Goal: Check status: Check status

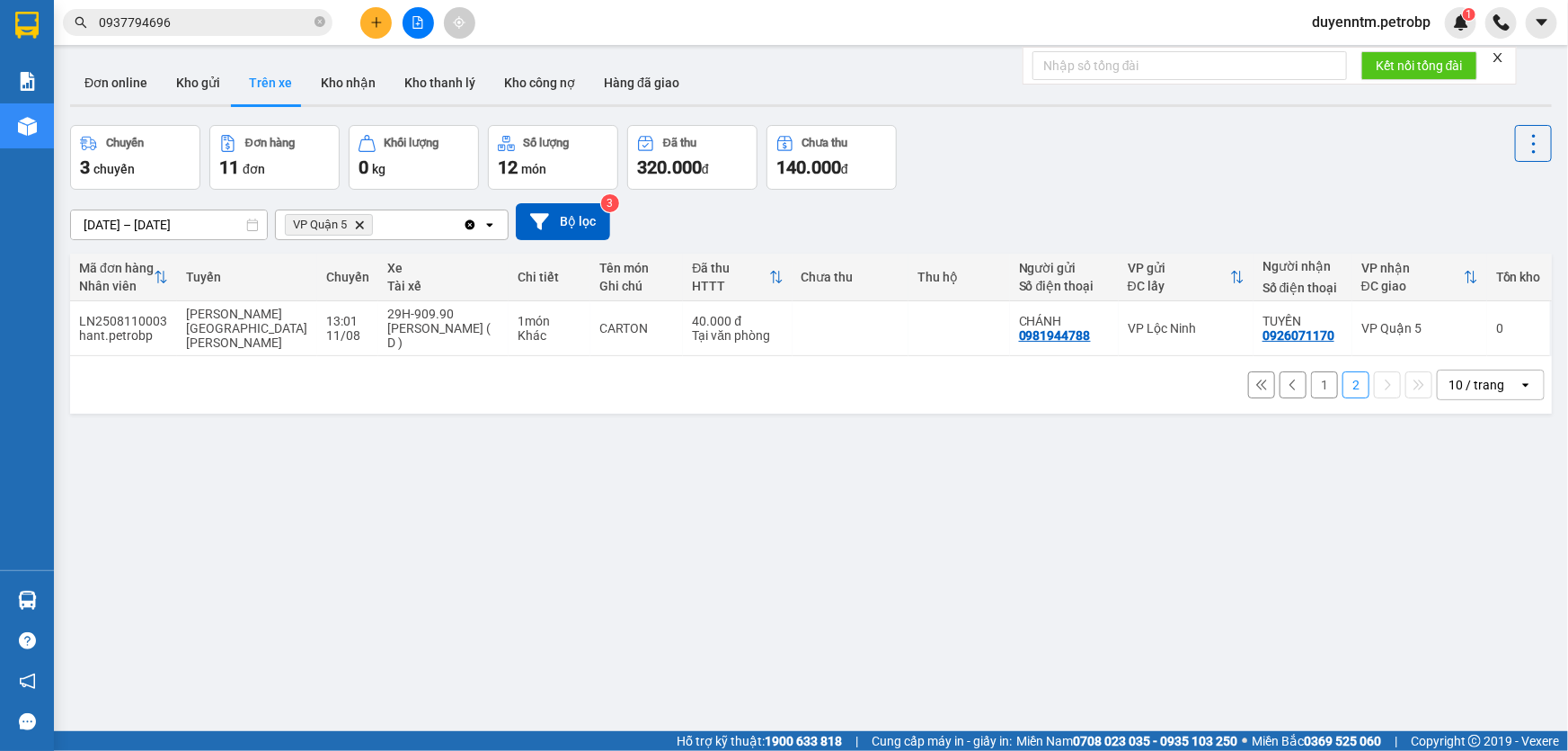
scroll to position [82, 0]
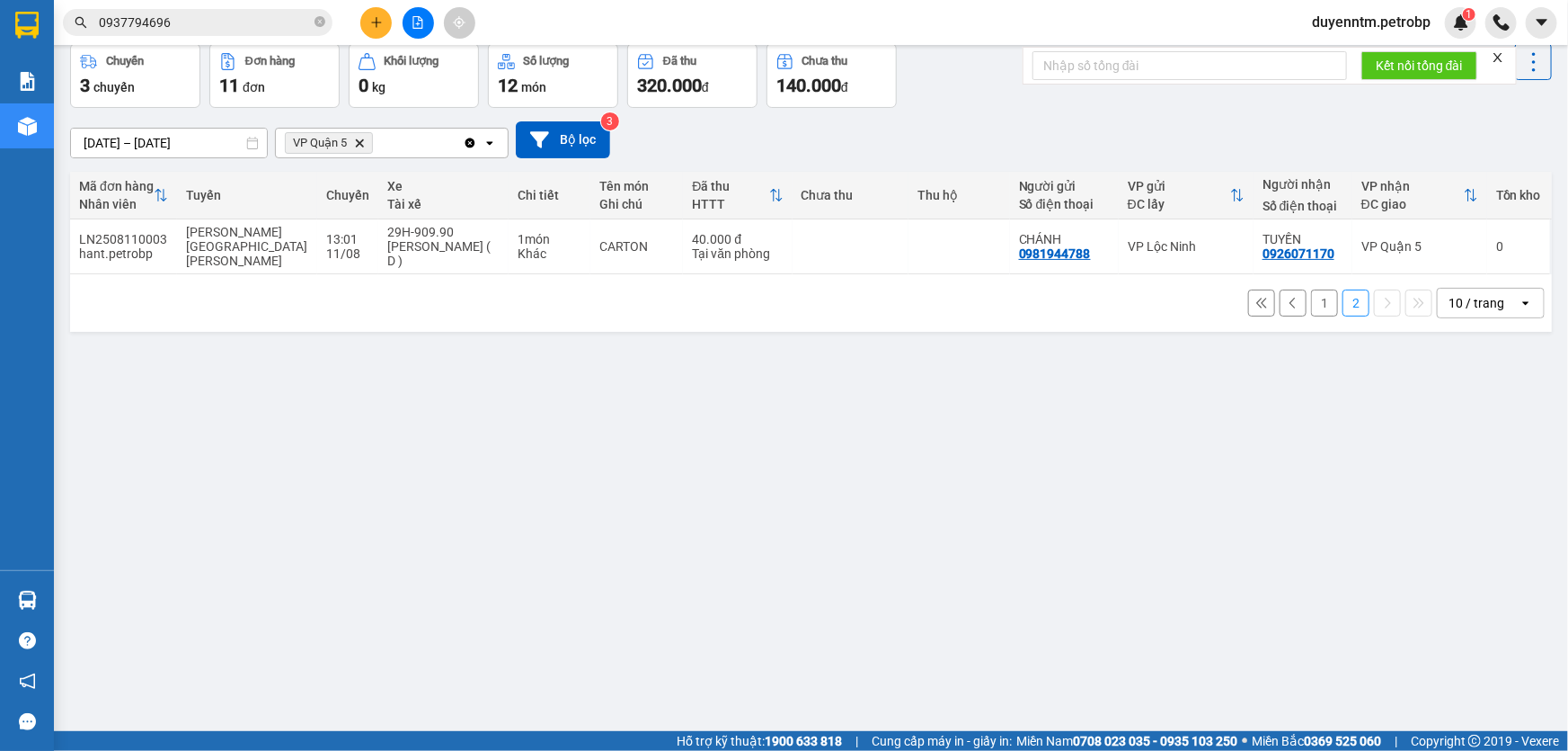
click at [323, 20] on icon "close-circle" at bounding box center [319, 21] width 11 height 11
click at [274, 26] on input "text" at bounding box center [205, 23] width 212 height 20
click at [163, 25] on input "text" at bounding box center [205, 23] width 212 height 20
click at [361, 143] on icon "VP Quận 5, close by backspace" at bounding box center [360, 143] width 8 height 8
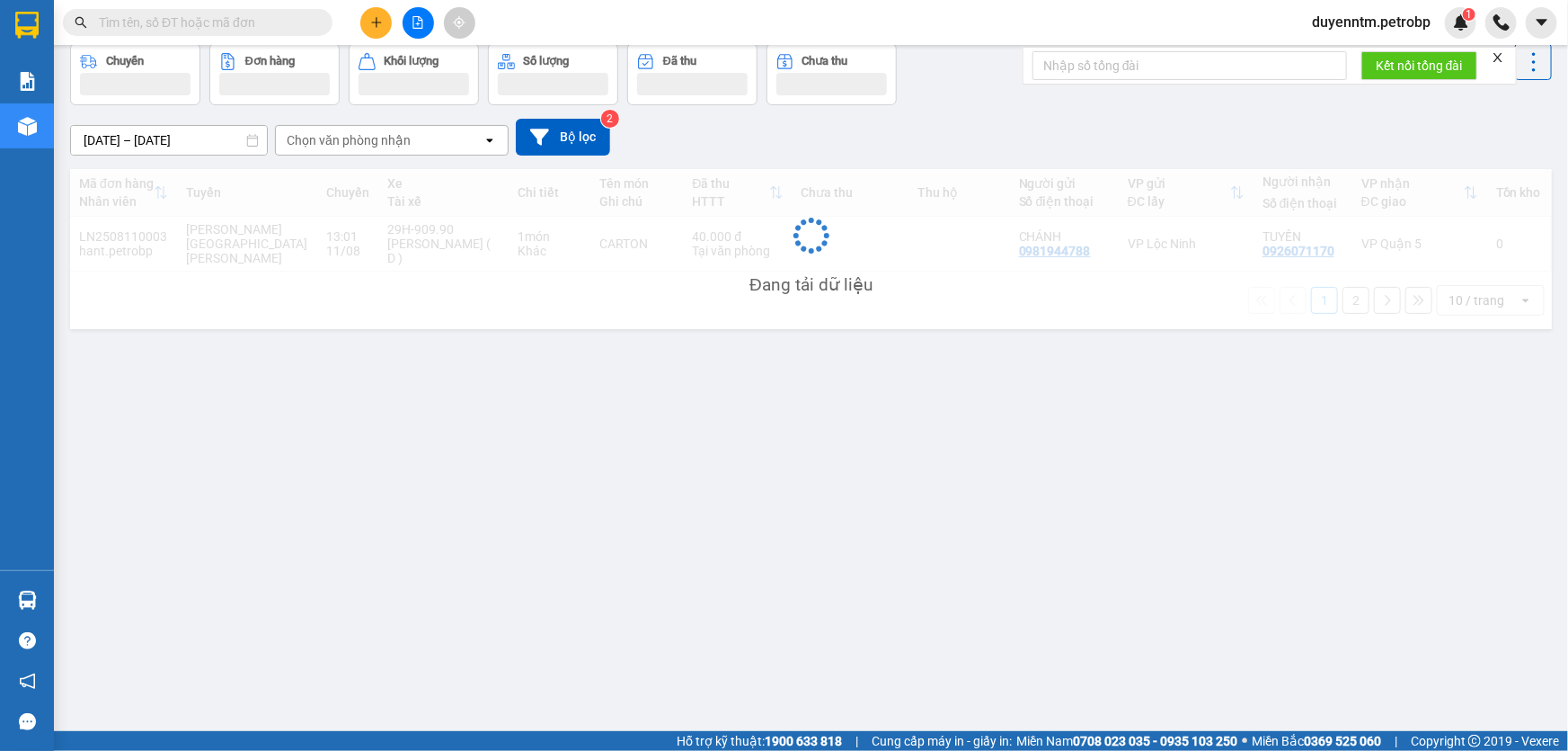
click at [266, 29] on input "text" at bounding box center [205, 23] width 212 height 20
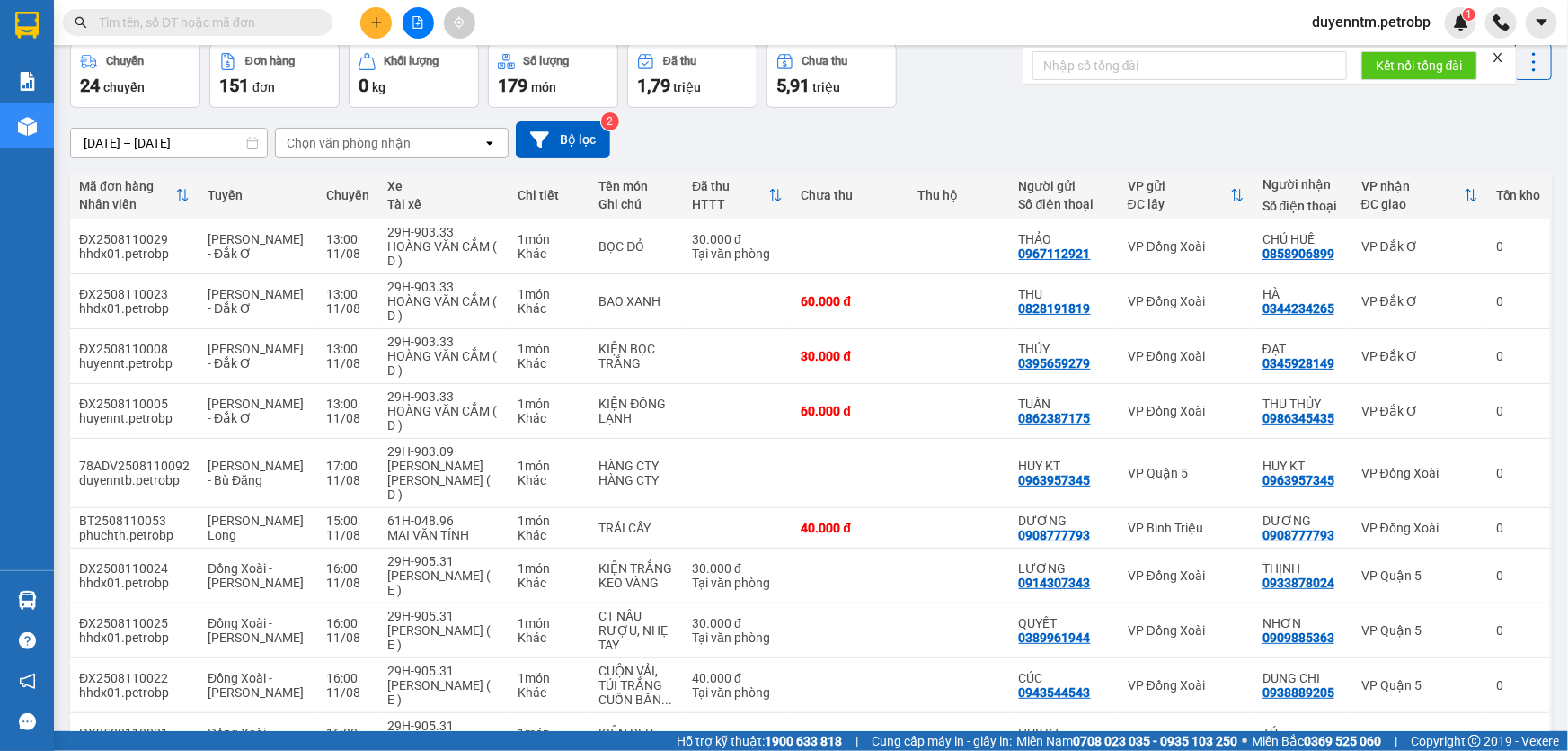
click at [425, 153] on div "Chọn văn phòng nhận" at bounding box center [379, 143] width 206 height 29
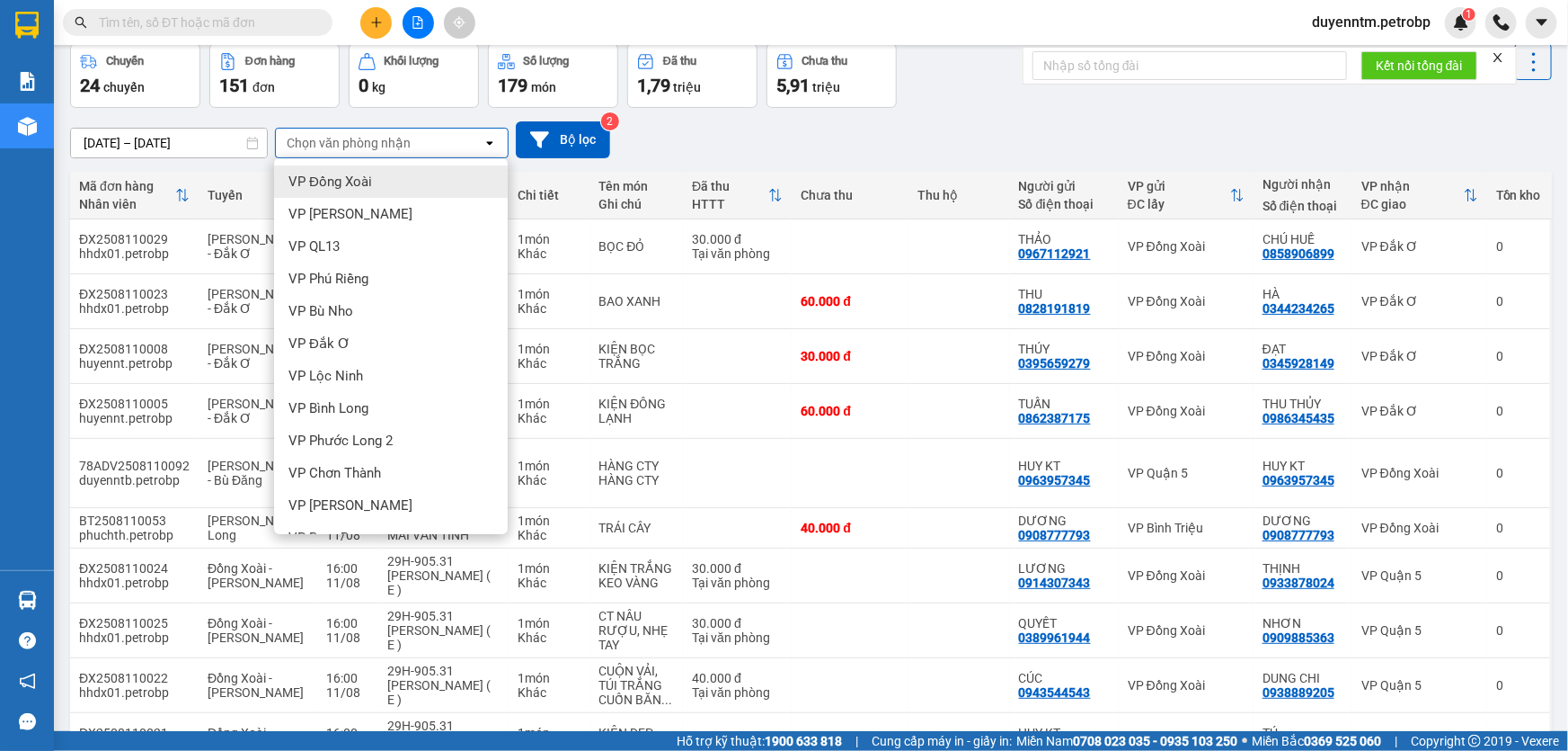
click at [1030, 135] on div "[DATE] – [DATE] Press the down arrow key to interact with the calendar and sele…" at bounding box center [811, 141] width 1483 height 37
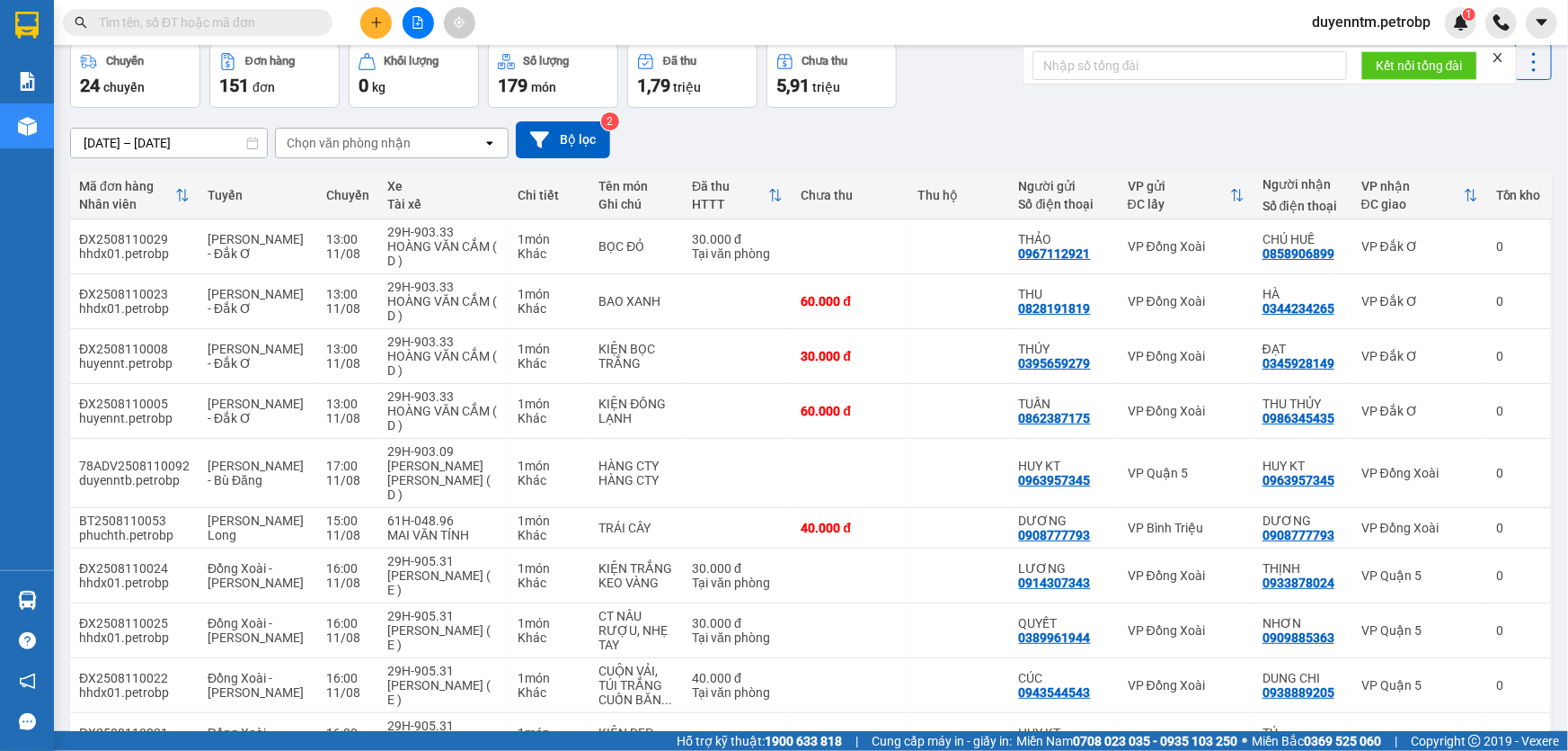
click at [358, 144] on div "Chọn văn phòng nhận" at bounding box center [349, 143] width 124 height 18
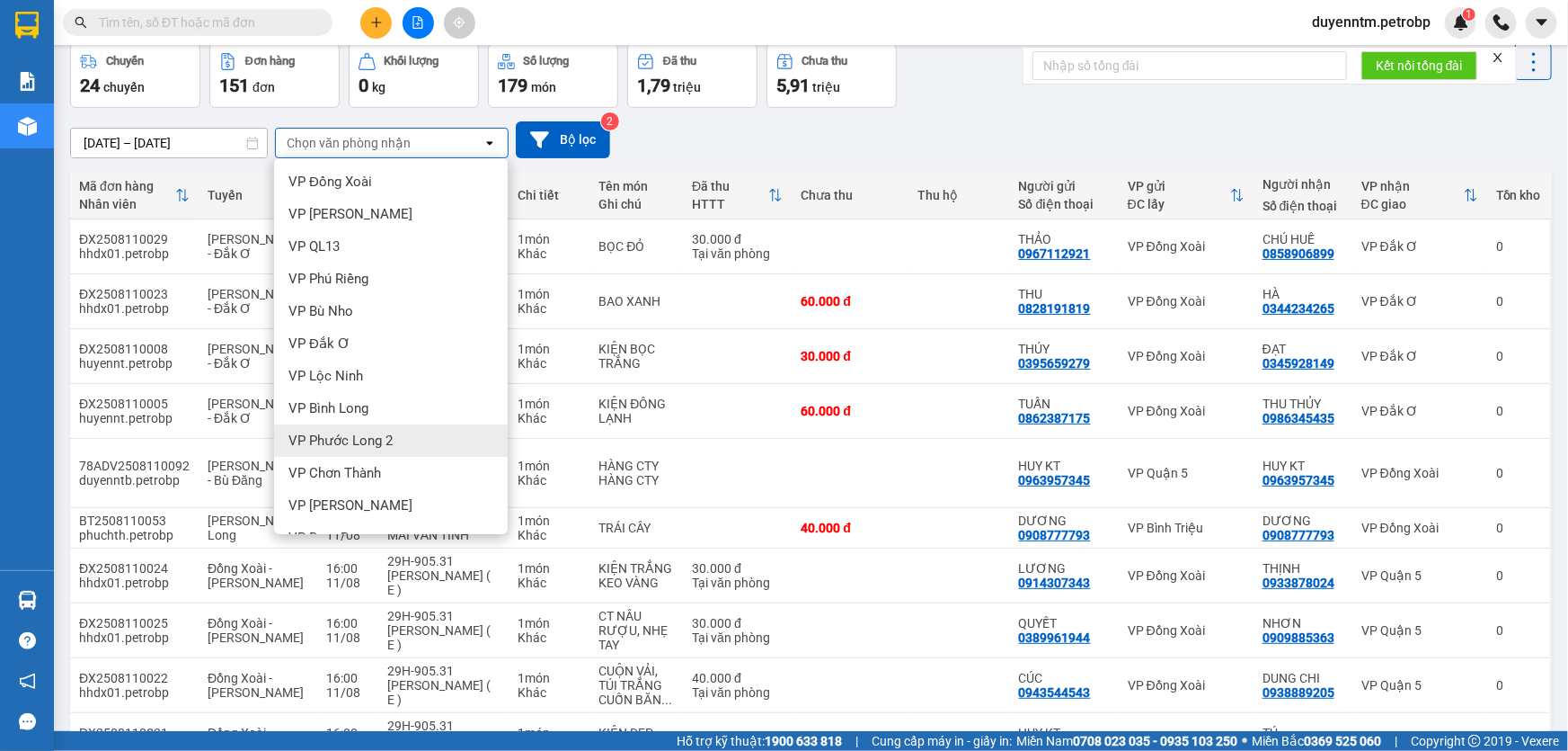
scroll to position [245, 0]
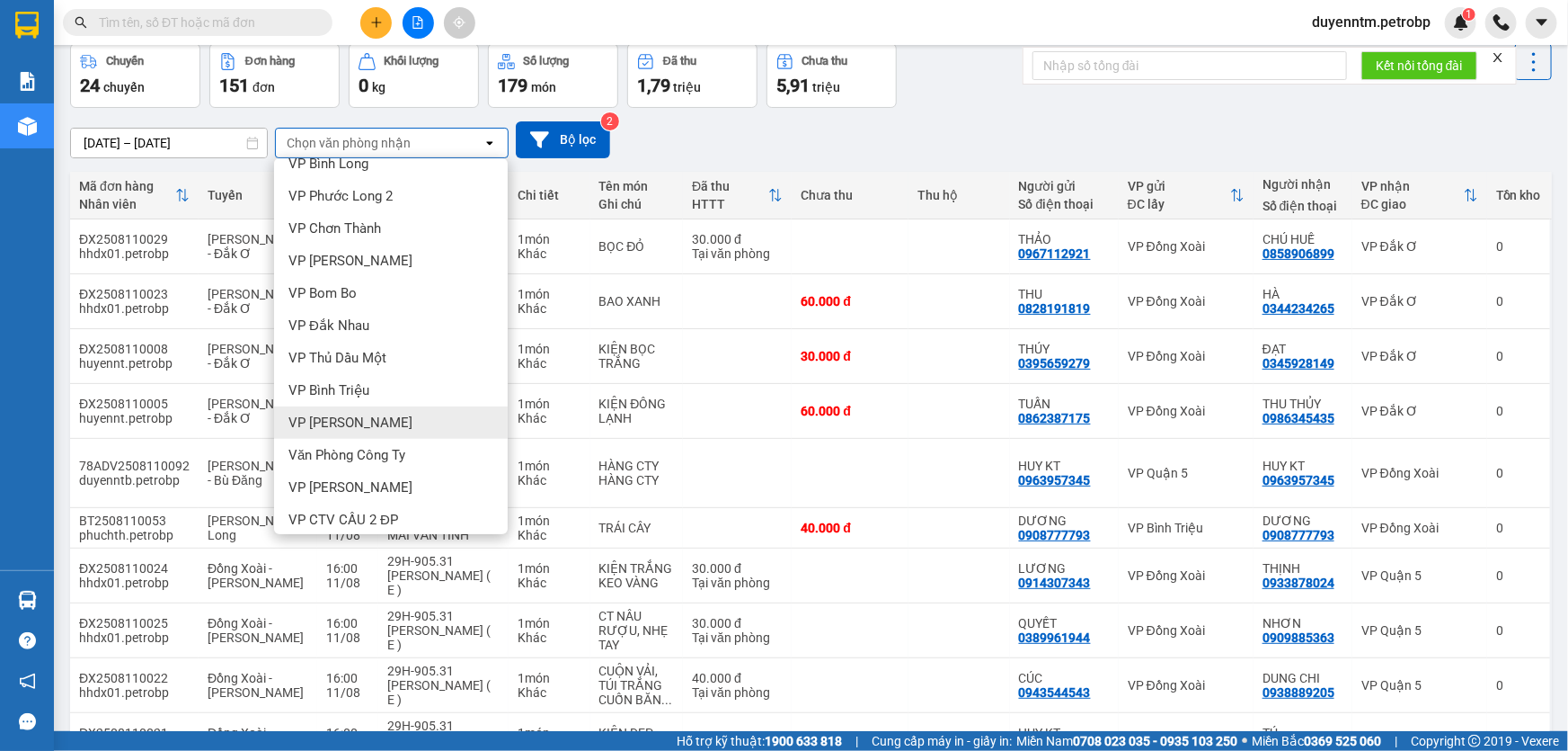
click at [368, 422] on span "VP [PERSON_NAME]" at bounding box center [351, 423] width 124 height 18
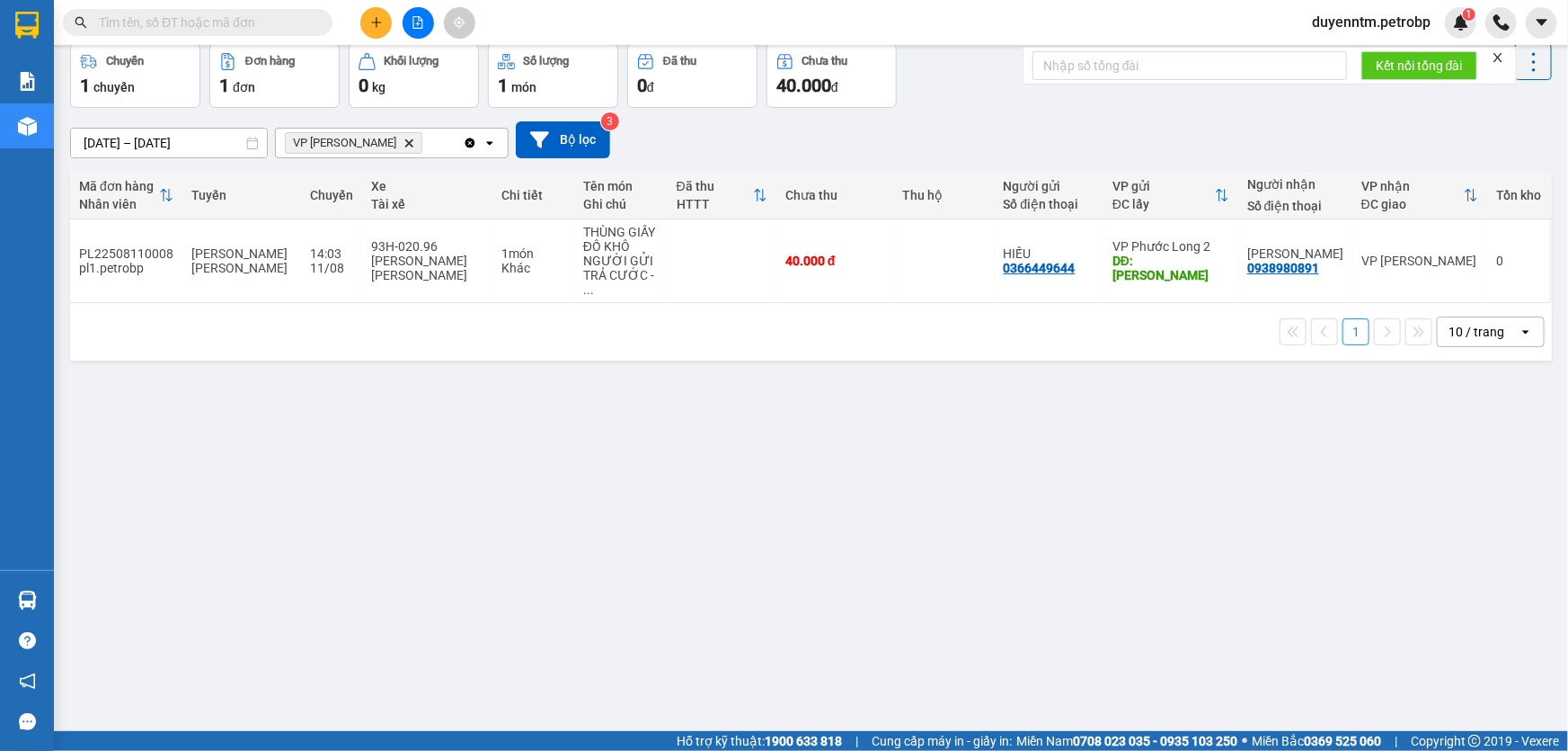
click at [406, 142] on icon "VP Lê Hồng Phong, close by backspace" at bounding box center [410, 143] width 8 height 8
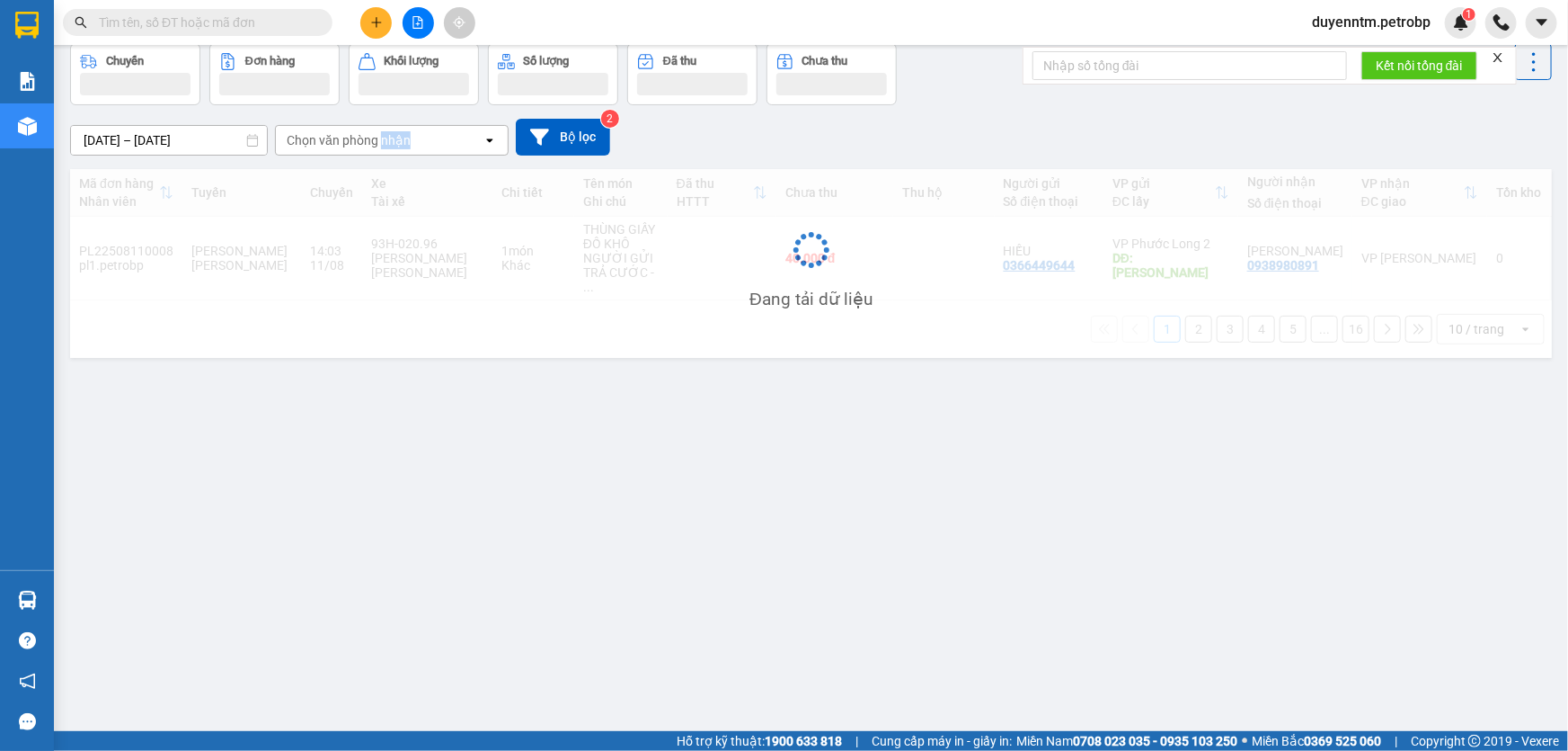
click at [404, 142] on div "Chọn văn phòng nhận" at bounding box center [349, 141] width 124 height 18
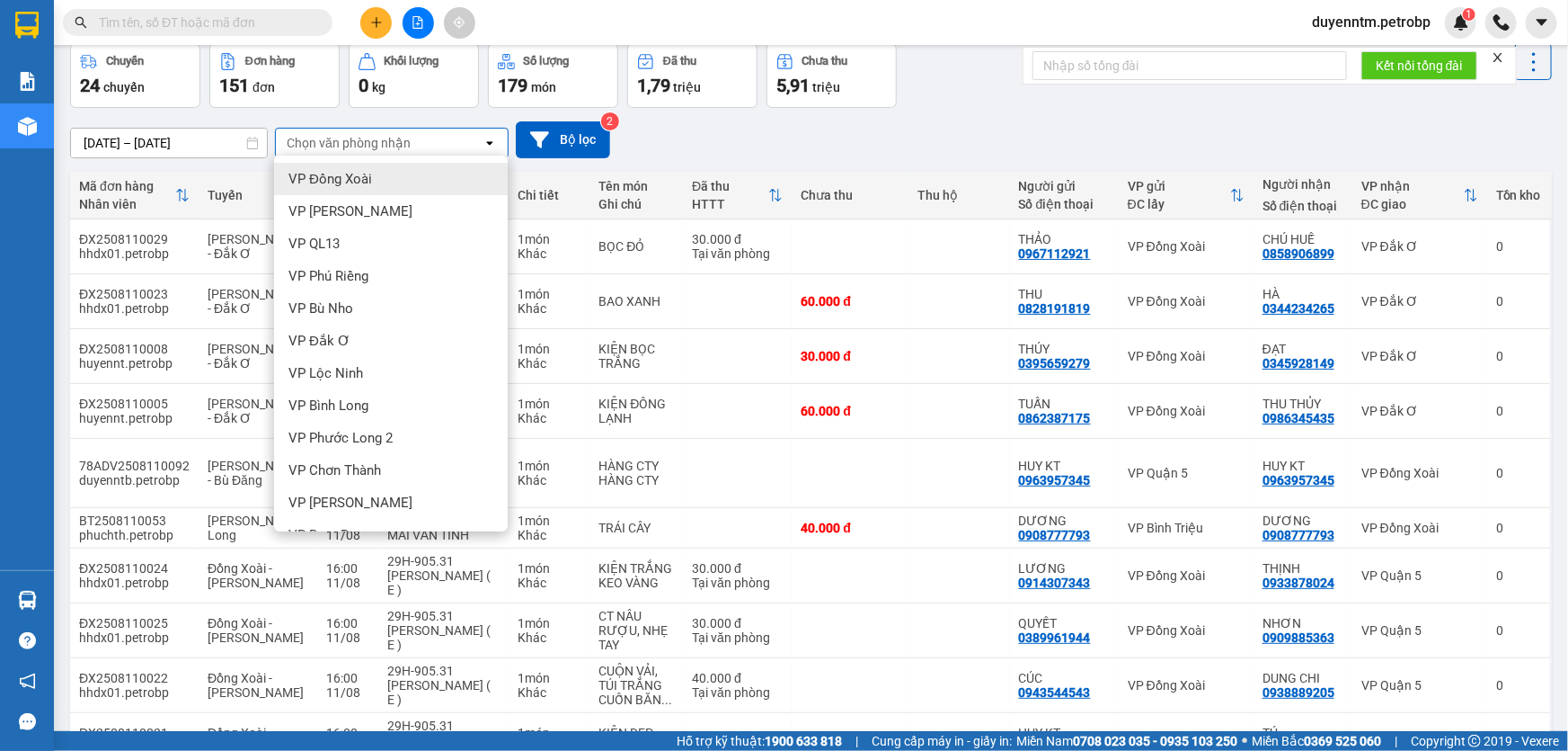
click at [357, 187] on div "VP Đồng Xoài" at bounding box center [391, 179] width 234 height 32
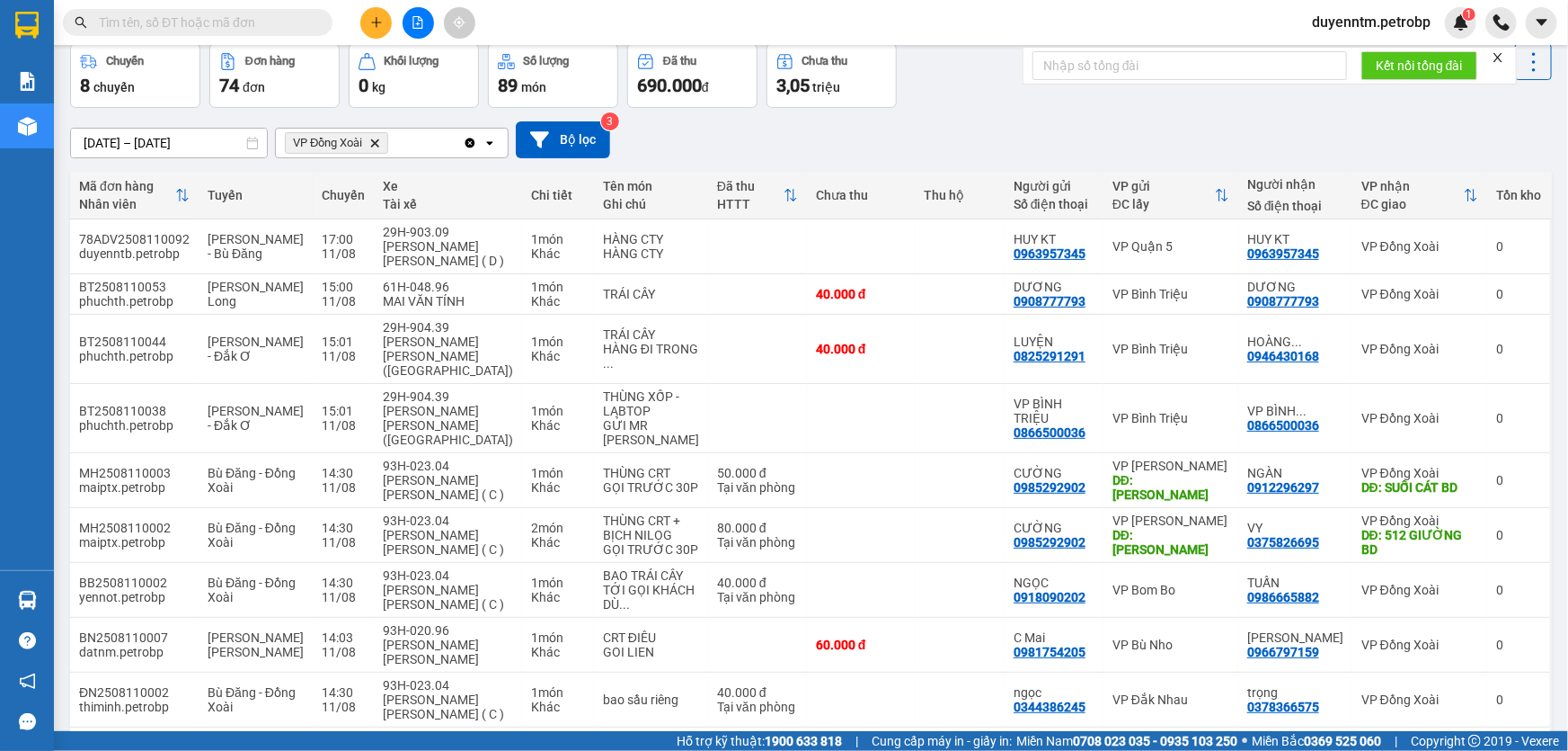
click at [373, 139] on icon "VP Đồng Xoài, close by backspace" at bounding box center [375, 143] width 8 height 8
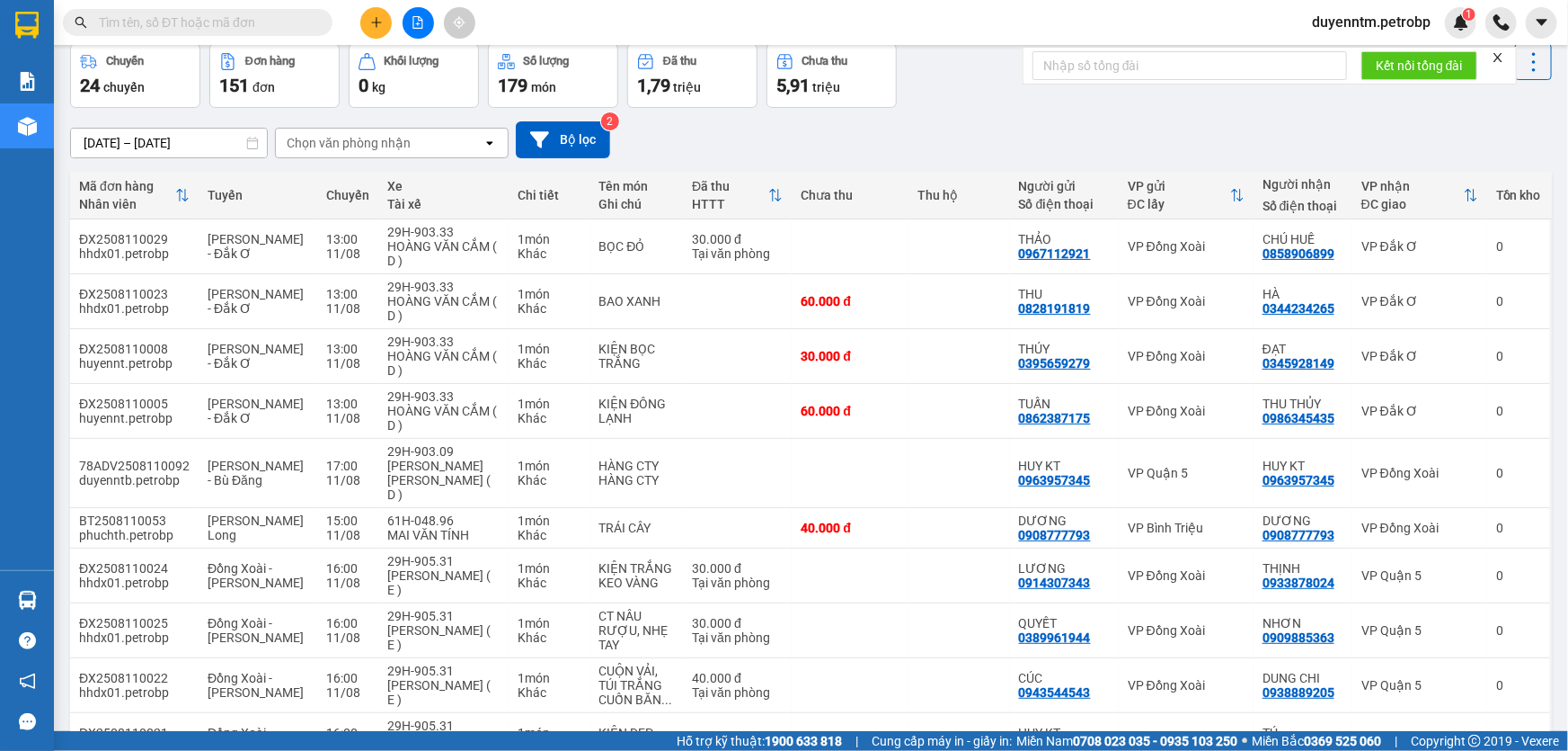
click at [398, 140] on div "Chọn văn phòng nhận" at bounding box center [349, 143] width 124 height 18
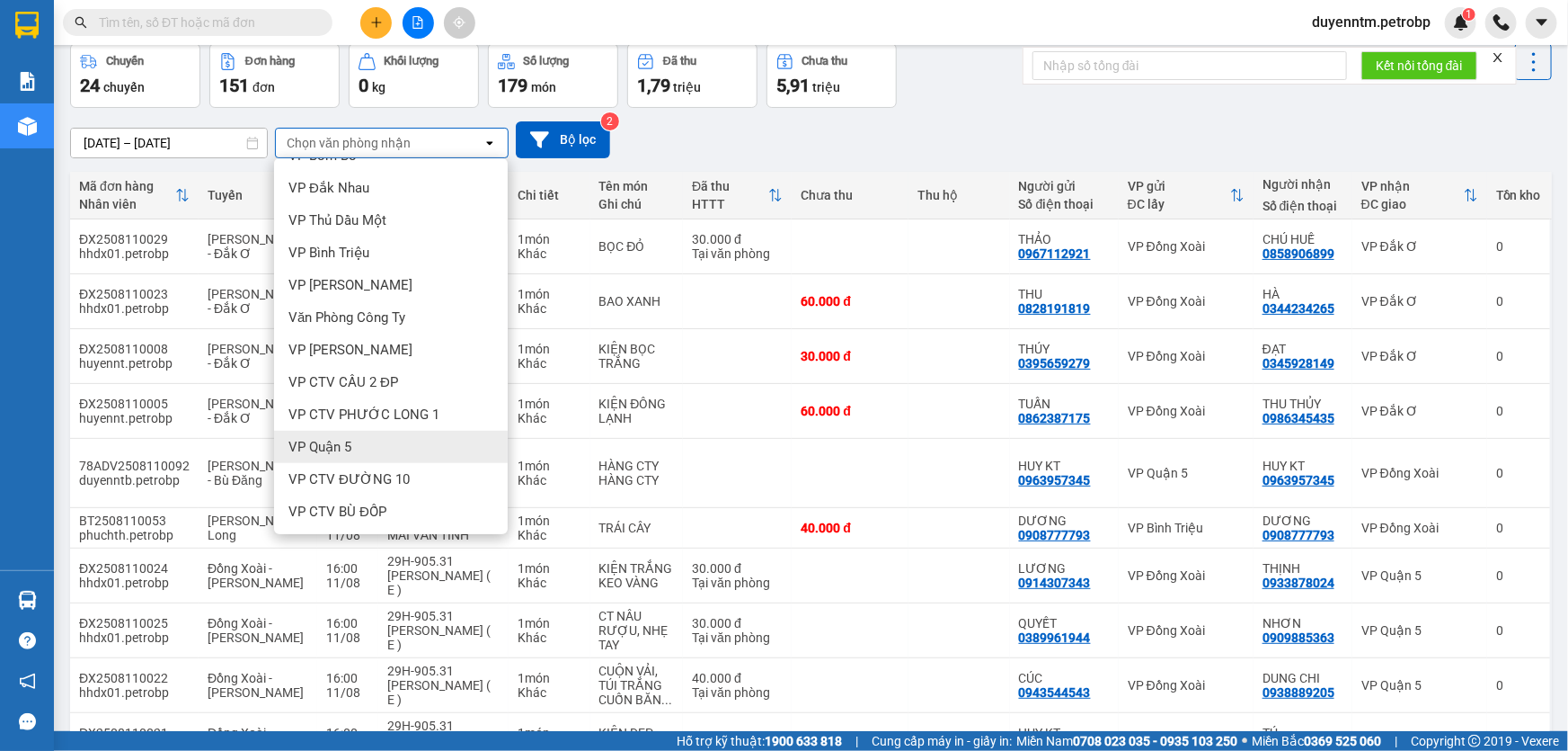
scroll to position [162, 0]
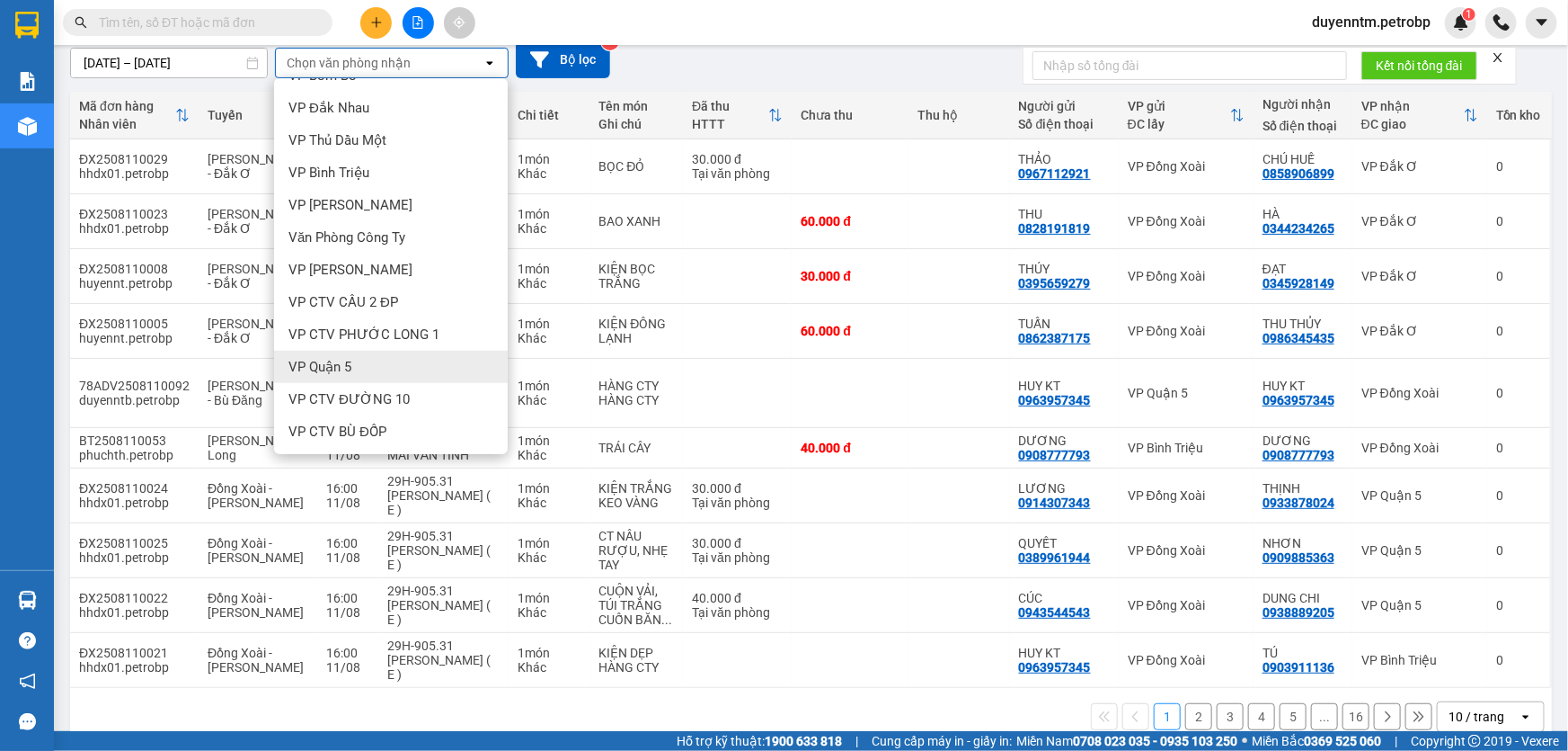
click at [351, 373] on span "VP Quận 5" at bounding box center [320, 367] width 63 height 18
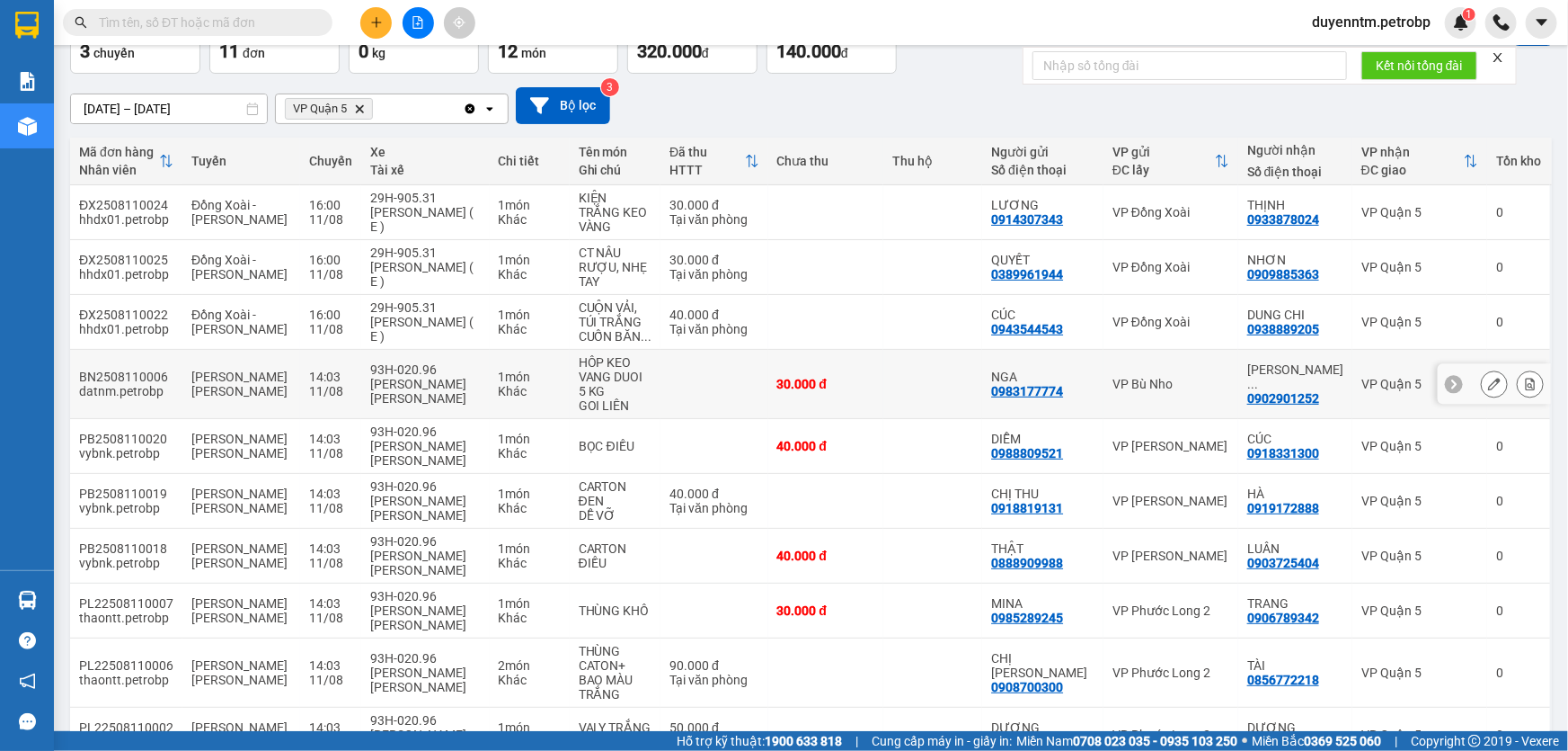
scroll to position [118, 0]
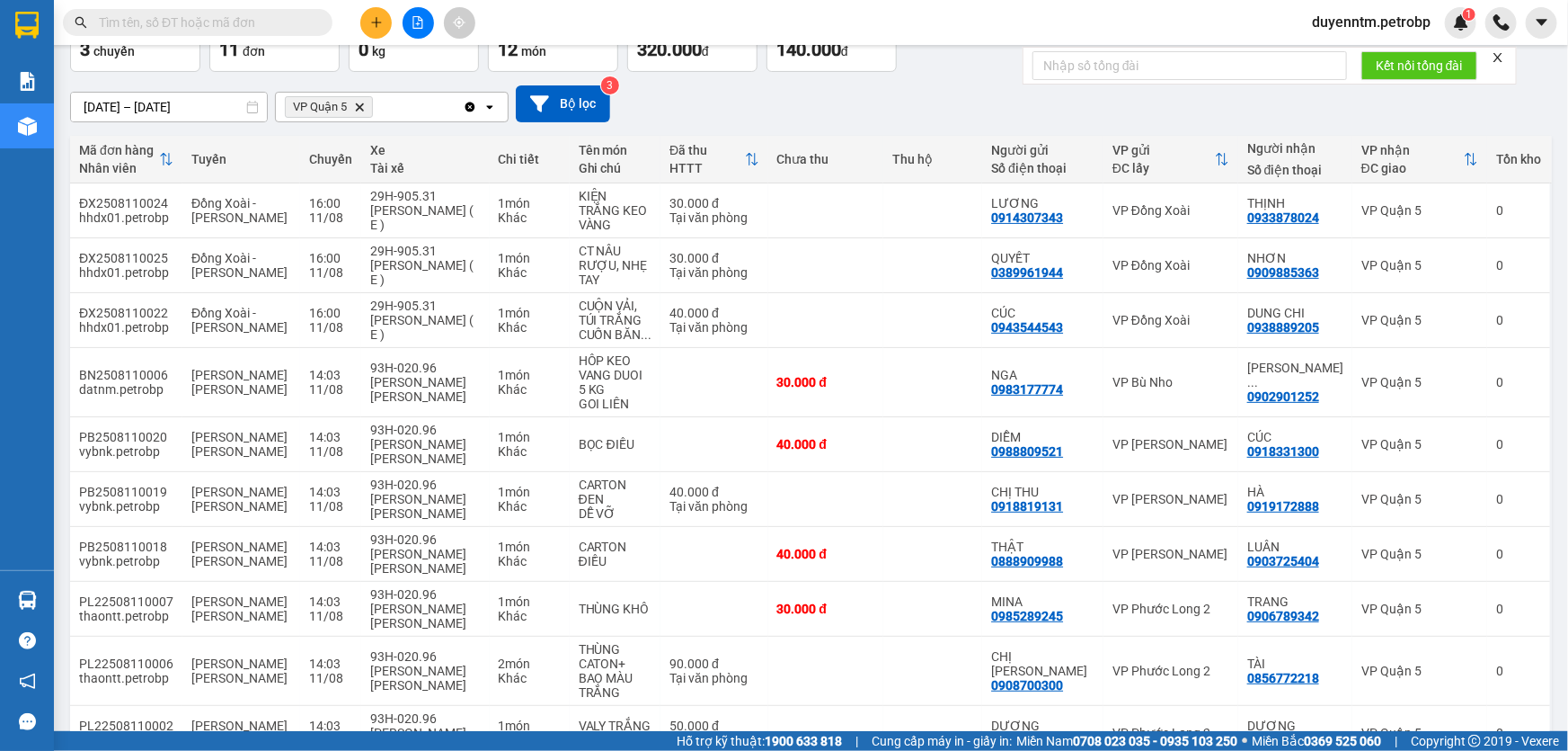
click at [205, 13] on input "text" at bounding box center [205, 23] width 212 height 20
click at [205, 20] on input "text" at bounding box center [205, 23] width 212 height 20
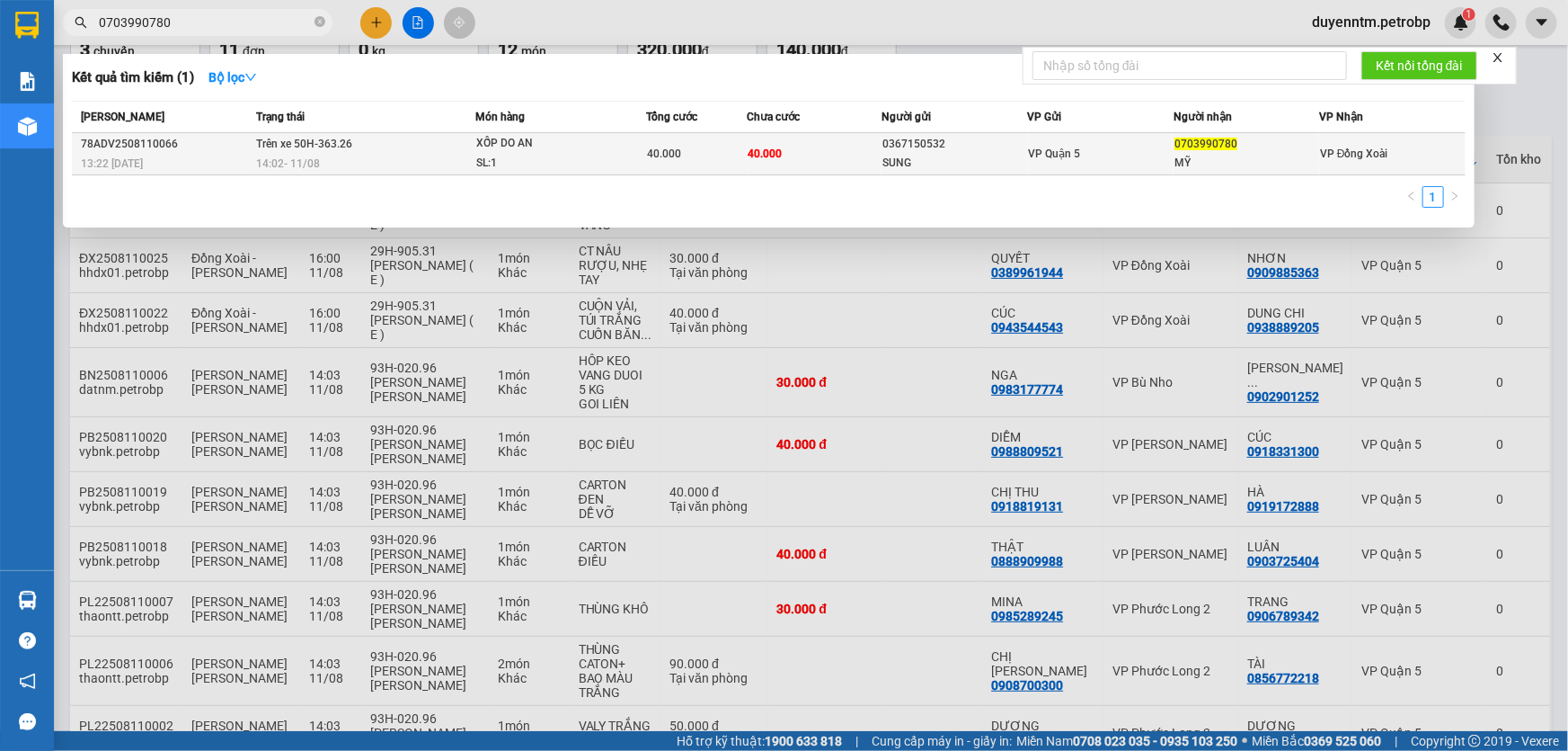
type input "0703990780"
click at [1120, 152] on div "VP Quận 5" at bounding box center [1100, 153] width 143 height 20
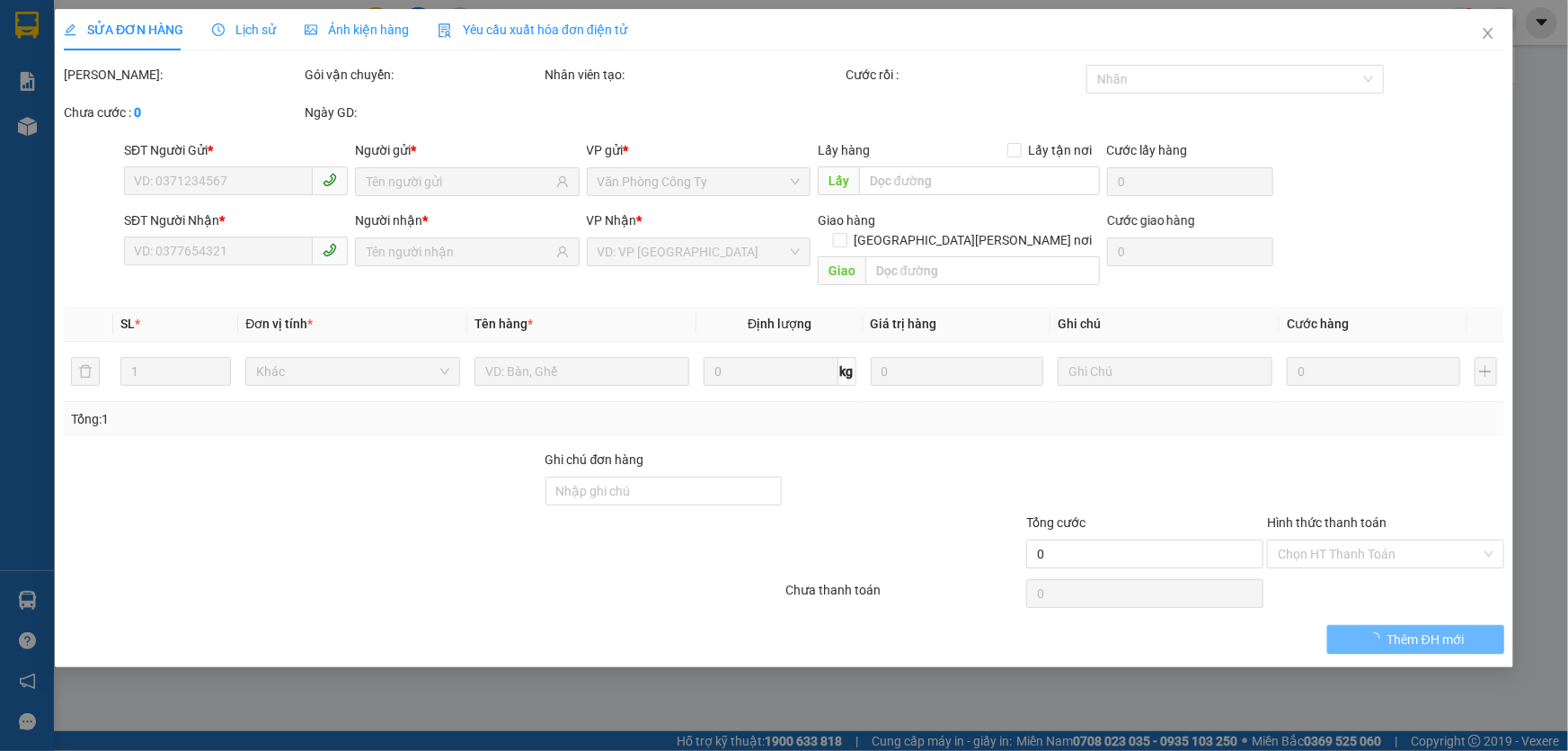
type input "0367150532"
type input "SUNG"
type input "0703990780"
type input "MỸ"
type input "40.000"
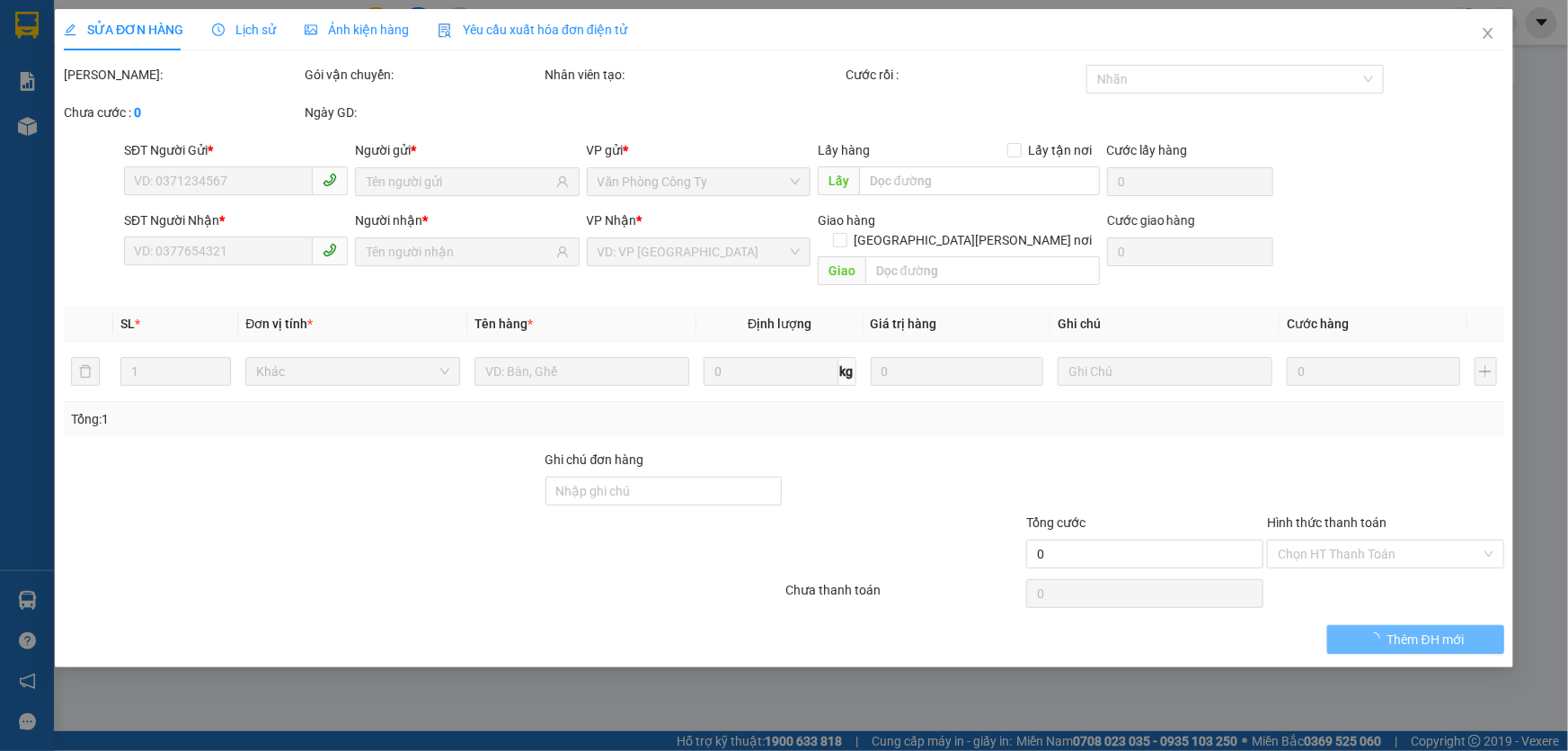
type input "40.000"
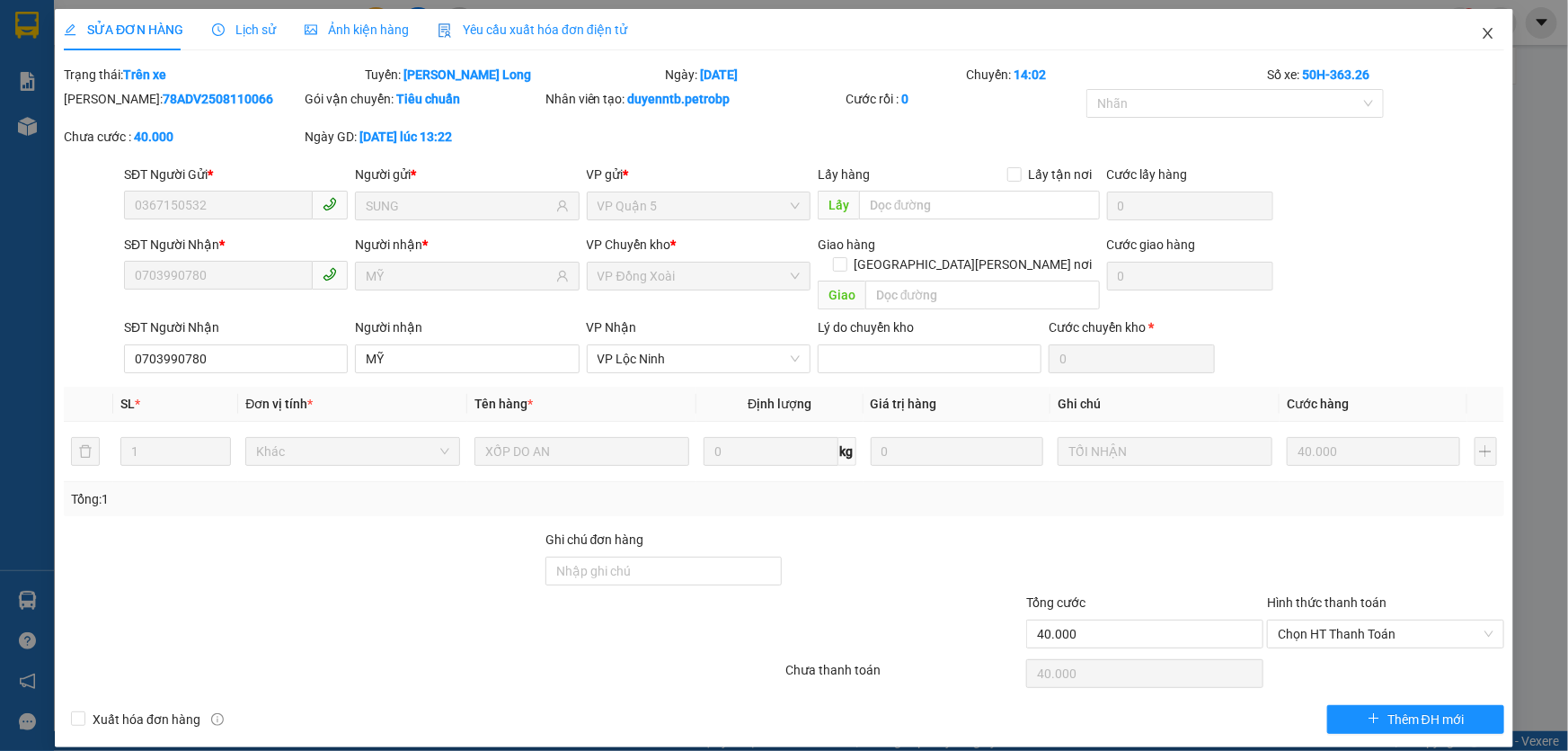
click at [1492, 36] on icon "close" at bounding box center [1488, 33] width 15 height 15
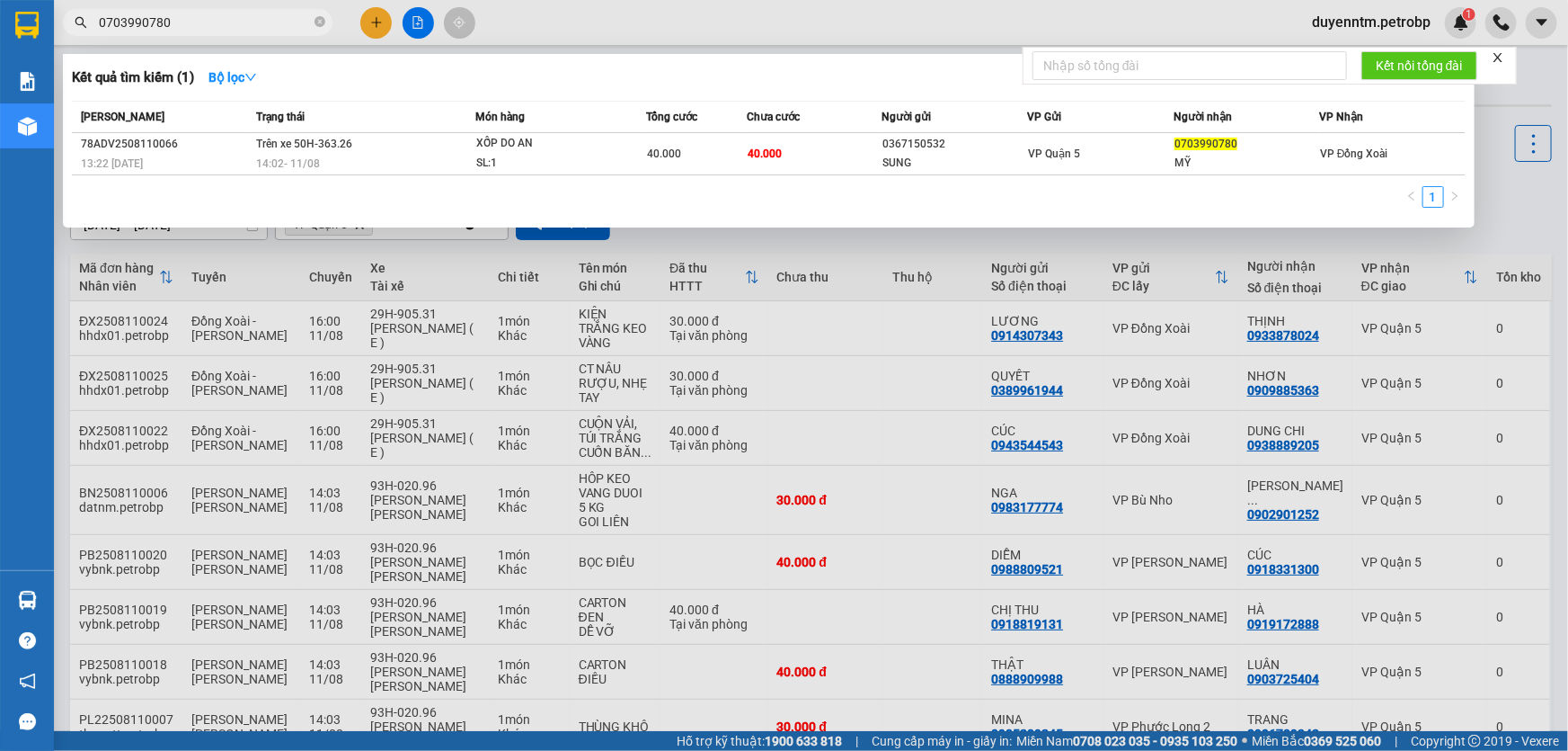
click at [210, 27] on input "0703990780" at bounding box center [205, 23] width 212 height 20
click at [315, 18] on icon "close-circle" at bounding box center [319, 21] width 11 height 11
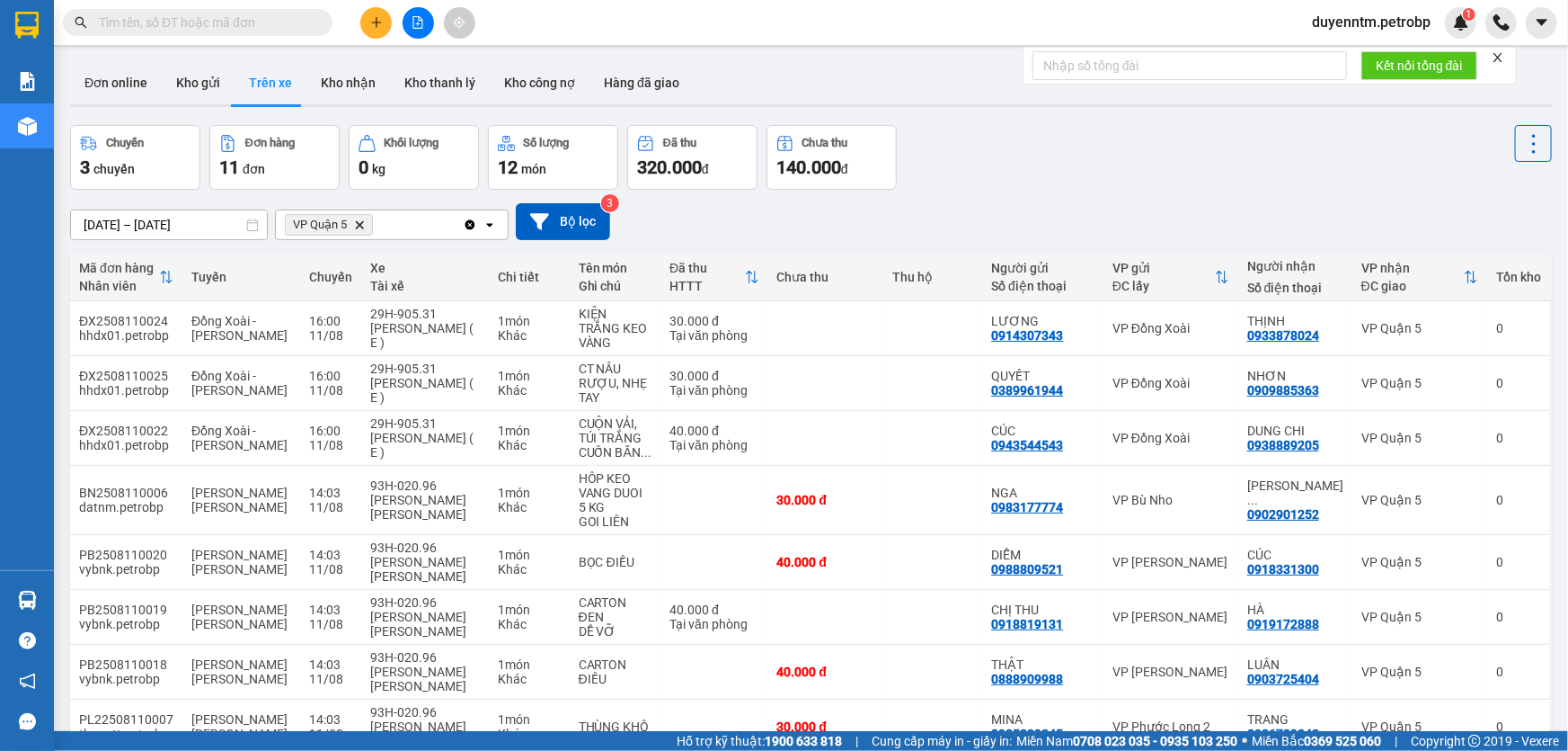
click at [255, 28] on input "text" at bounding box center [205, 23] width 212 height 20
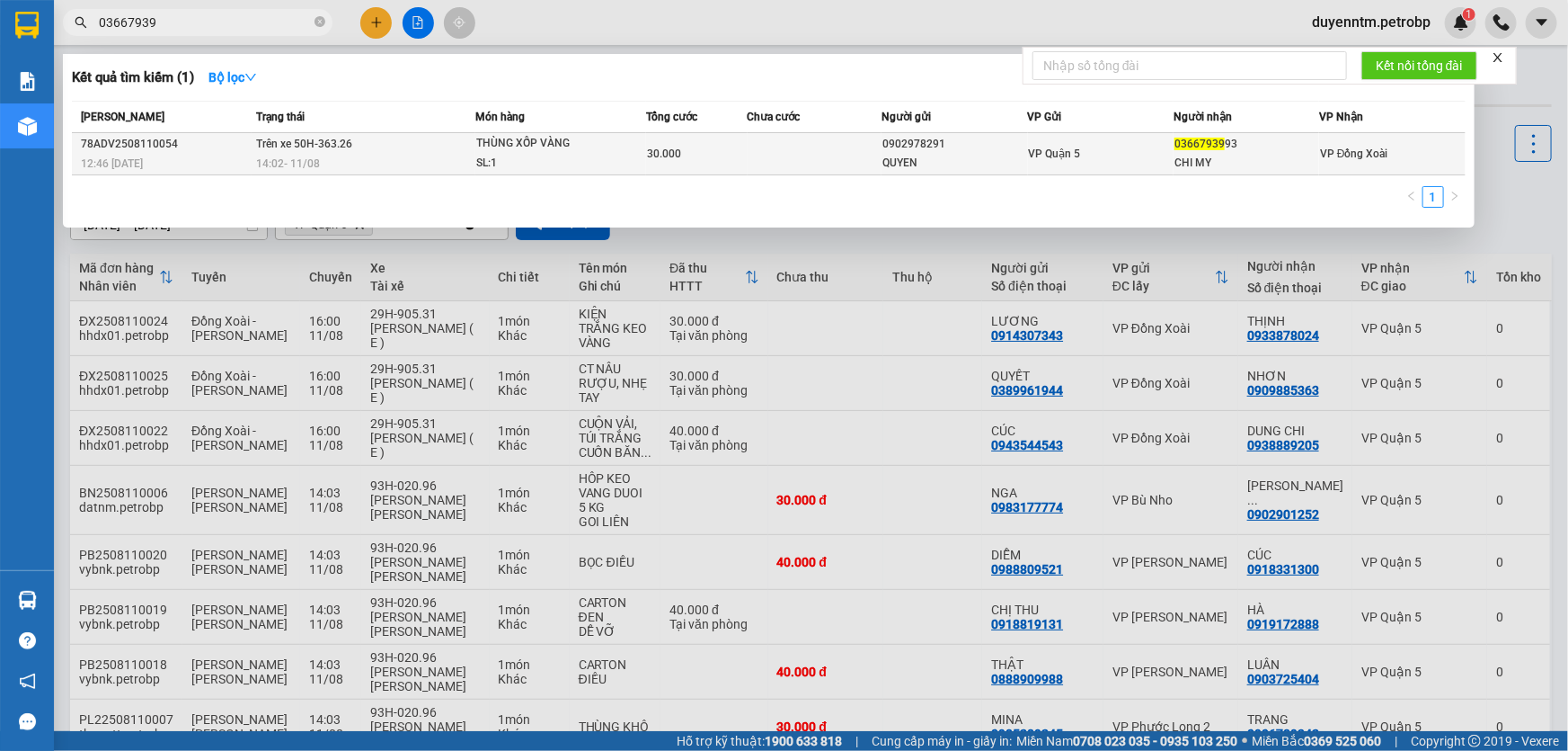
type input "03667939"
click at [1079, 163] on td "VP Quận 5" at bounding box center [1101, 153] width 145 height 42
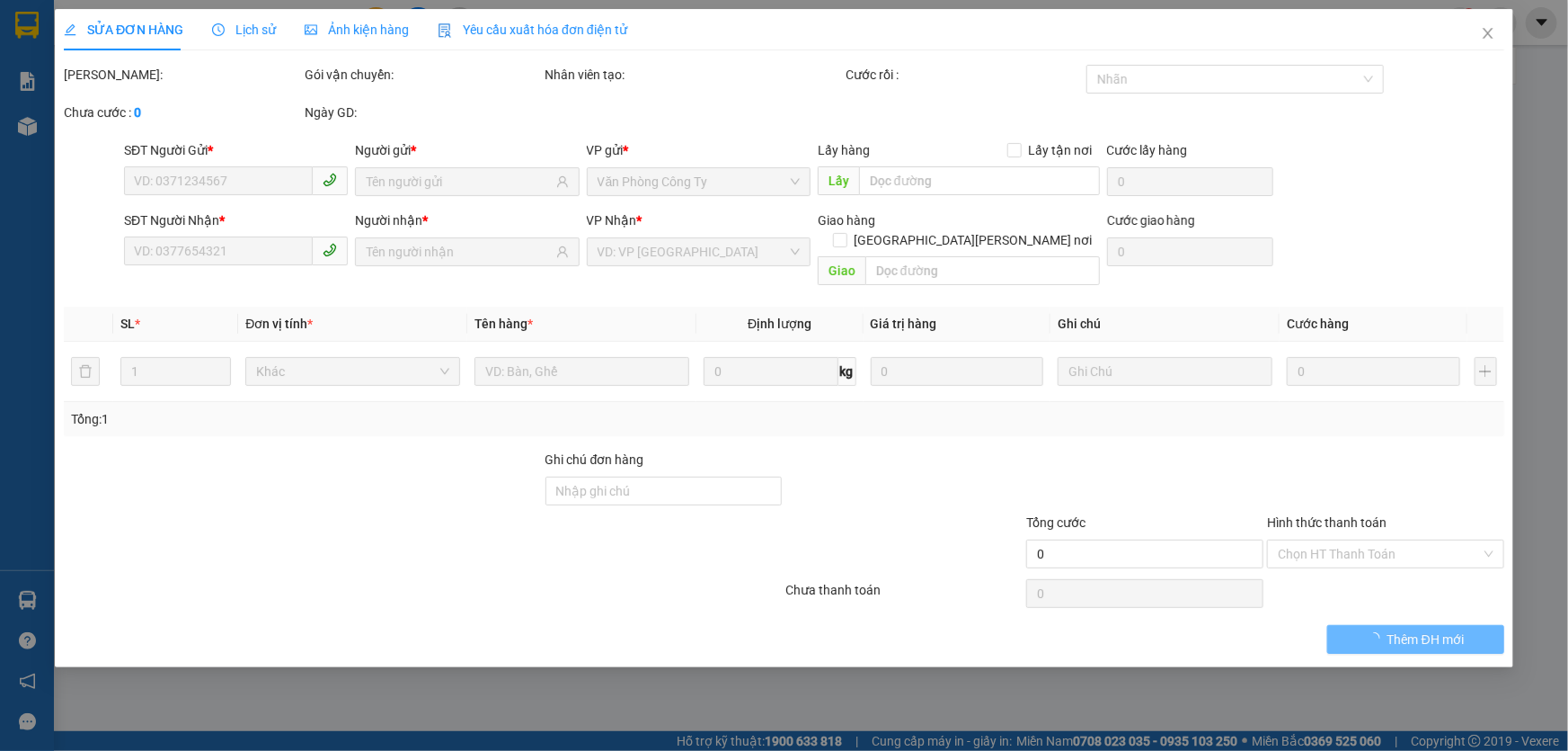
type input "0902978291"
type input "QUYEN"
type input "0366793993"
type input "CHI MY"
type input "30.000"
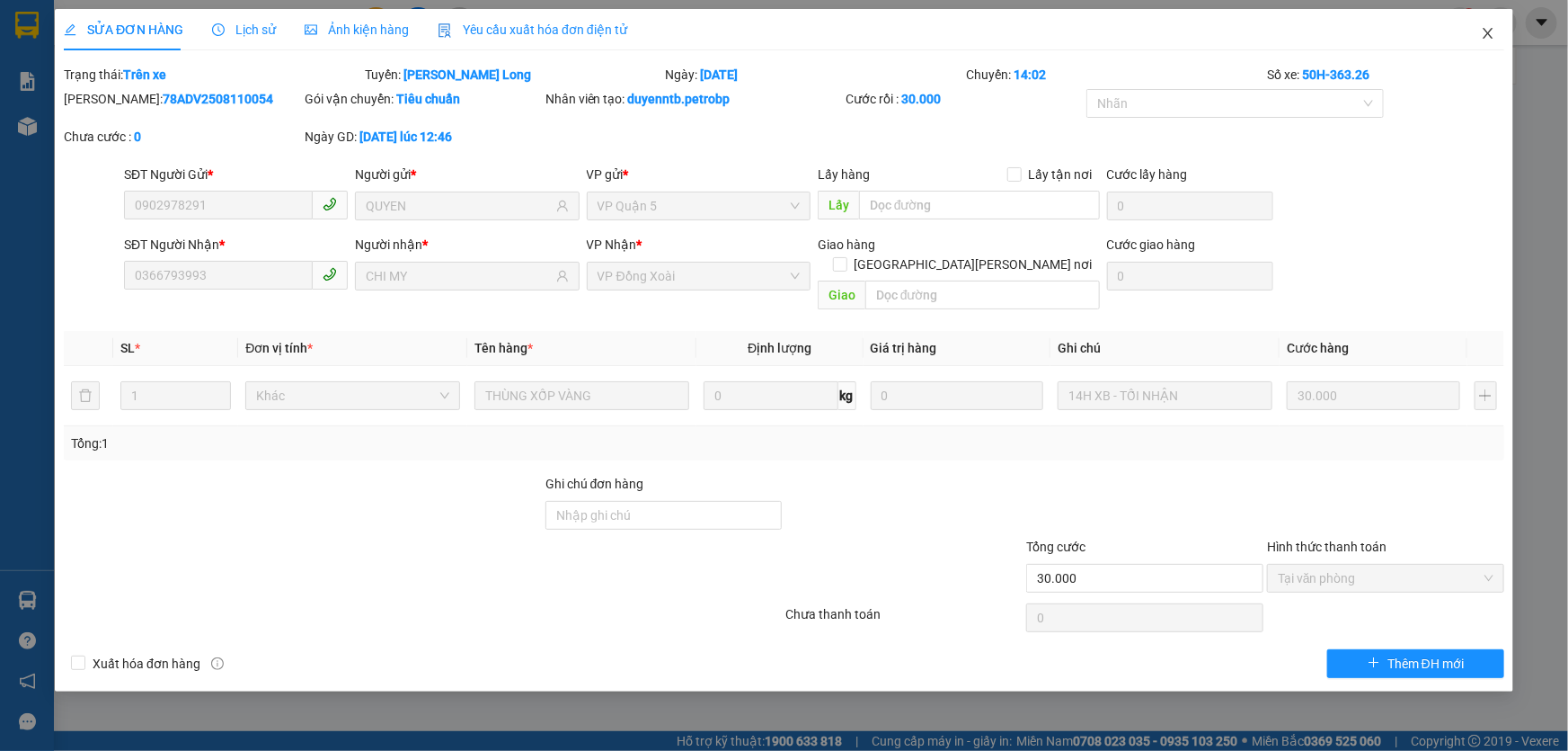
click at [1483, 37] on icon "close" at bounding box center [1488, 33] width 15 height 15
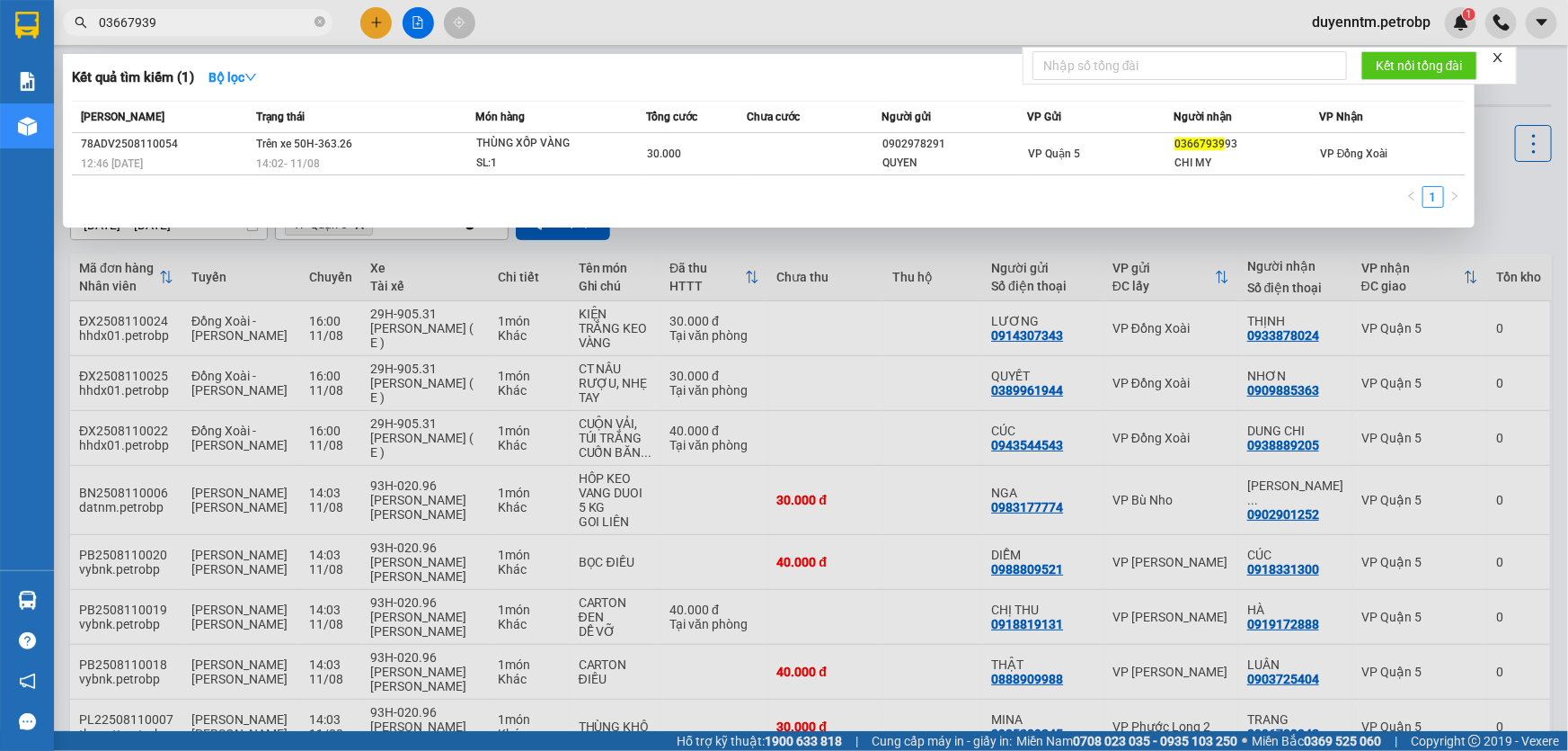
click at [196, 29] on input "03667939" at bounding box center [205, 23] width 212 height 20
click at [195, 28] on input "03667939" at bounding box center [205, 23] width 212 height 20
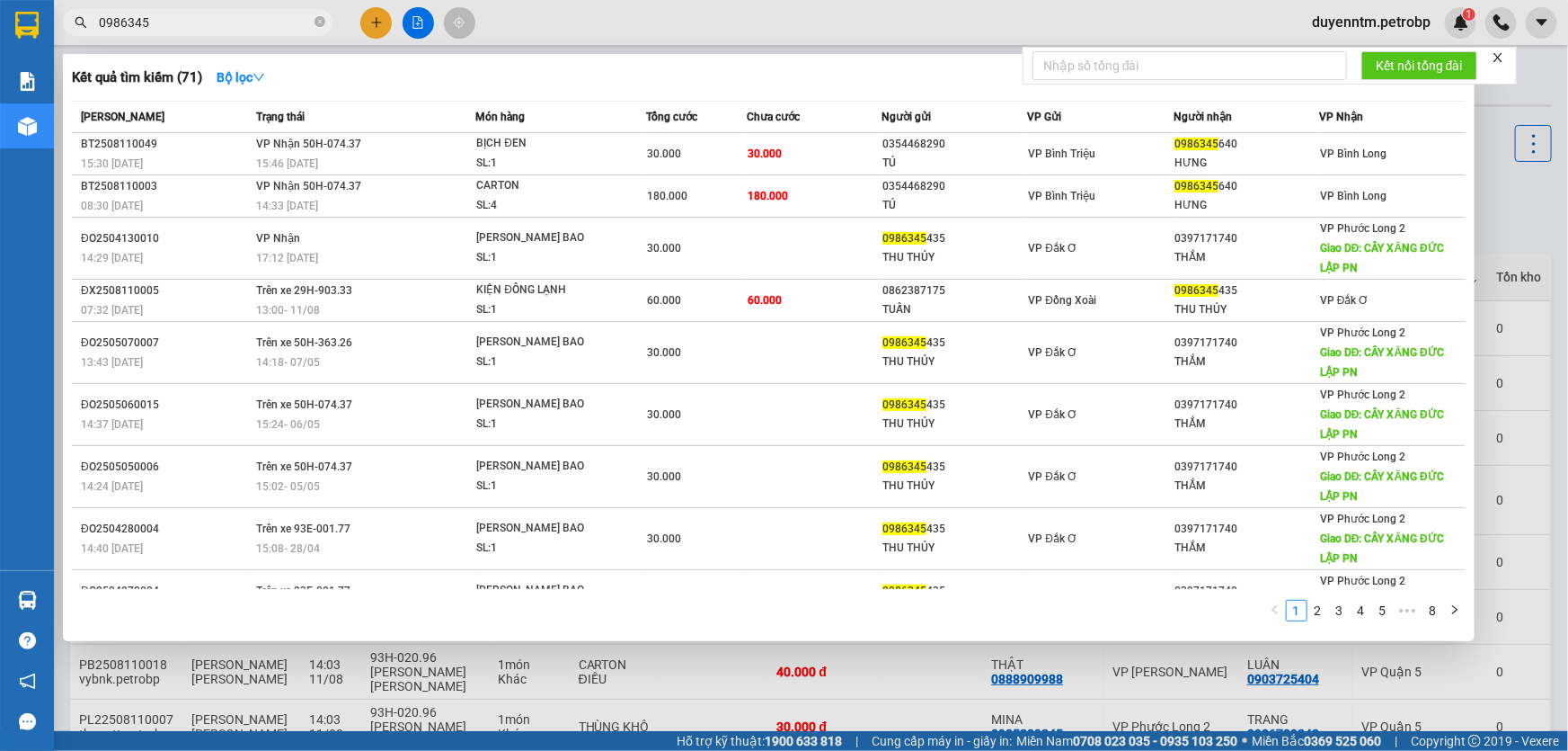
click at [1504, 189] on div at bounding box center [784, 376] width 1568 height 751
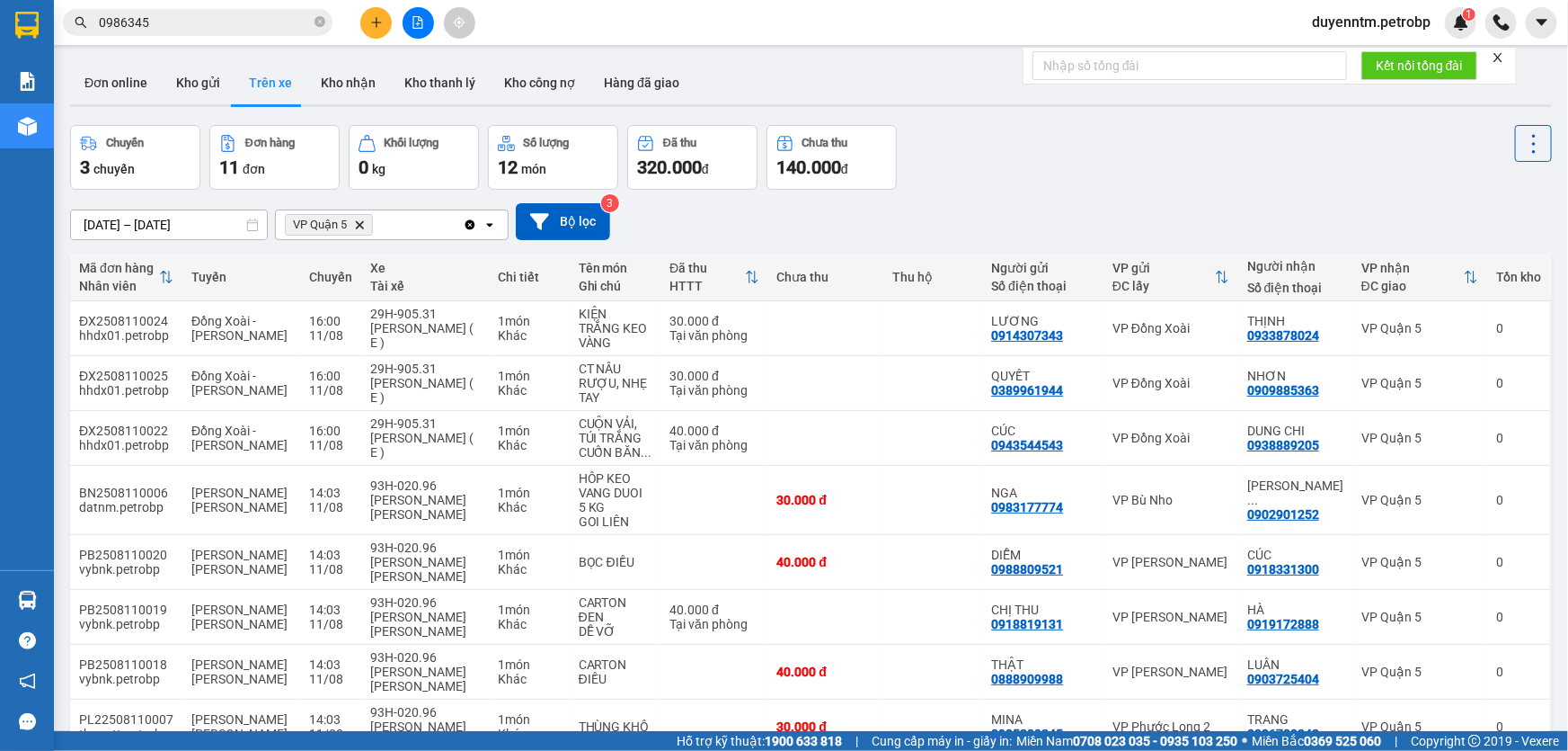
click at [358, 224] on icon "Delete" at bounding box center [359, 224] width 11 height 11
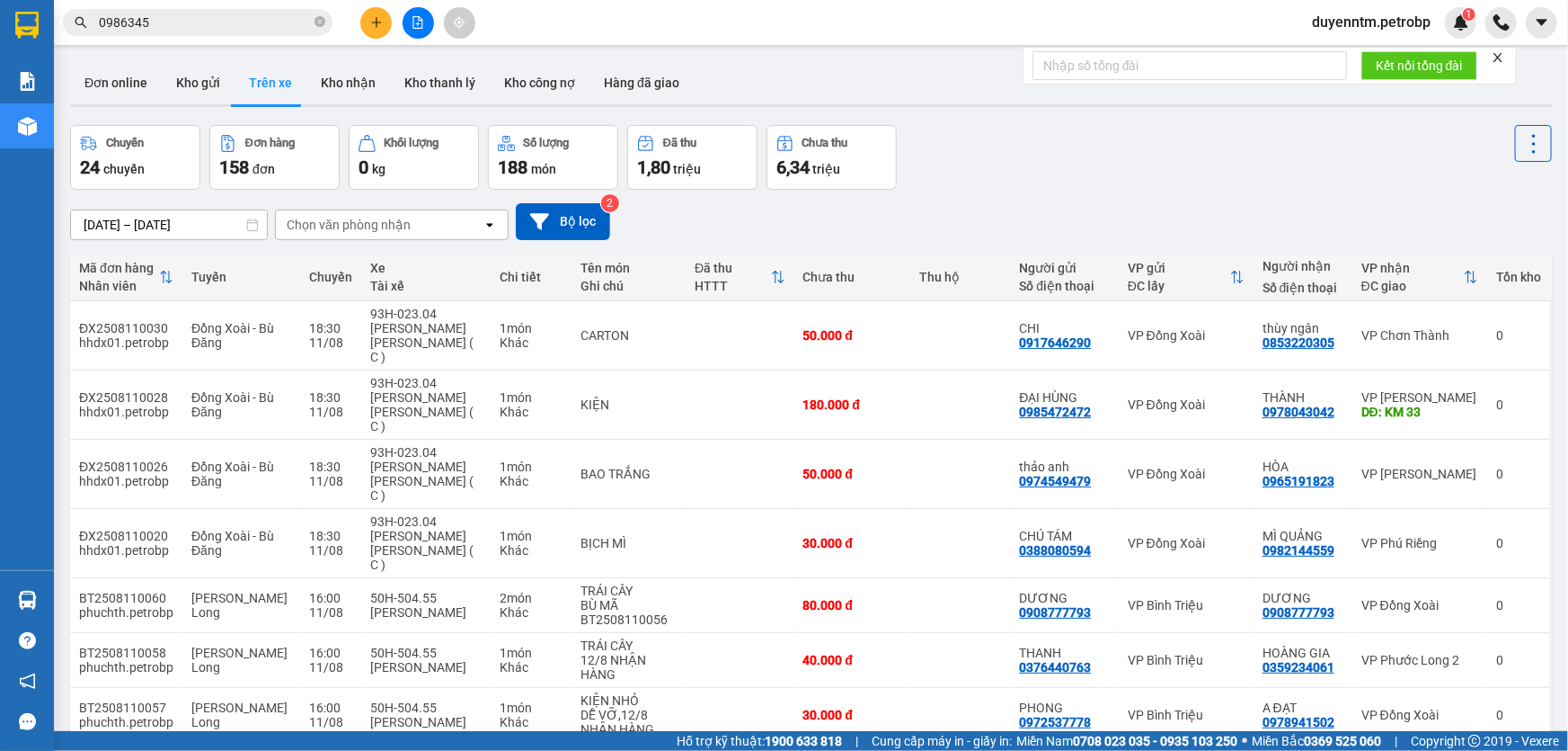
click at [476, 232] on div "Chọn văn phòng nhận" at bounding box center [379, 224] width 206 height 29
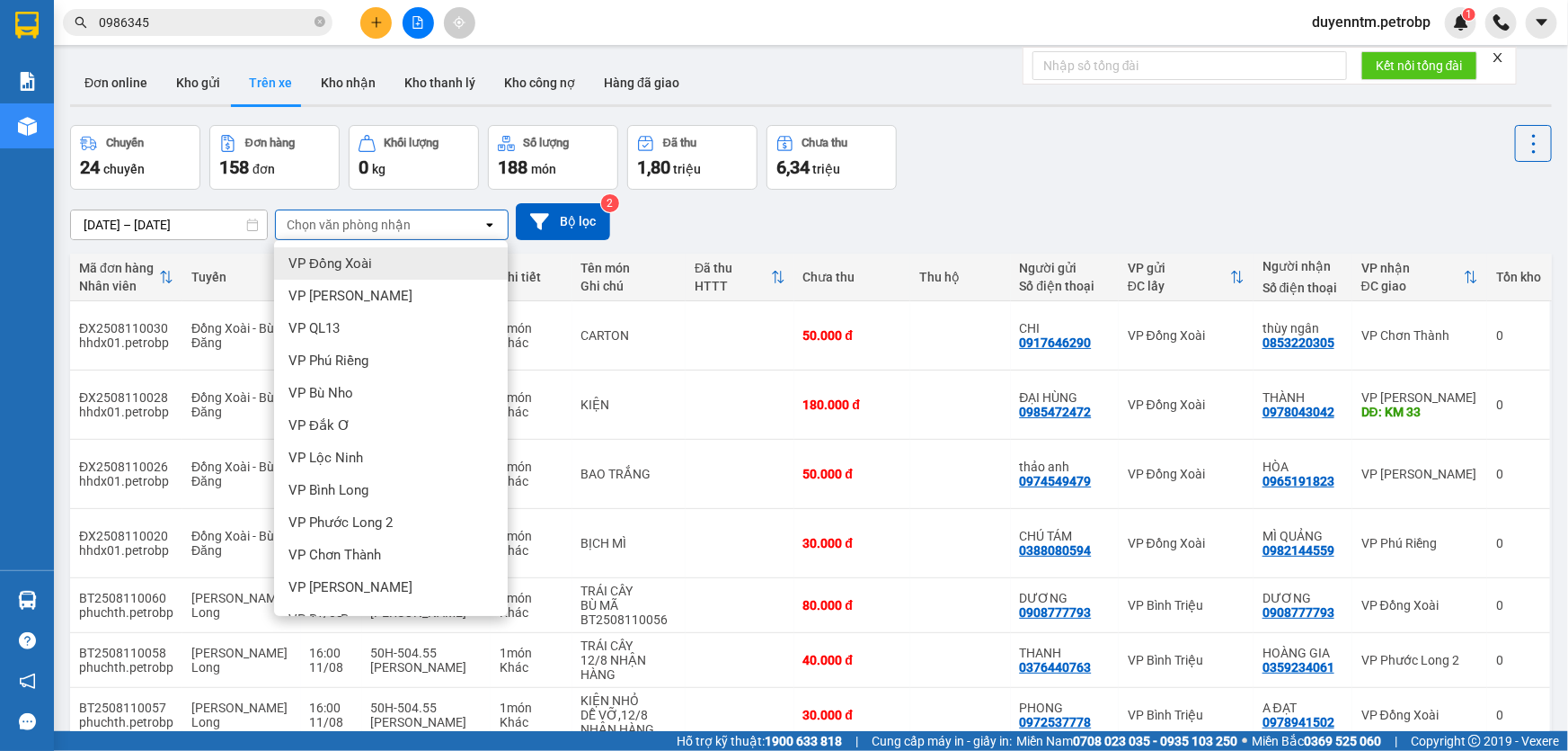
click at [348, 266] on span "VP Đồng Xoài" at bounding box center [330, 263] width 84 height 18
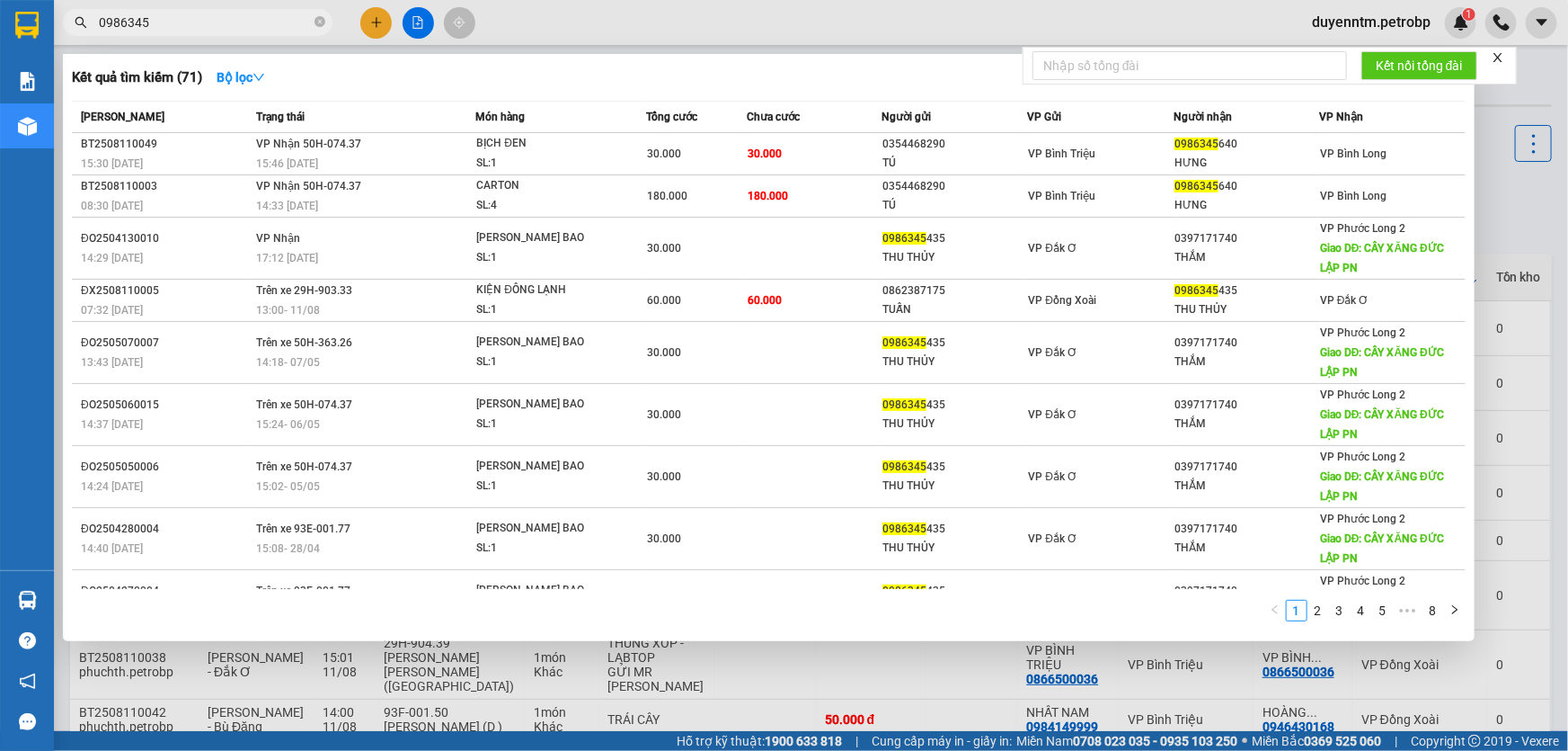
click at [196, 14] on input "0986345" at bounding box center [205, 23] width 212 height 20
type input "0"
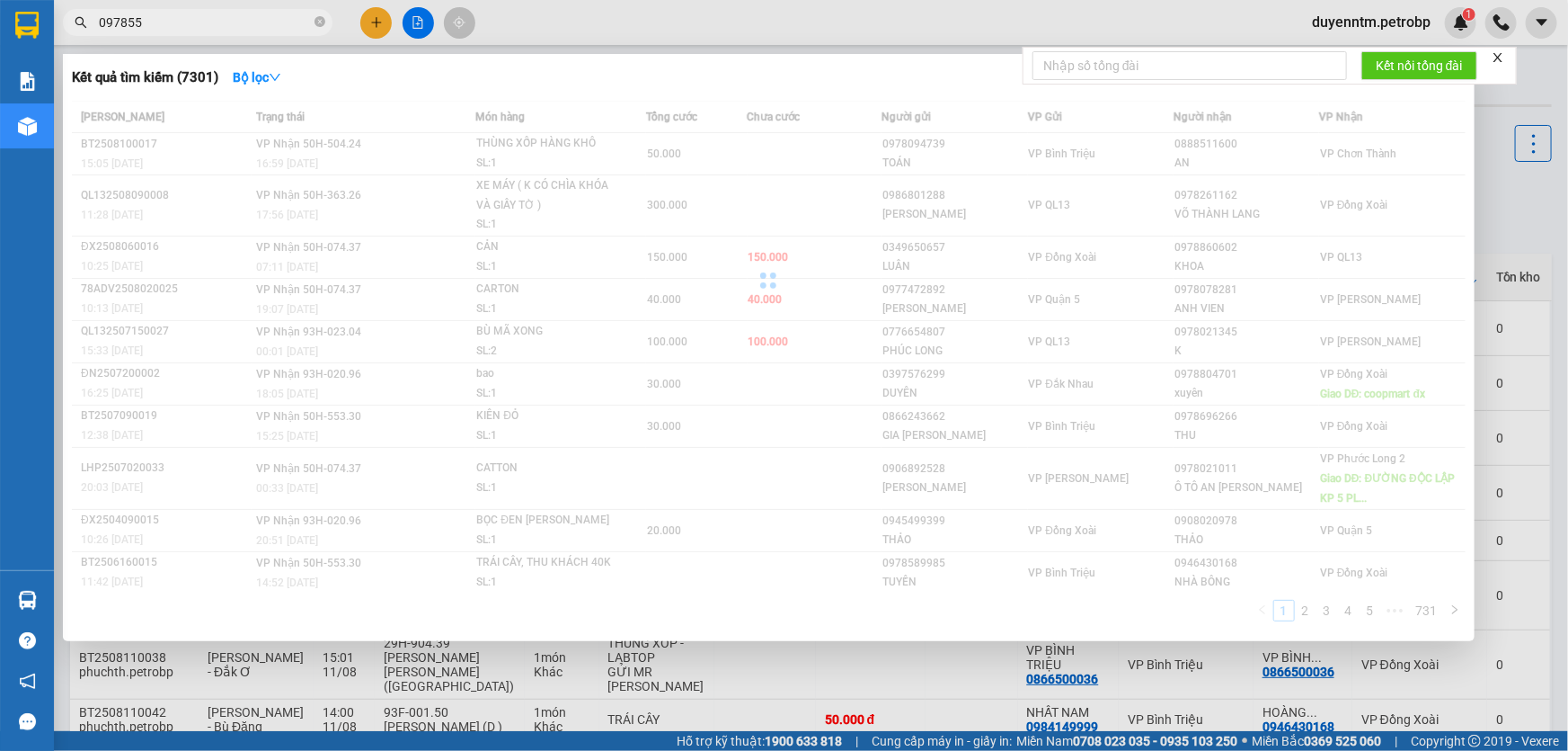
type input "0978551"
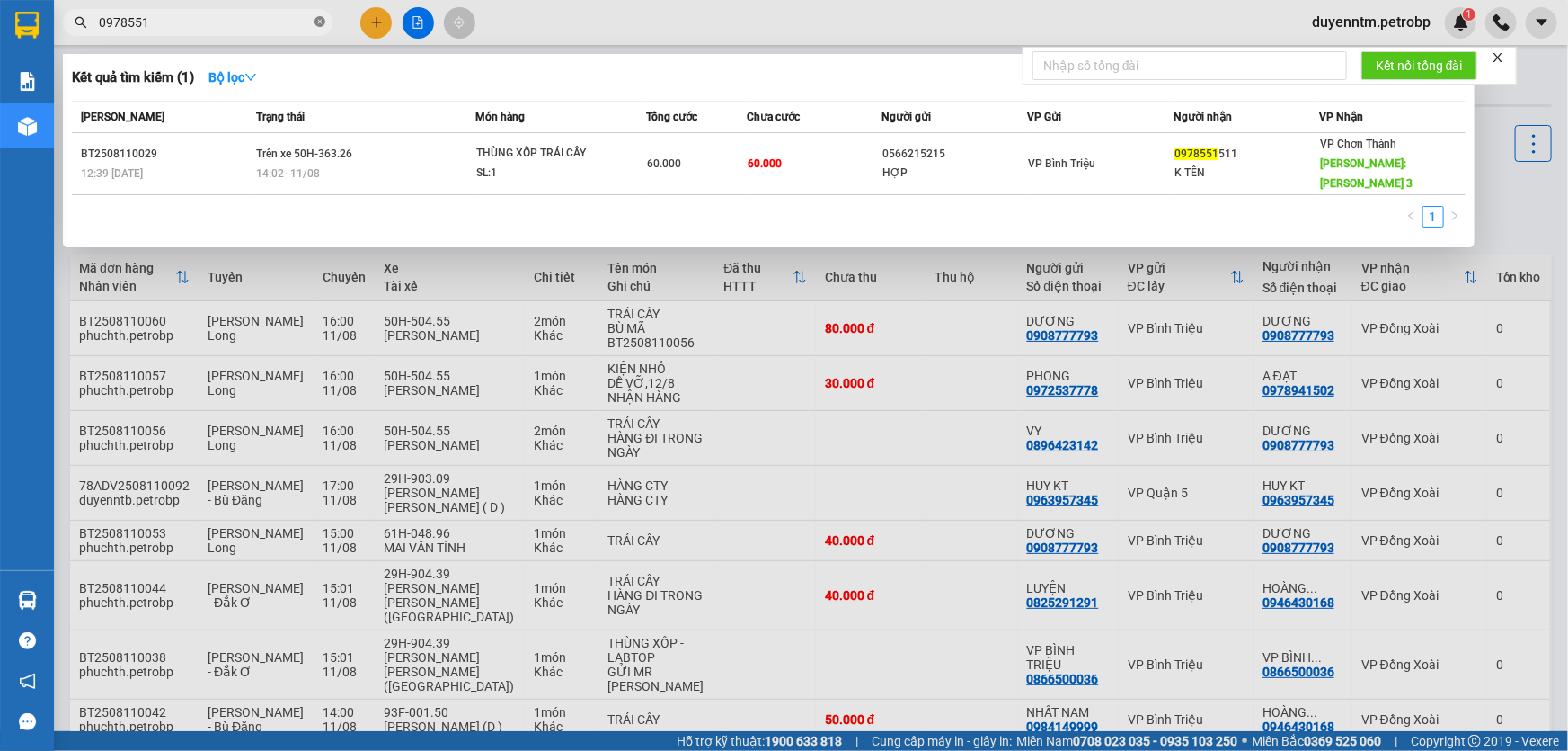
click at [324, 21] on icon "close-circle" at bounding box center [319, 21] width 11 height 11
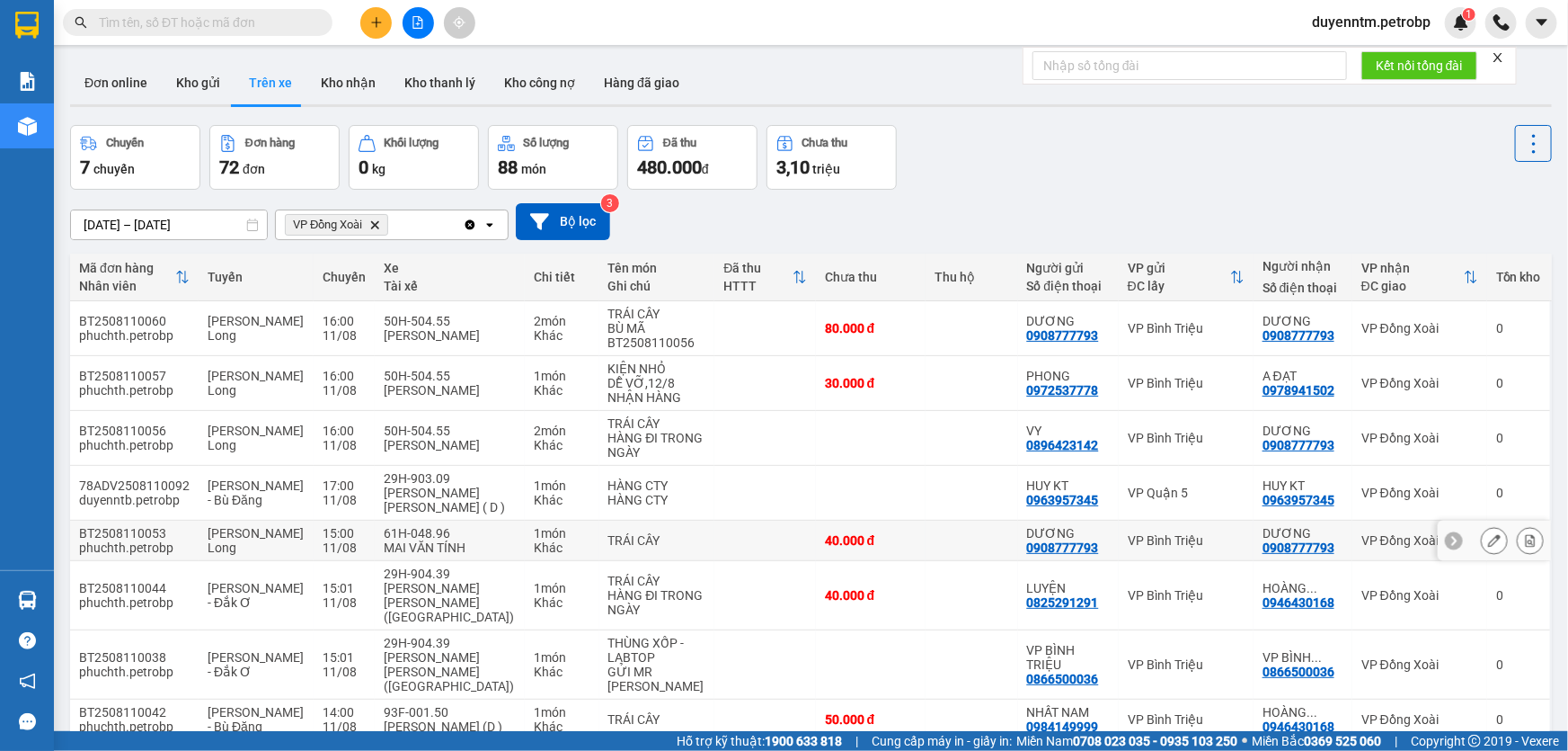
scroll to position [146, 0]
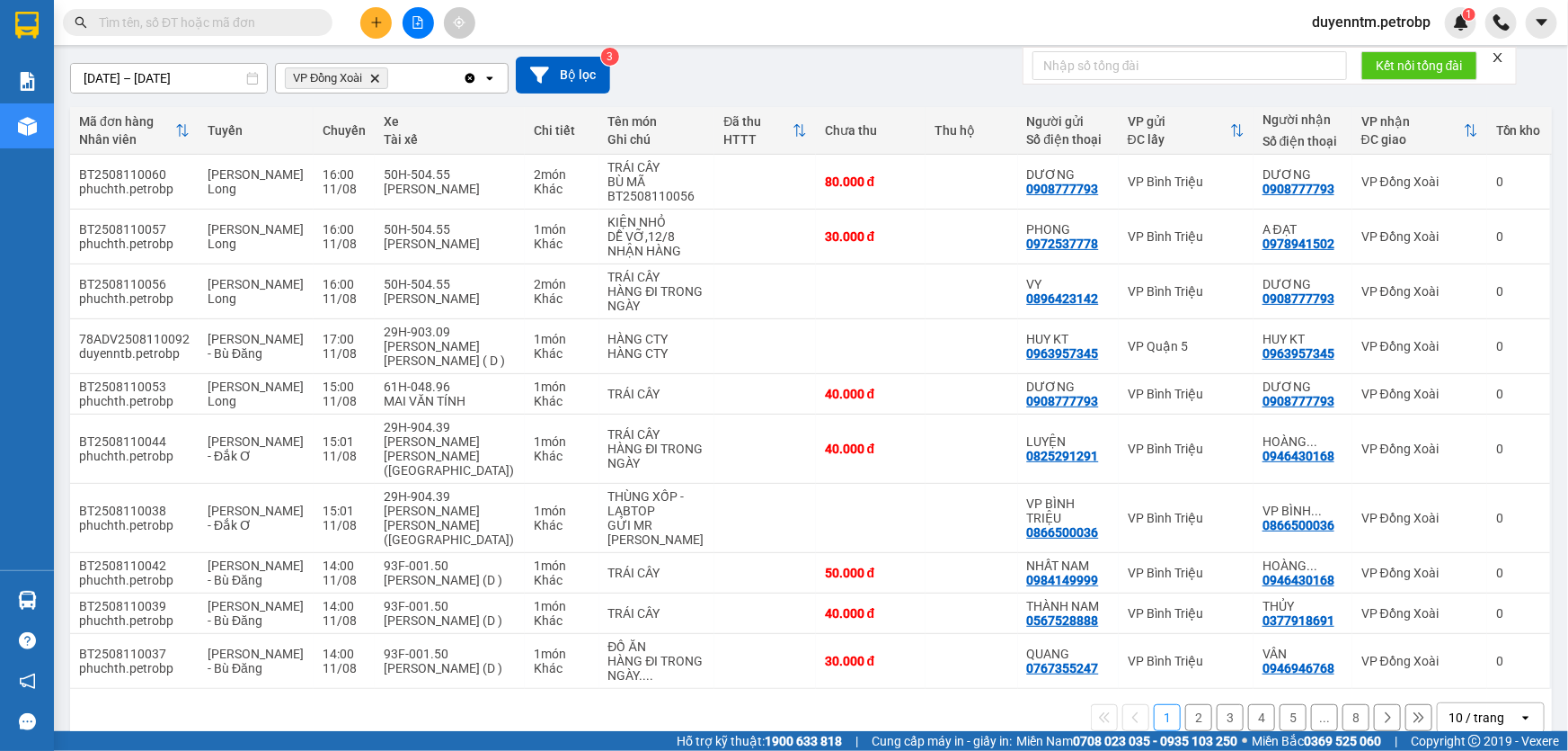
click at [169, 27] on input "text" at bounding box center [205, 23] width 212 height 20
click at [1186, 704] on button "2" at bounding box center [1199, 717] width 27 height 27
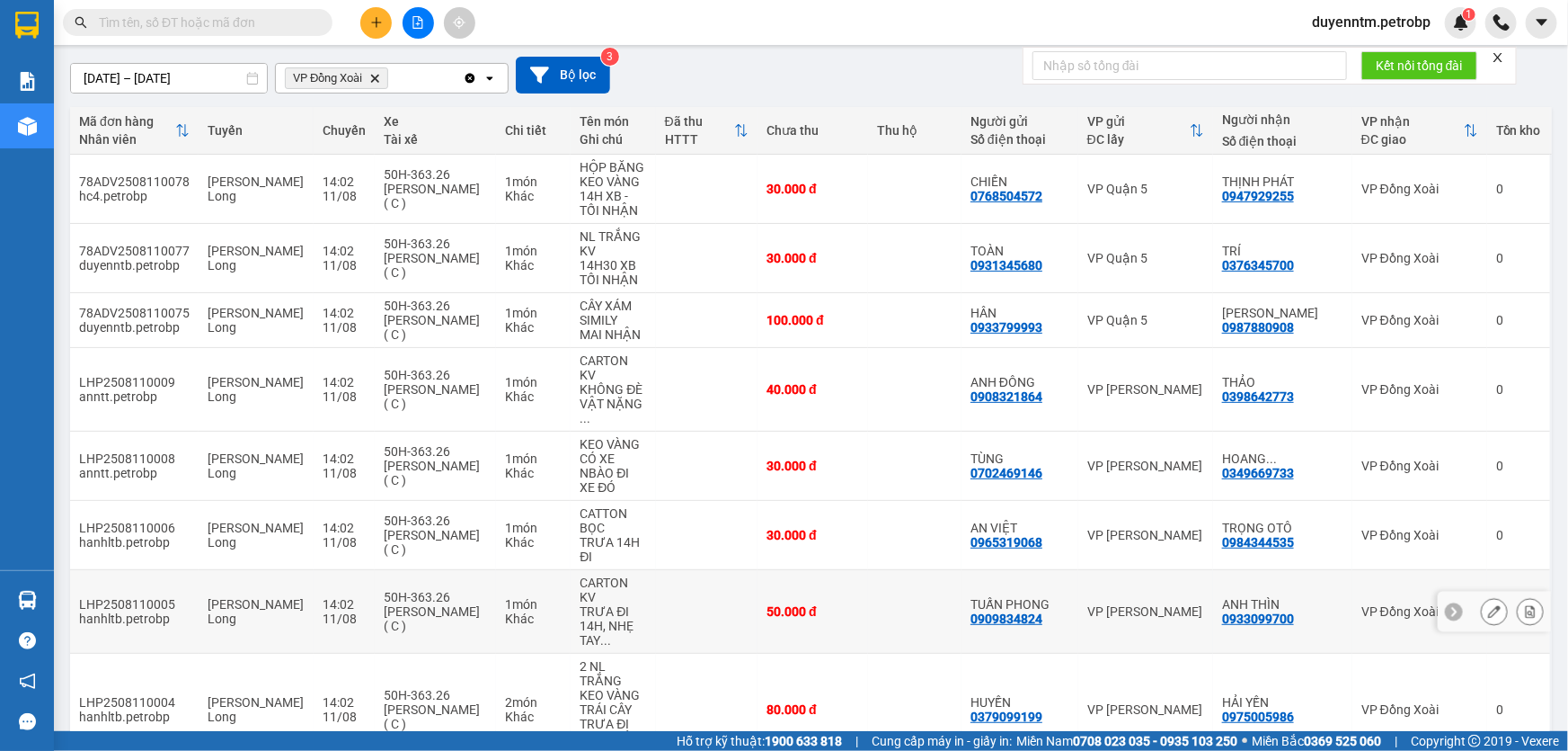
scroll to position [205, 0]
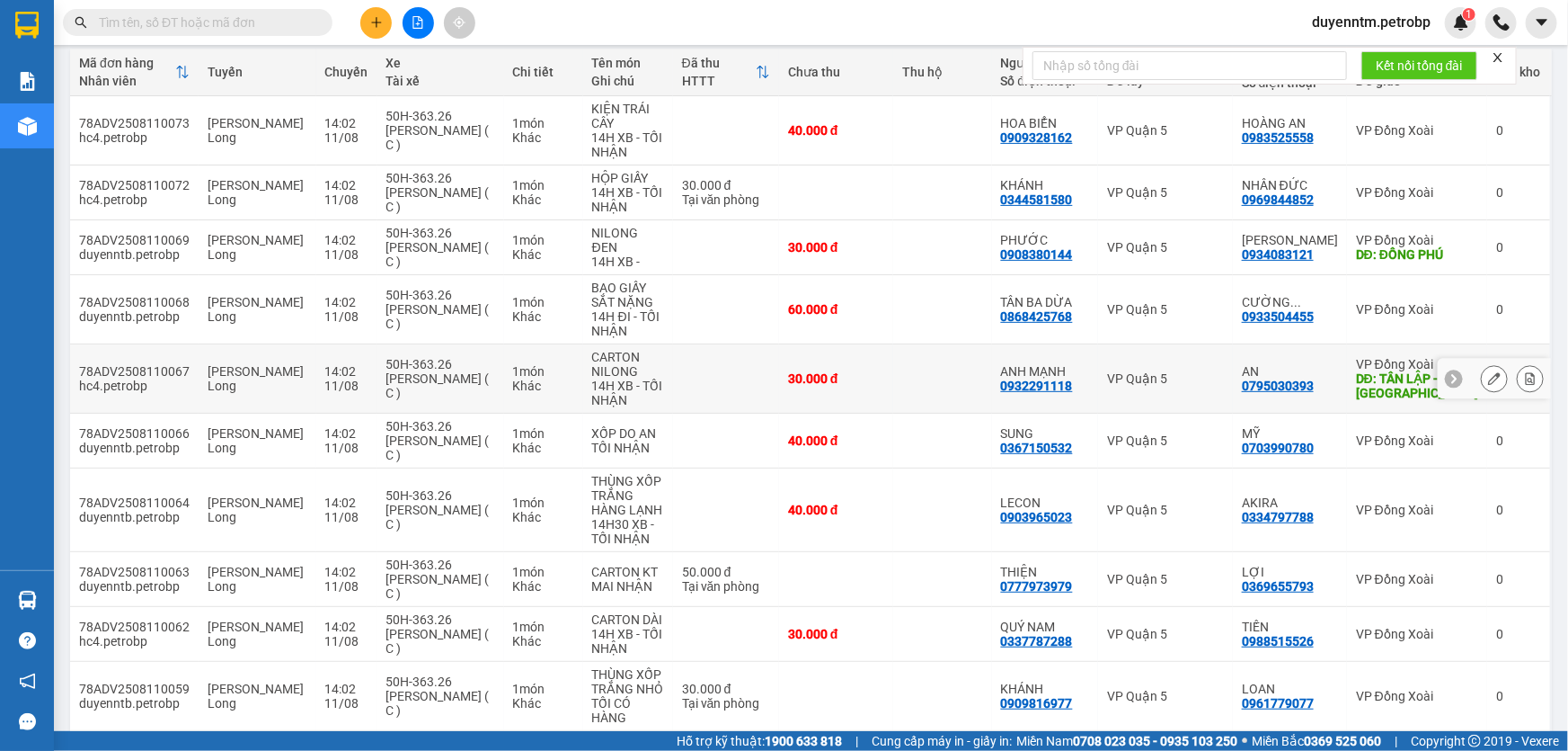
scroll to position [234, 0]
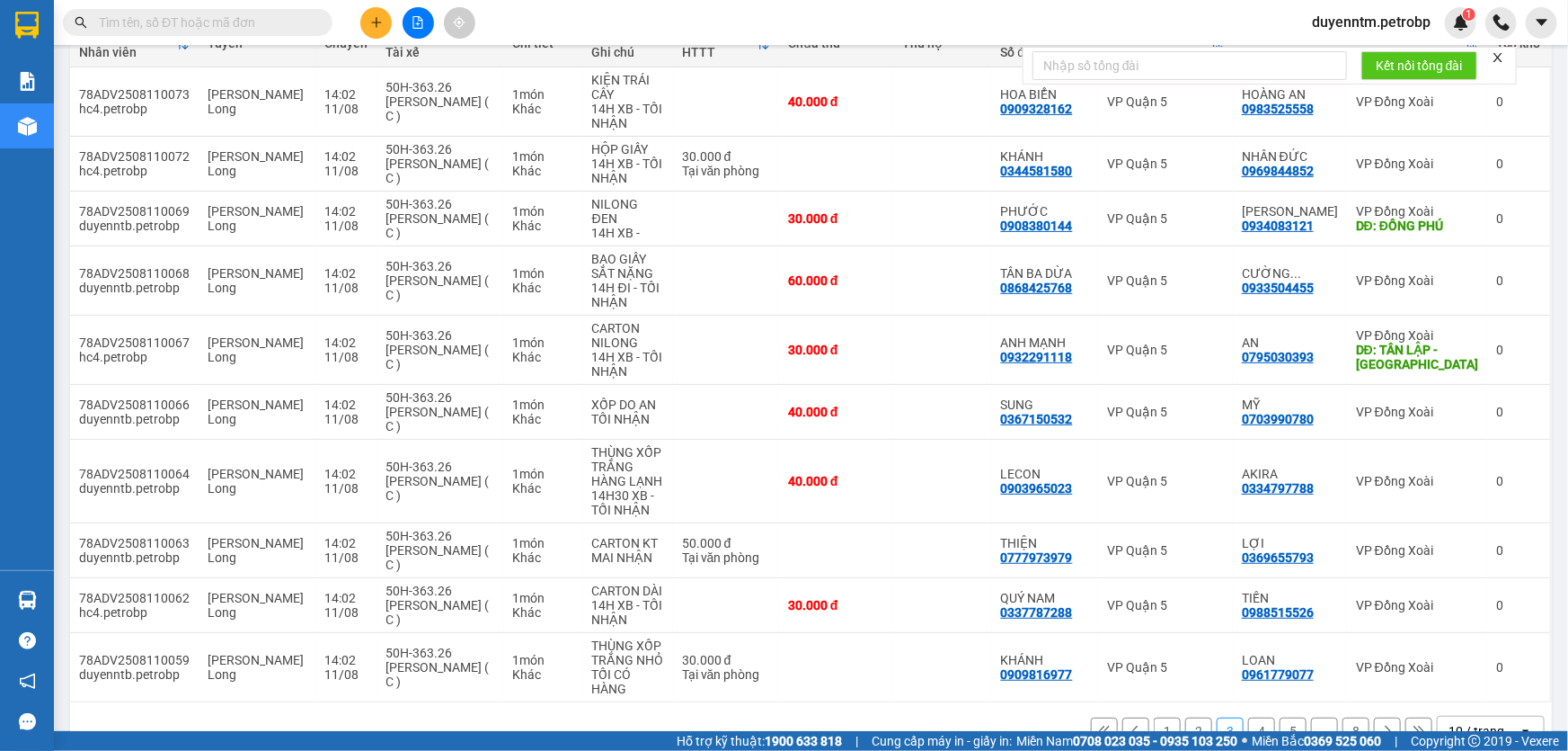
click at [1254, 718] on button "4" at bounding box center [1261, 730] width 27 height 27
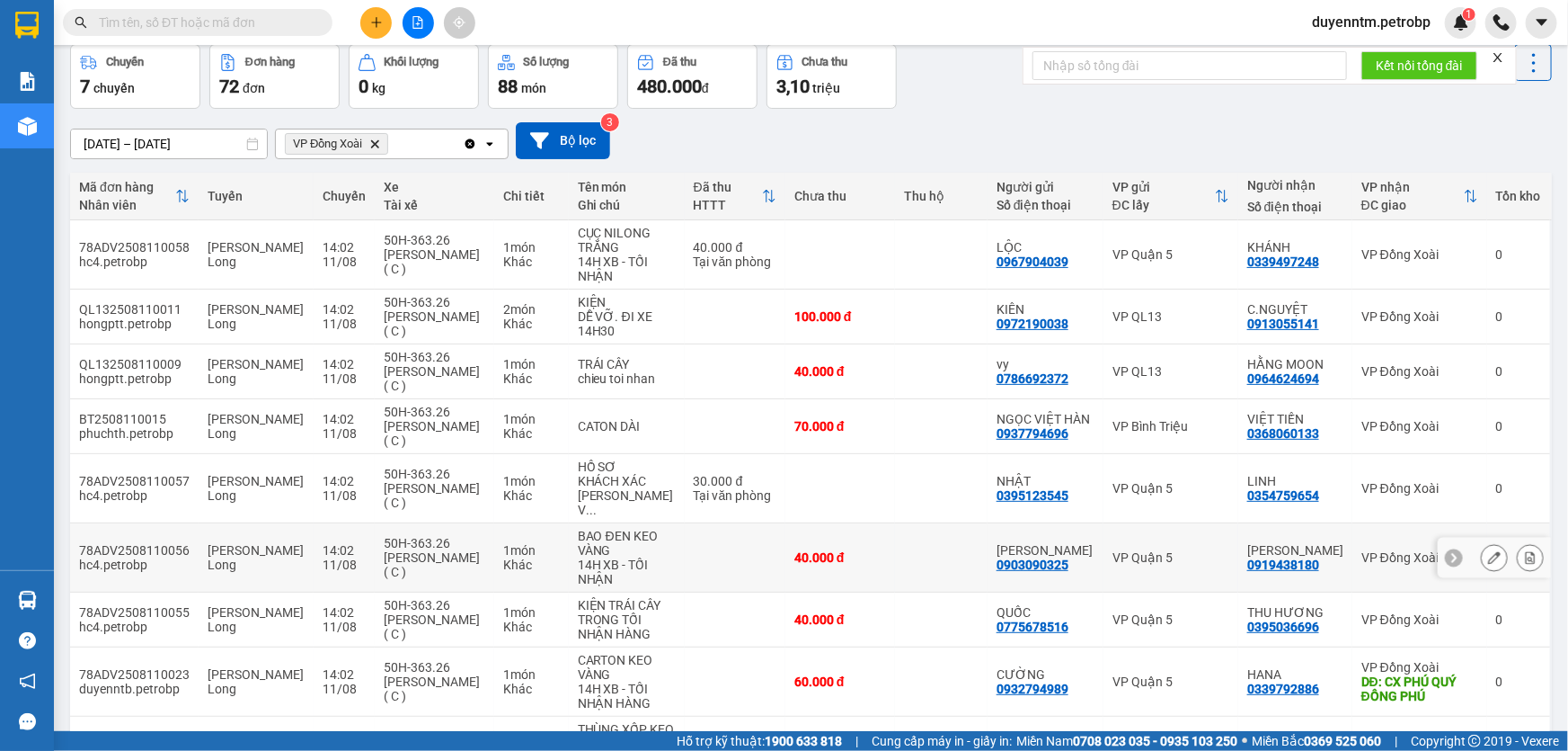
scroll to position [290, 0]
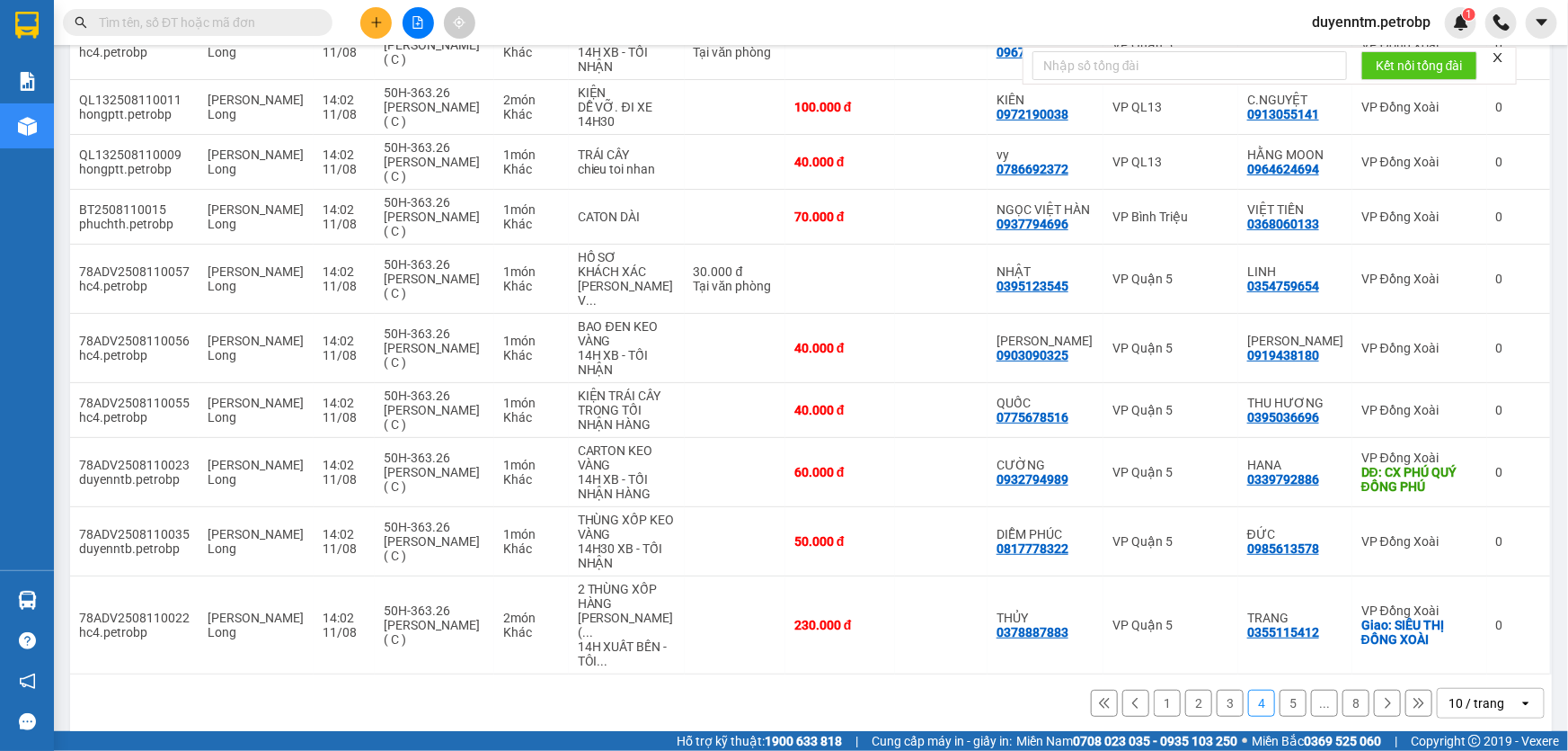
click at [1283, 690] on button "5" at bounding box center [1293, 703] width 27 height 27
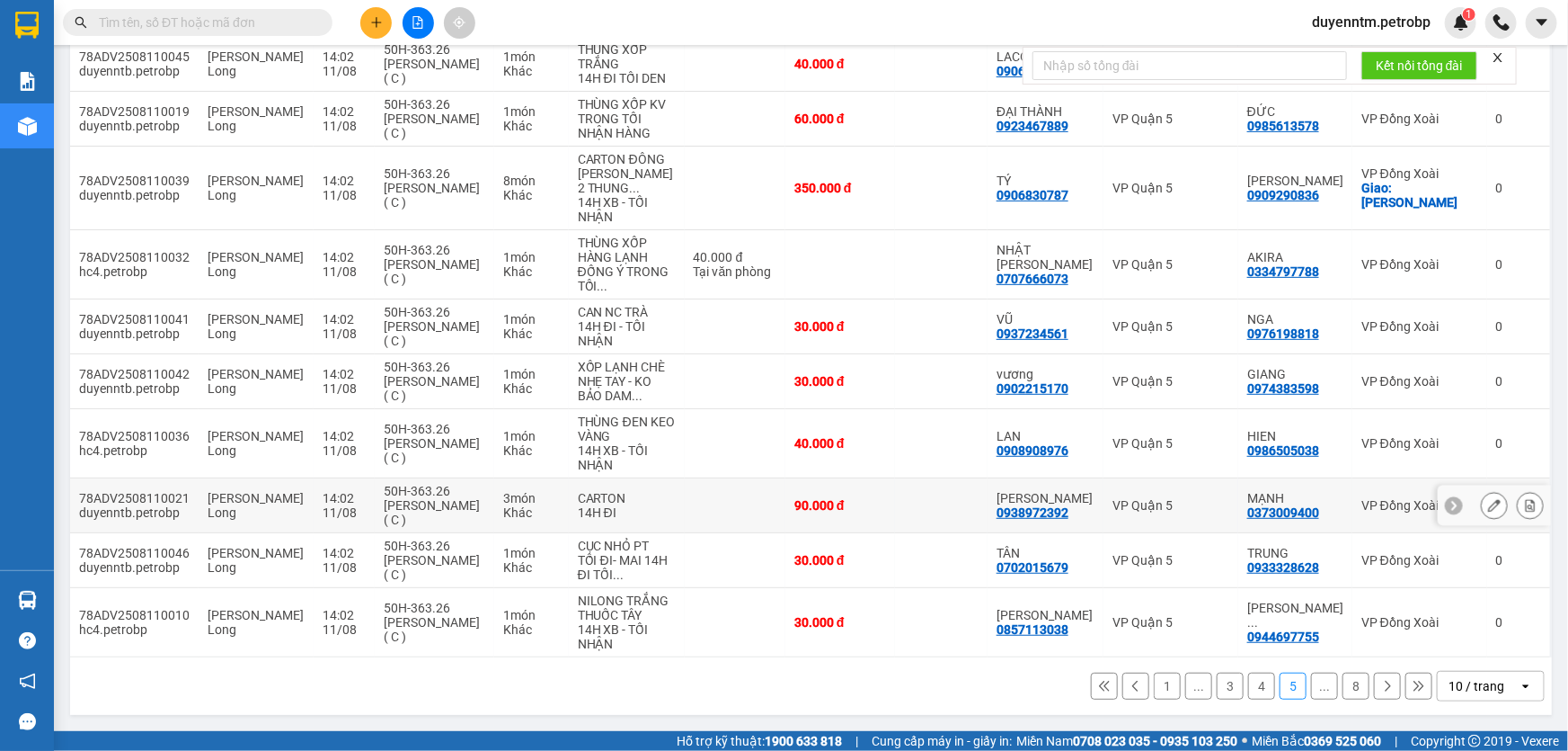
scroll to position [45, 0]
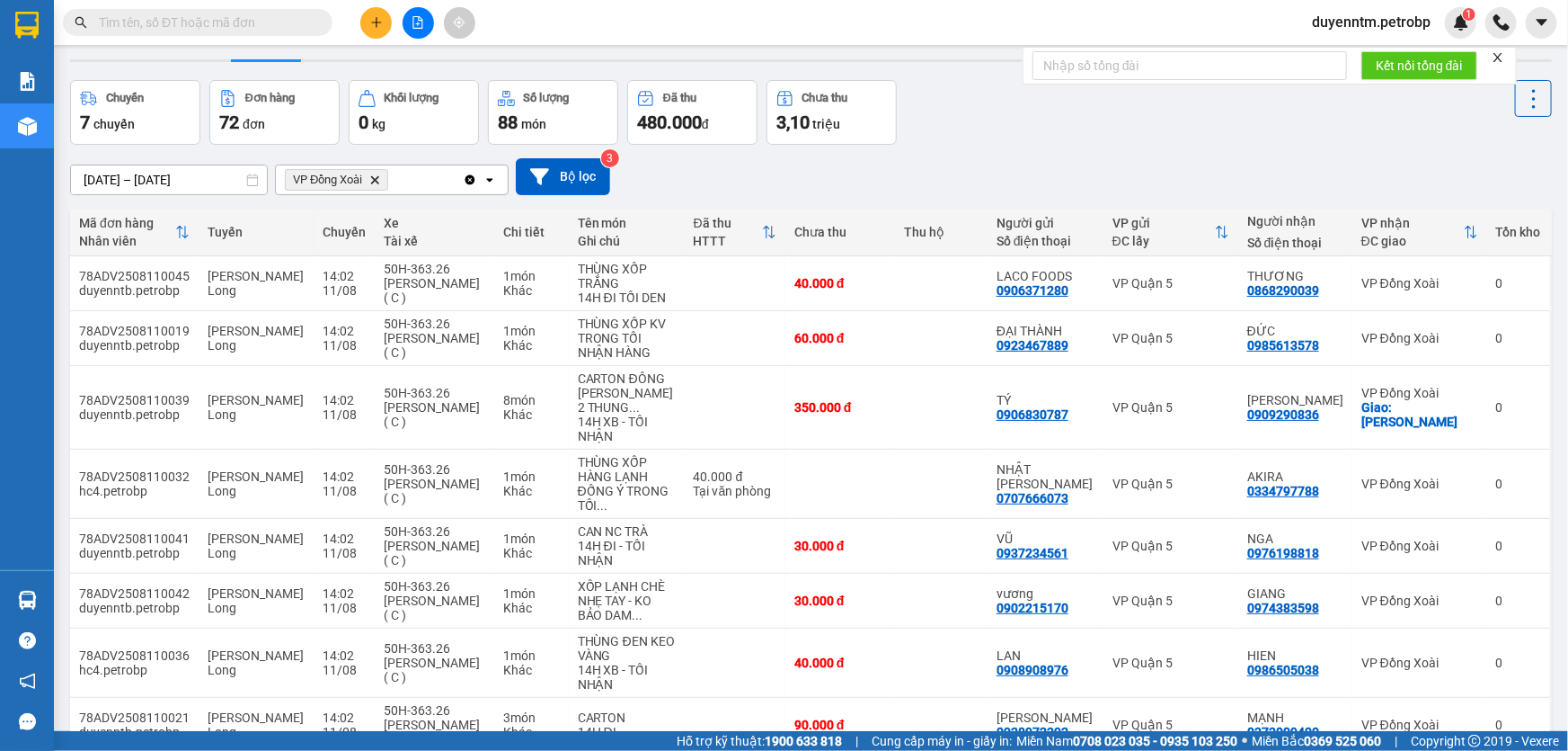
click at [222, 29] on input "text" at bounding box center [205, 23] width 212 height 20
click at [216, 21] on input "text" at bounding box center [205, 23] width 212 height 20
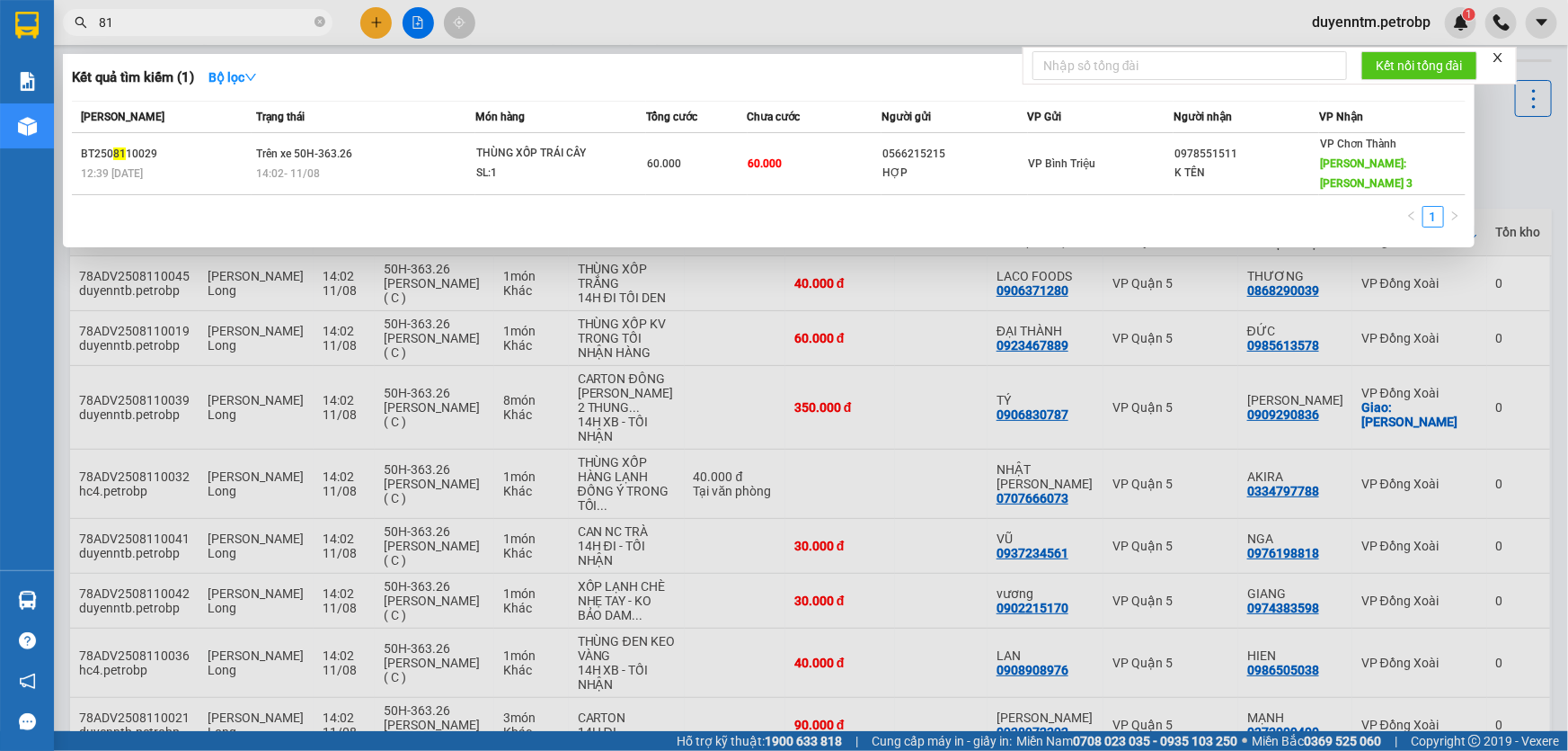
type input "811"
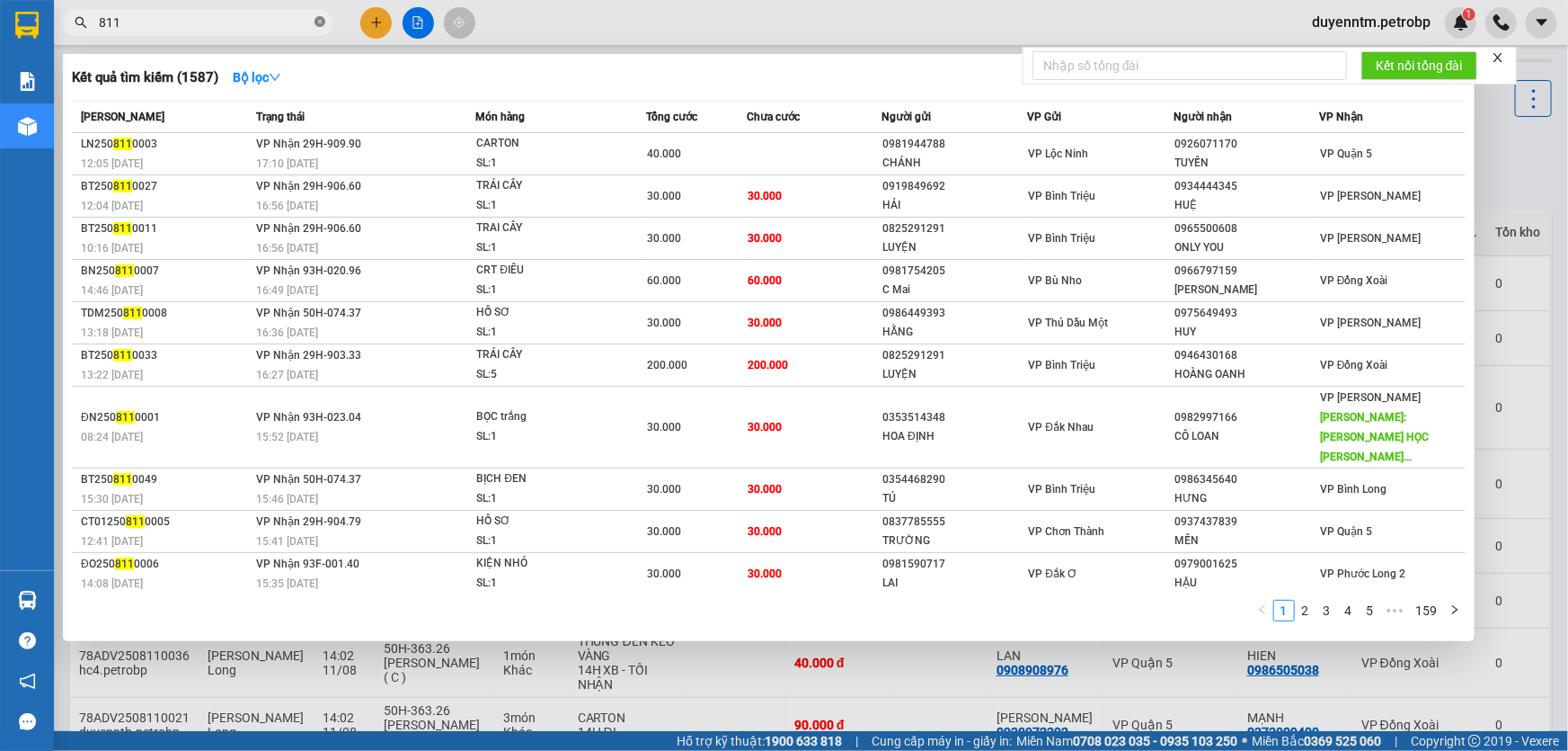
click at [318, 18] on icon "close-circle" at bounding box center [319, 21] width 11 height 11
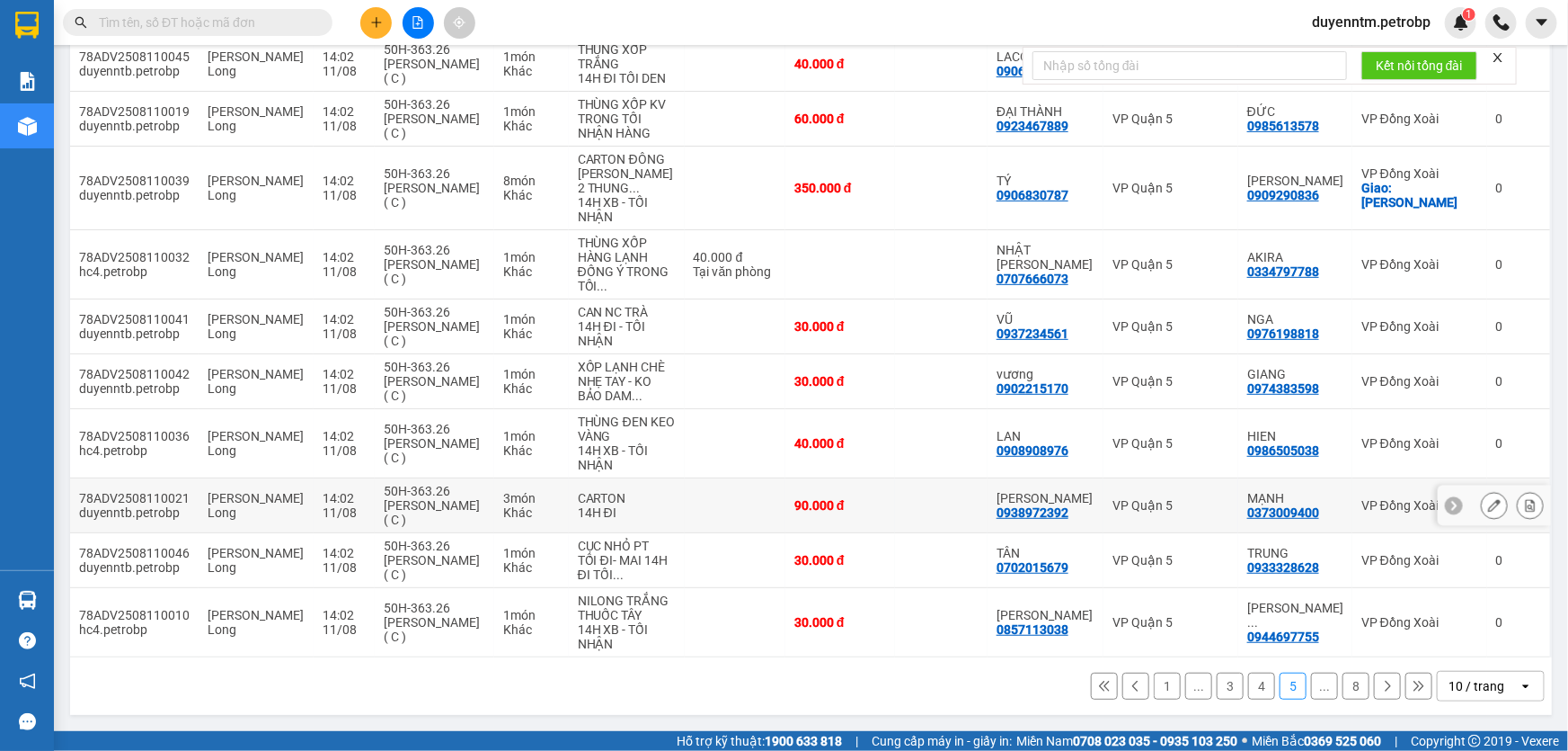
scroll to position [306, 0]
click at [1123, 692] on button at bounding box center [1136, 685] width 27 height 27
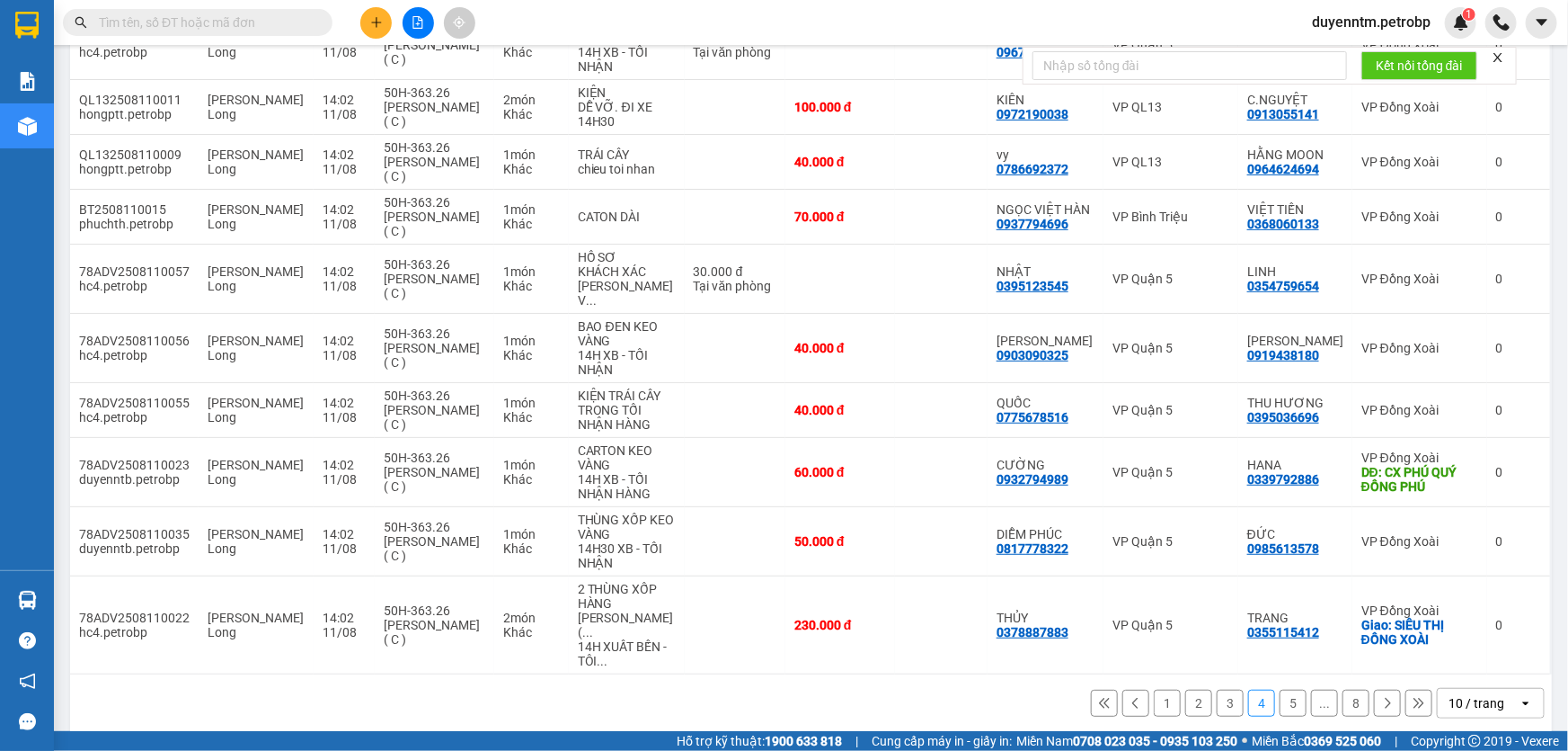
click at [1099, 698] on icon at bounding box center [1104, 703] width 10 height 10
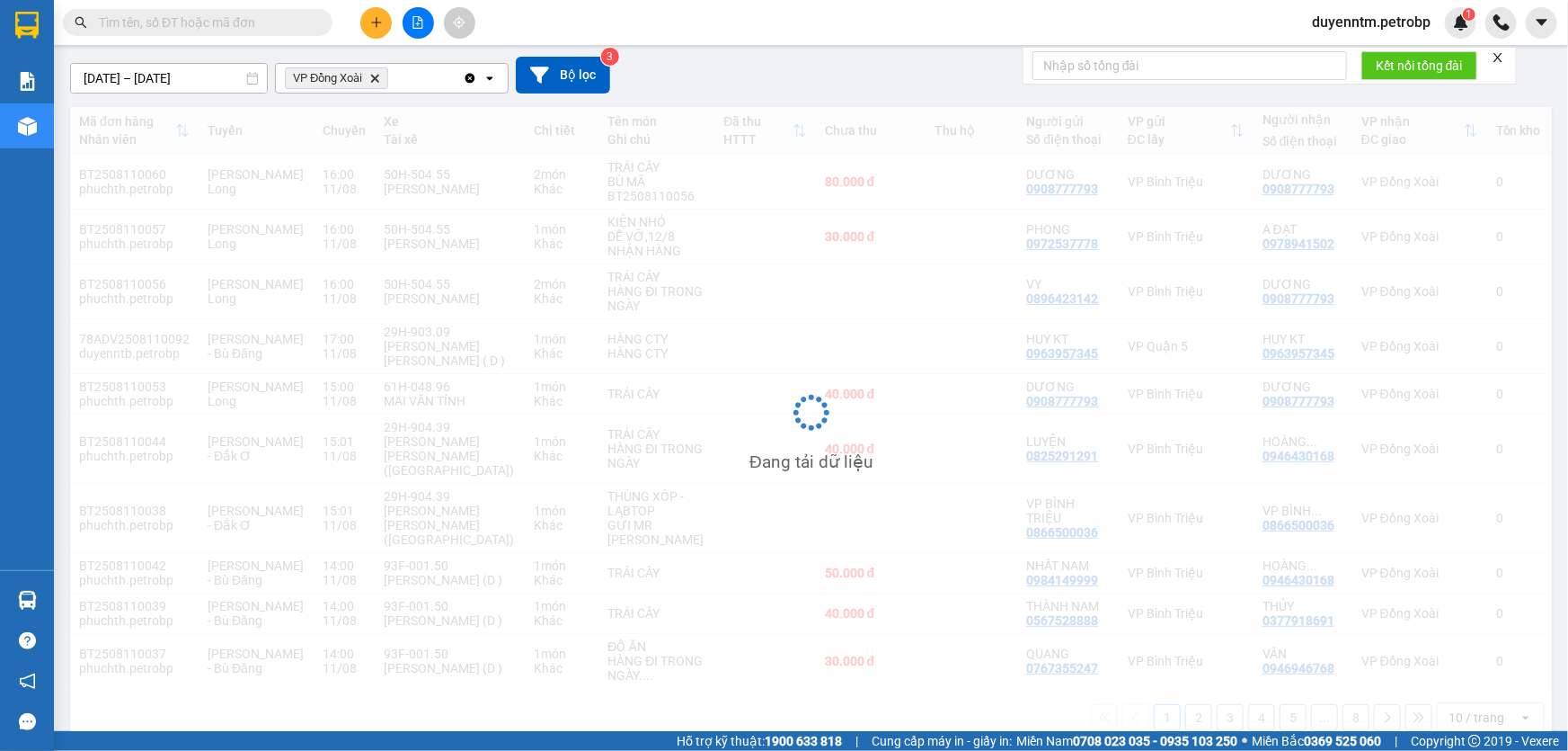
scroll to position [146, 0]
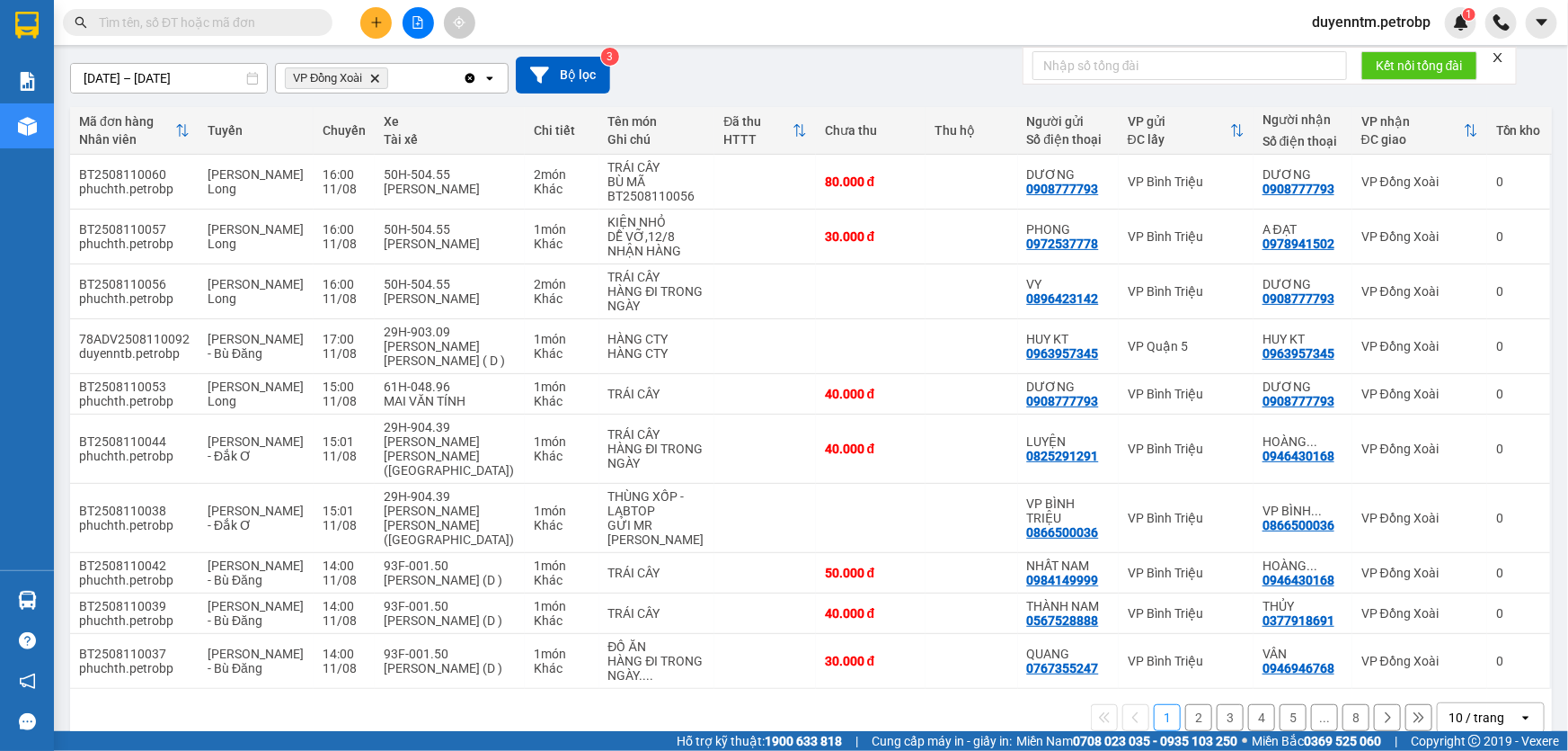
click at [1186, 704] on button "2" at bounding box center [1199, 717] width 27 height 27
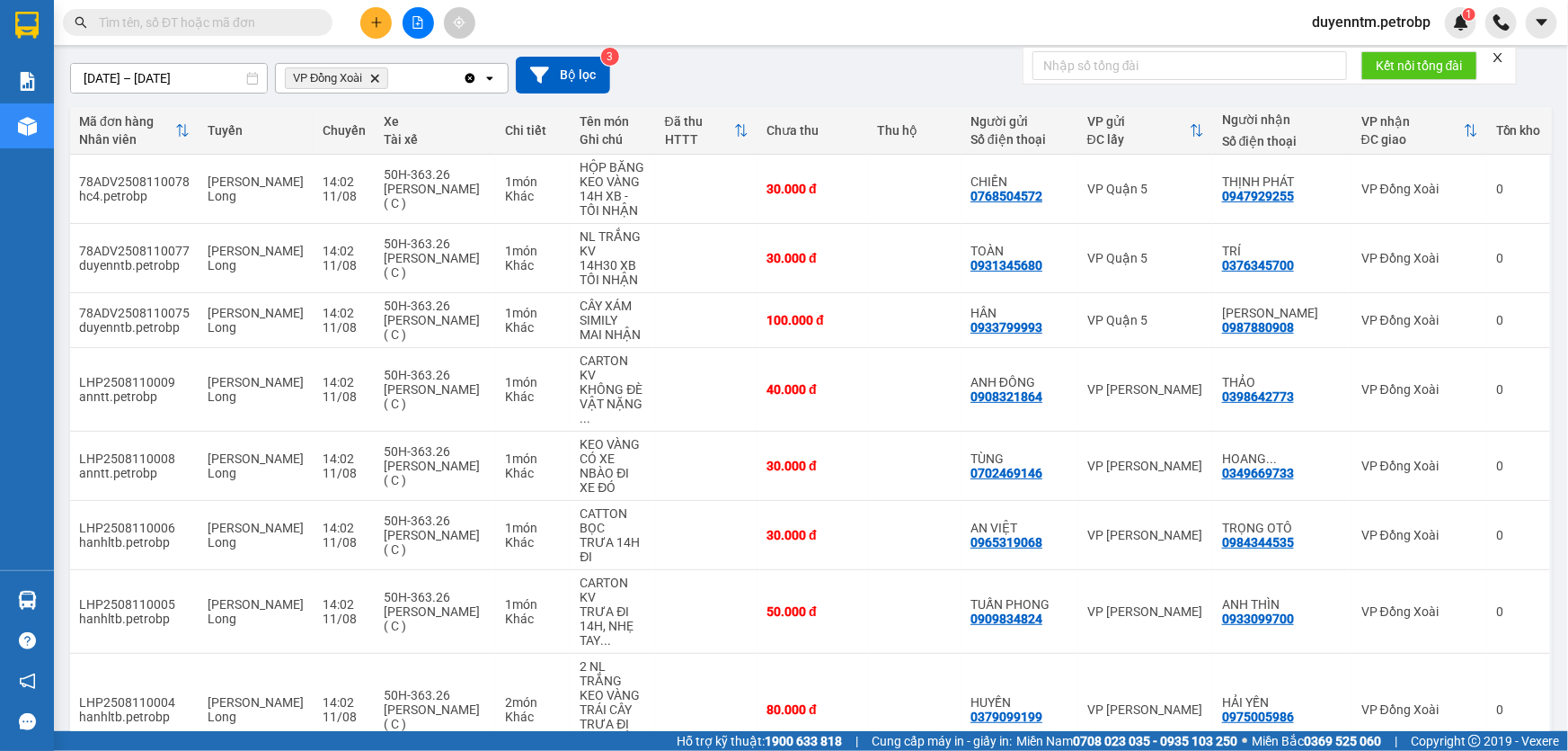
scroll to position [205, 0]
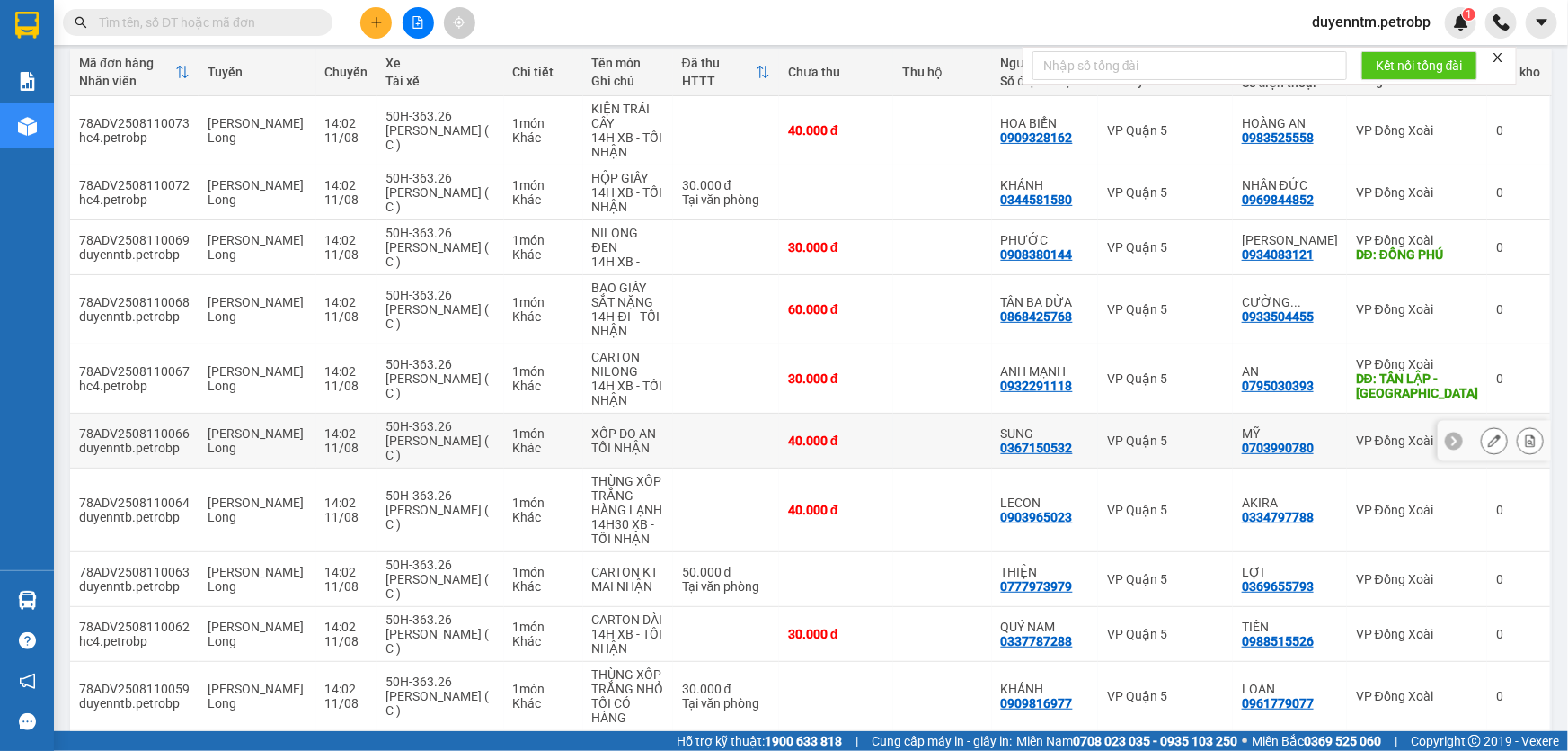
click at [1224, 433] on div "VP Quận 5" at bounding box center [1165, 440] width 117 height 15
click at [1272, 427] on div "MỸ" at bounding box center [1290, 433] width 96 height 15
click at [1377, 414] on td "VP Đồng Xoài" at bounding box center [1417, 441] width 140 height 55
click at [1297, 440] on div "0703990780" at bounding box center [1277, 447] width 72 height 15
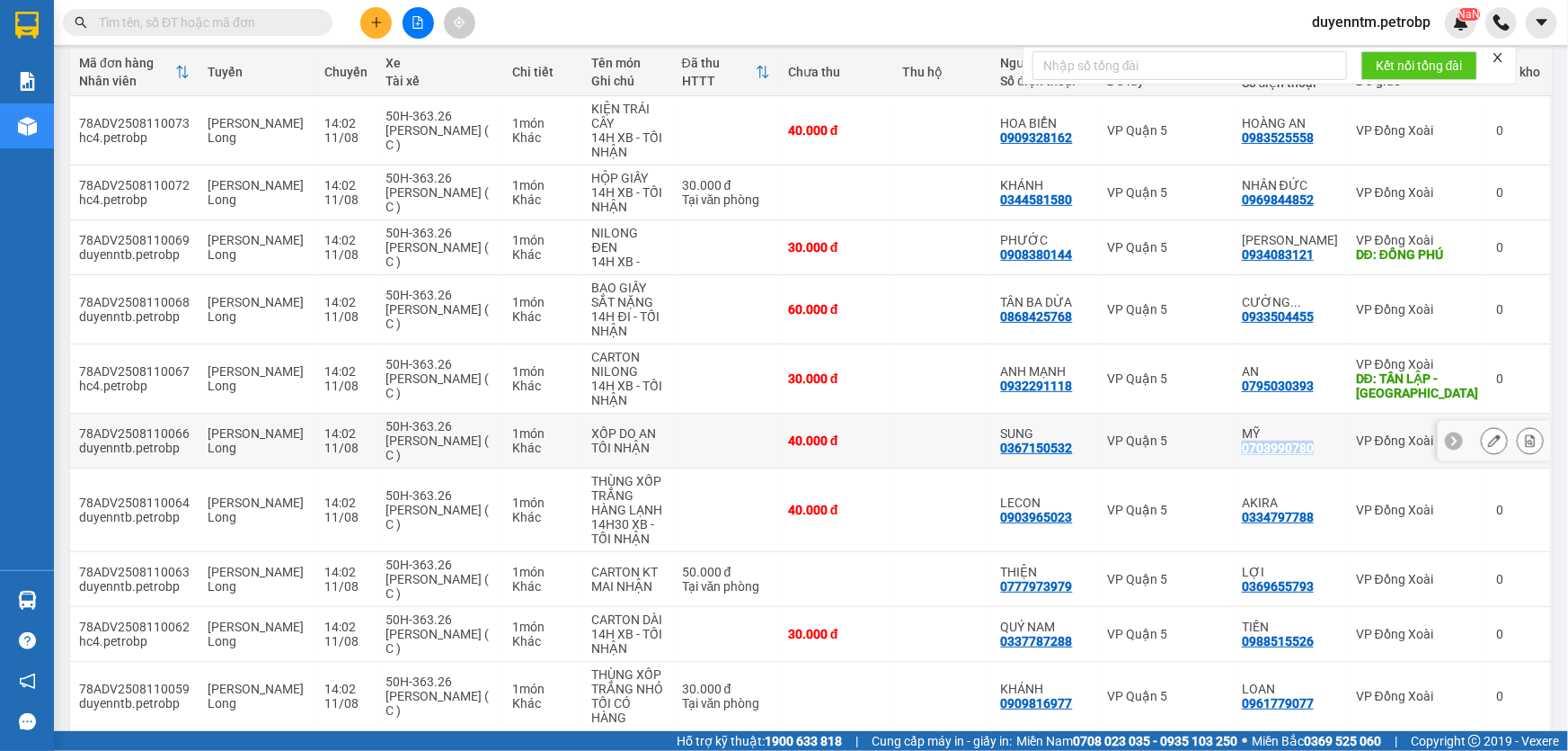
copy div "0703990780"
click at [190, 24] on input "text" at bounding box center [205, 23] width 212 height 20
paste input "0703990780"
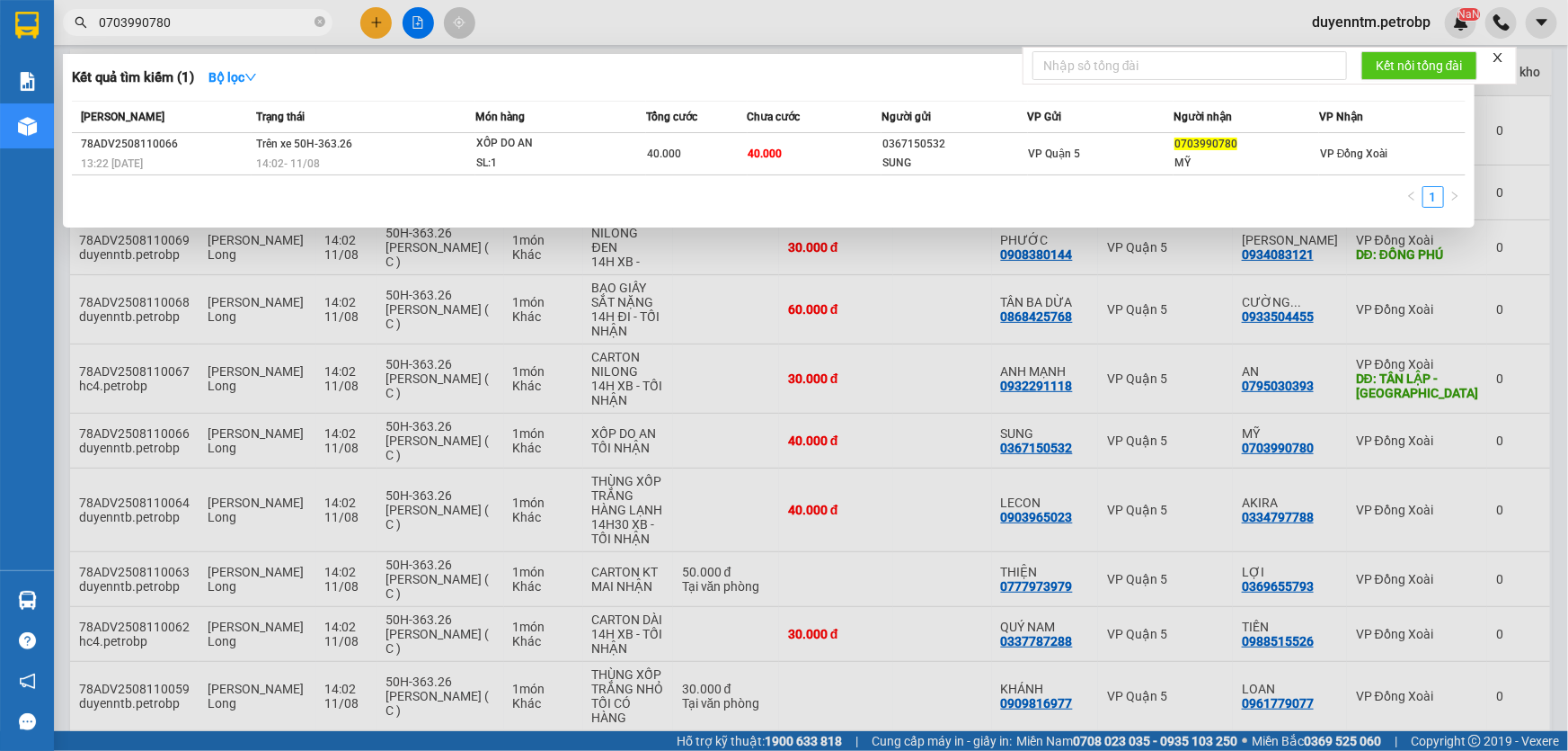
type input "0703990780"
click at [1244, 711] on div at bounding box center [784, 376] width 1568 height 751
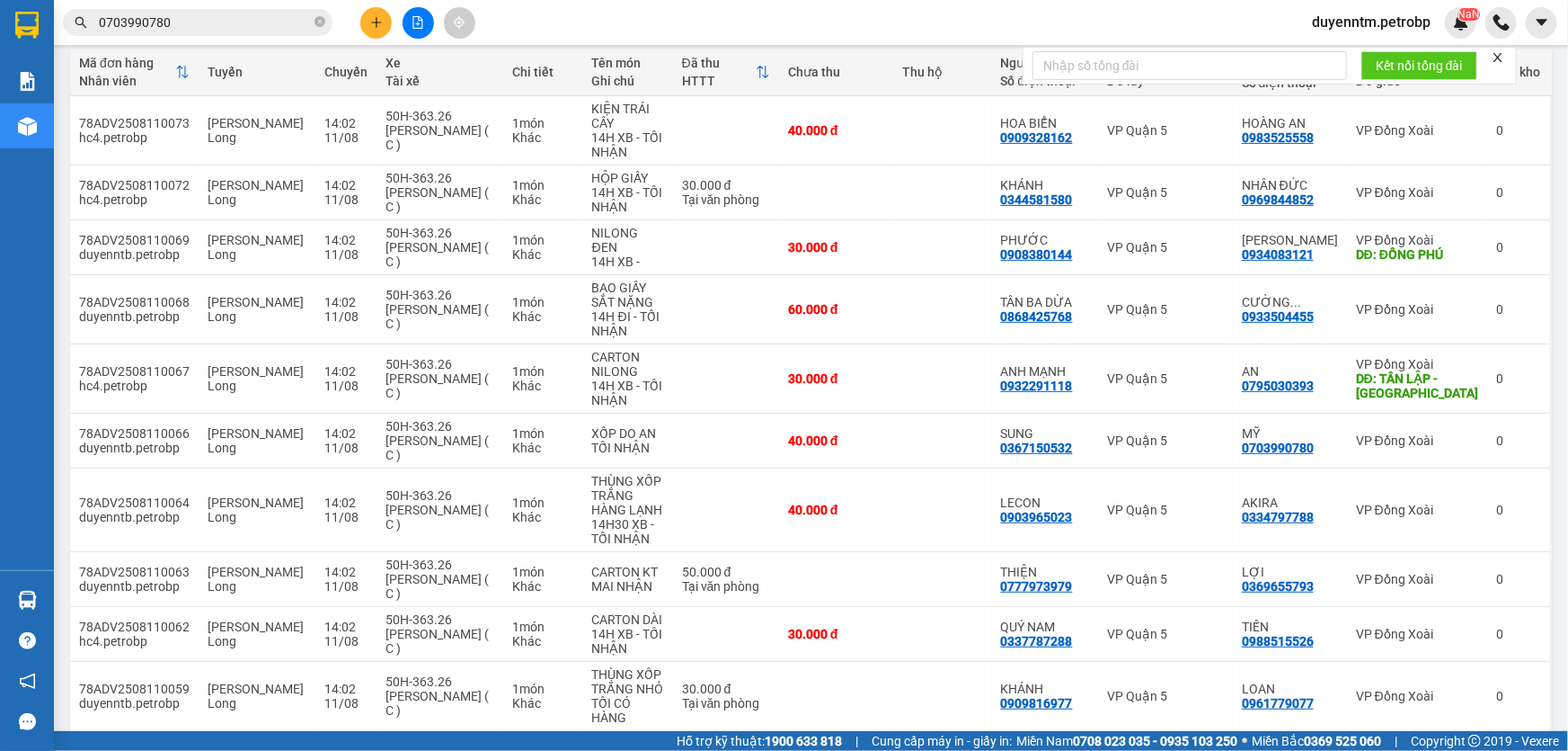
click at [192, 28] on input "0703990780" at bounding box center [205, 23] width 212 height 20
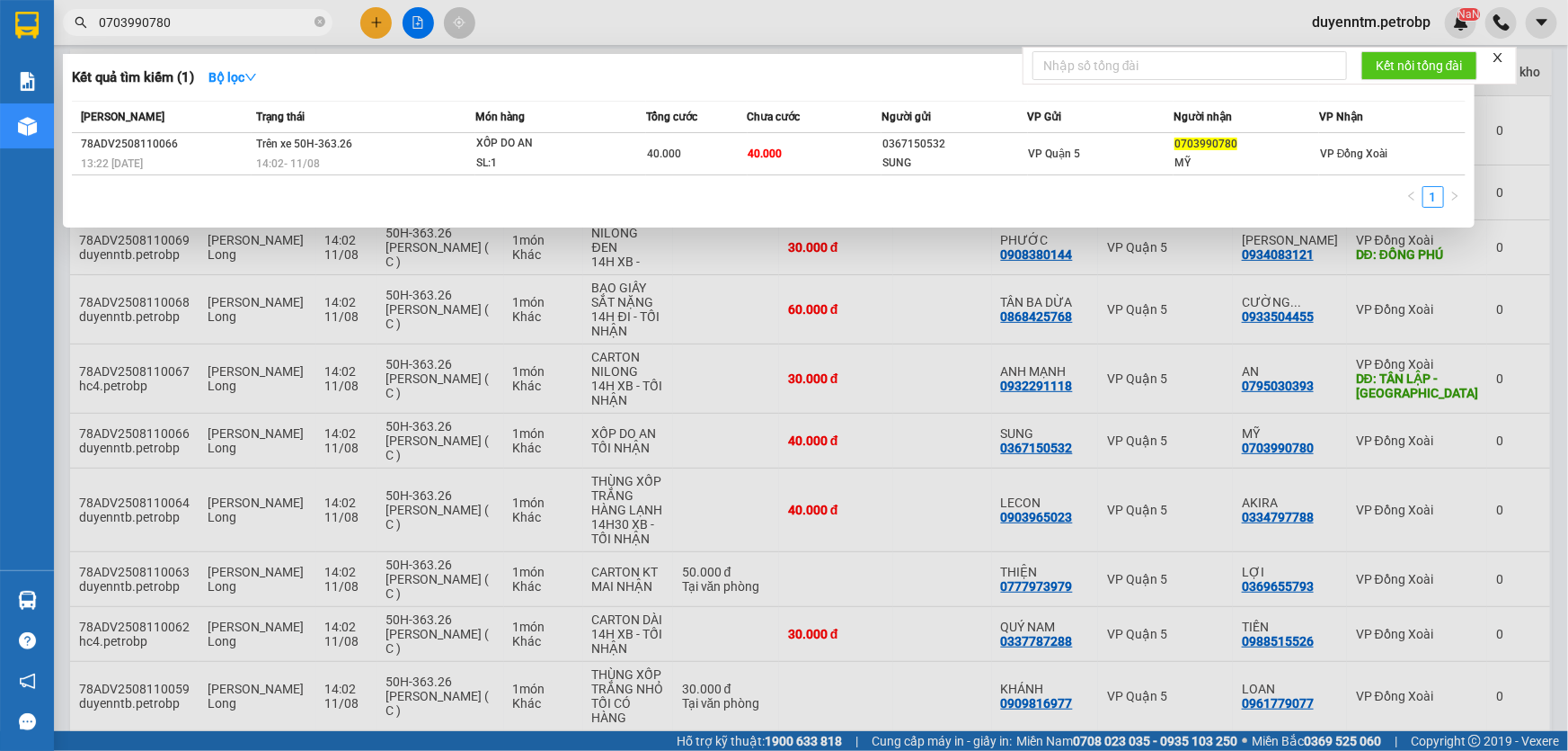
click at [1254, 711] on div at bounding box center [784, 376] width 1568 height 751
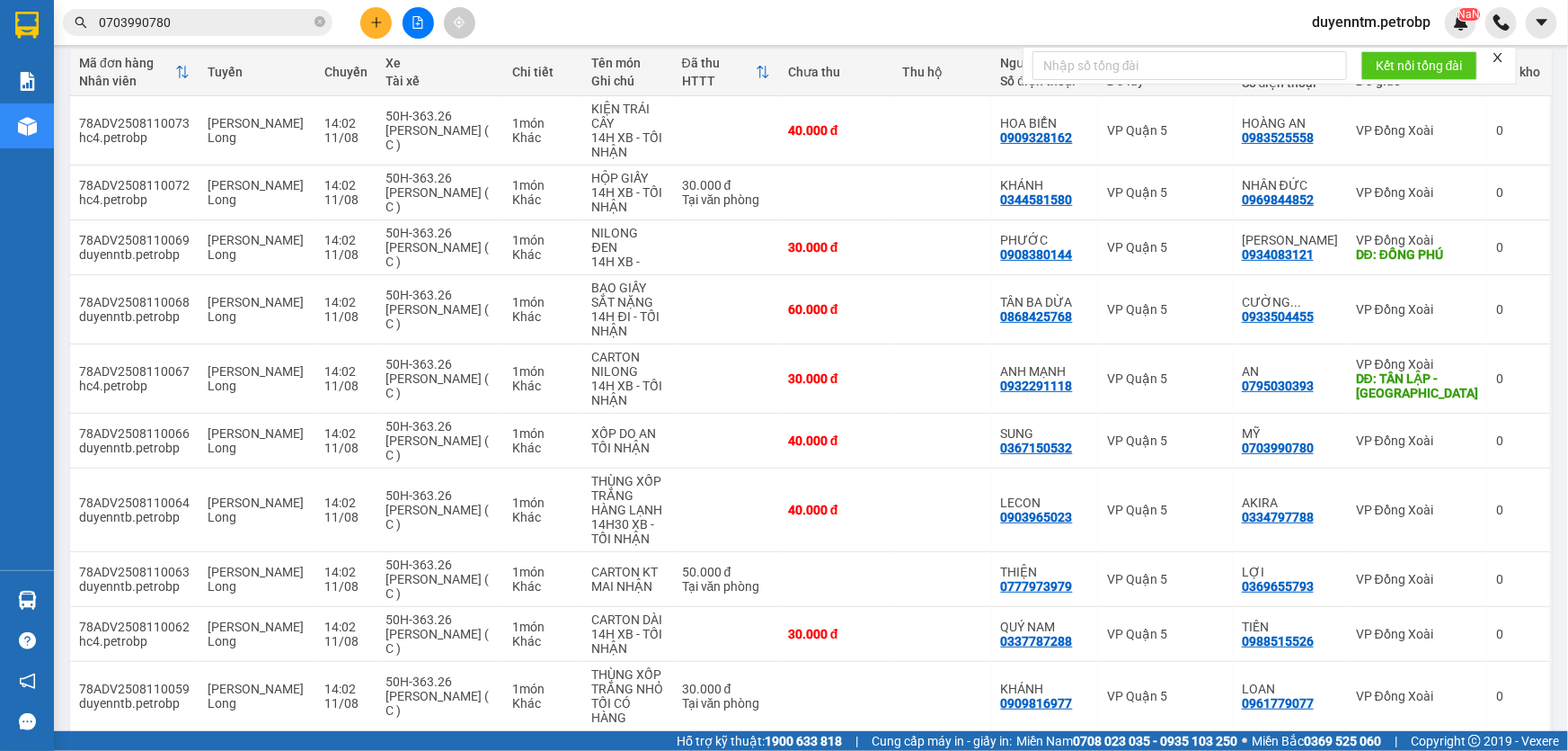
click at [1254, 746] on button "4" at bounding box center [1261, 759] width 27 height 27
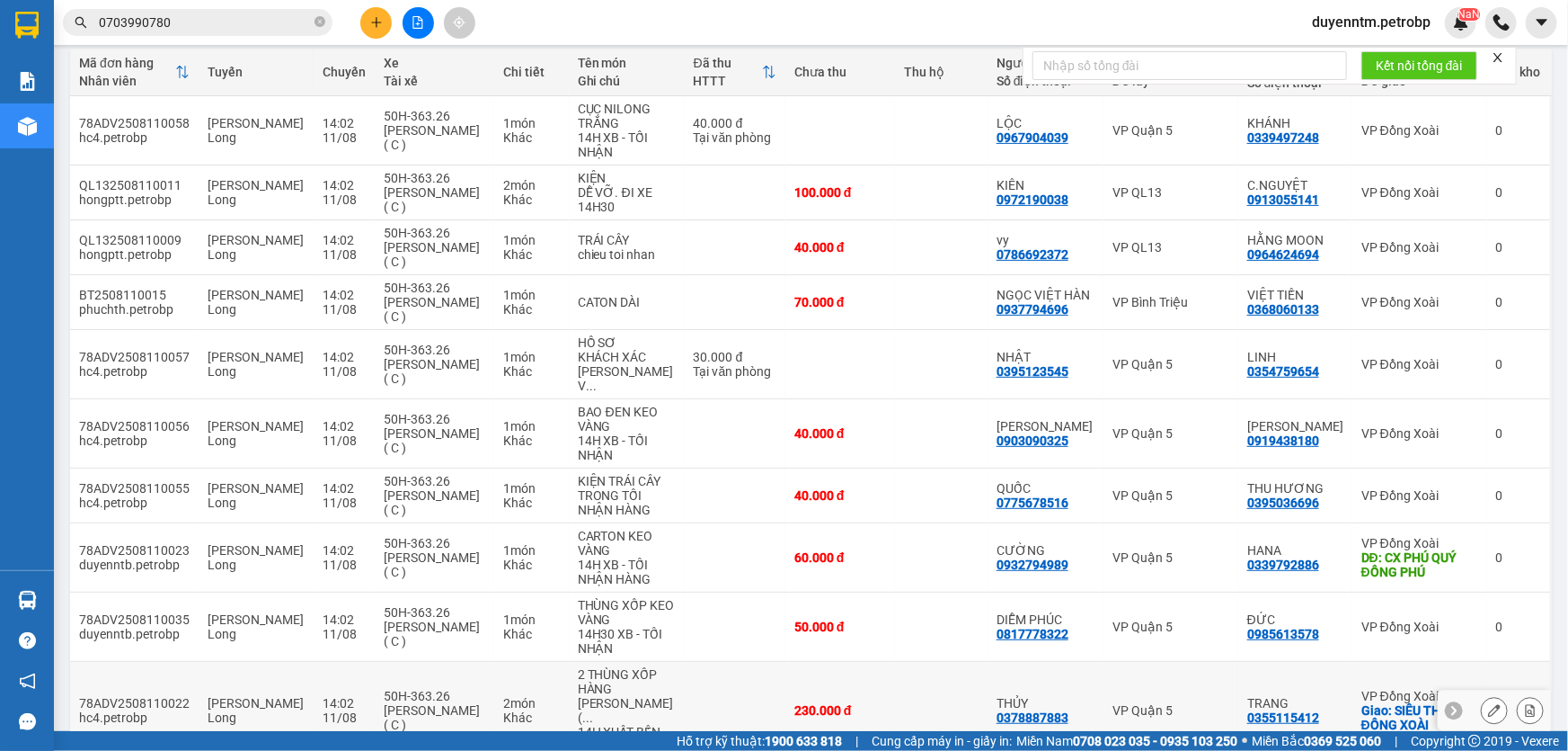
scroll to position [290, 0]
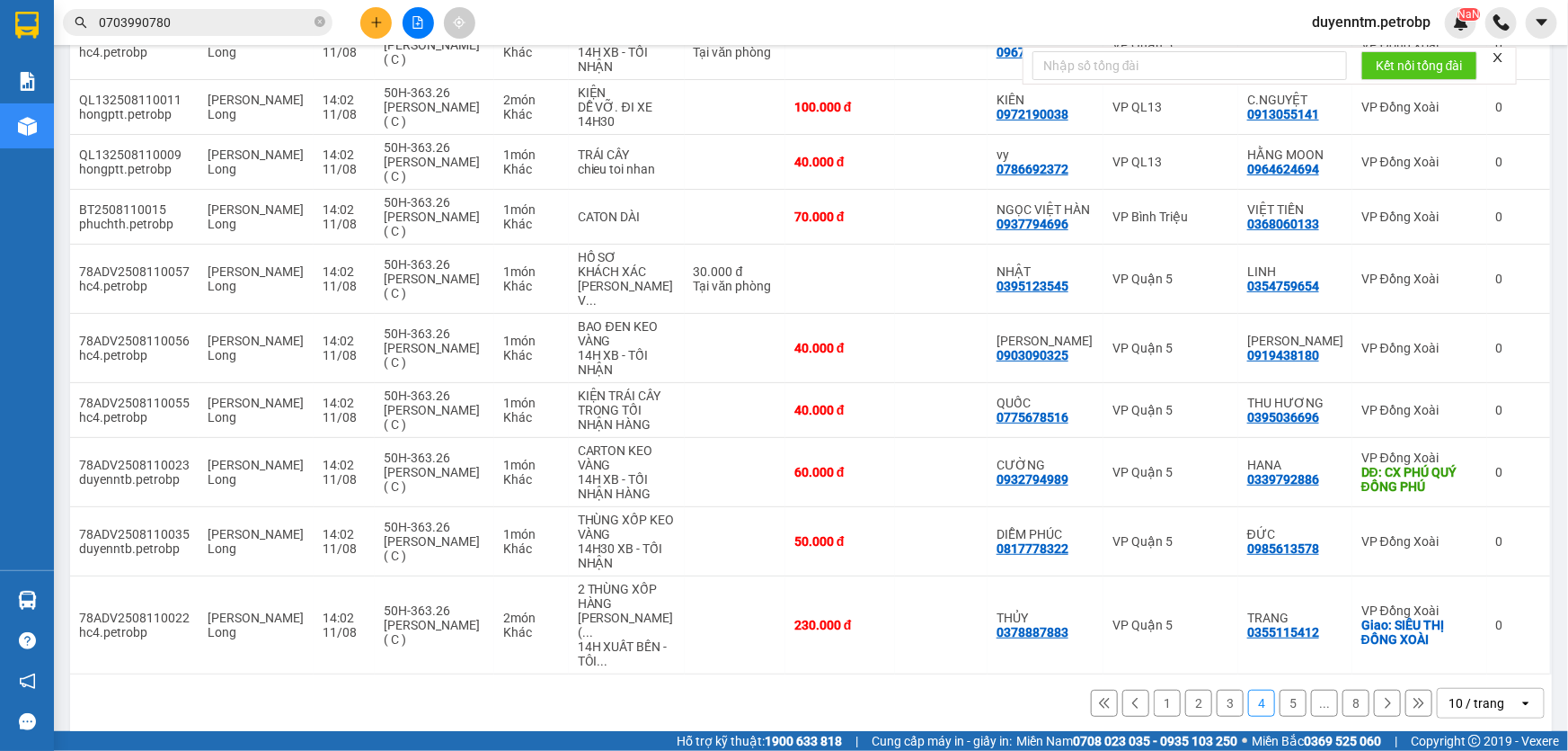
click at [1281, 690] on button "5" at bounding box center [1293, 703] width 27 height 27
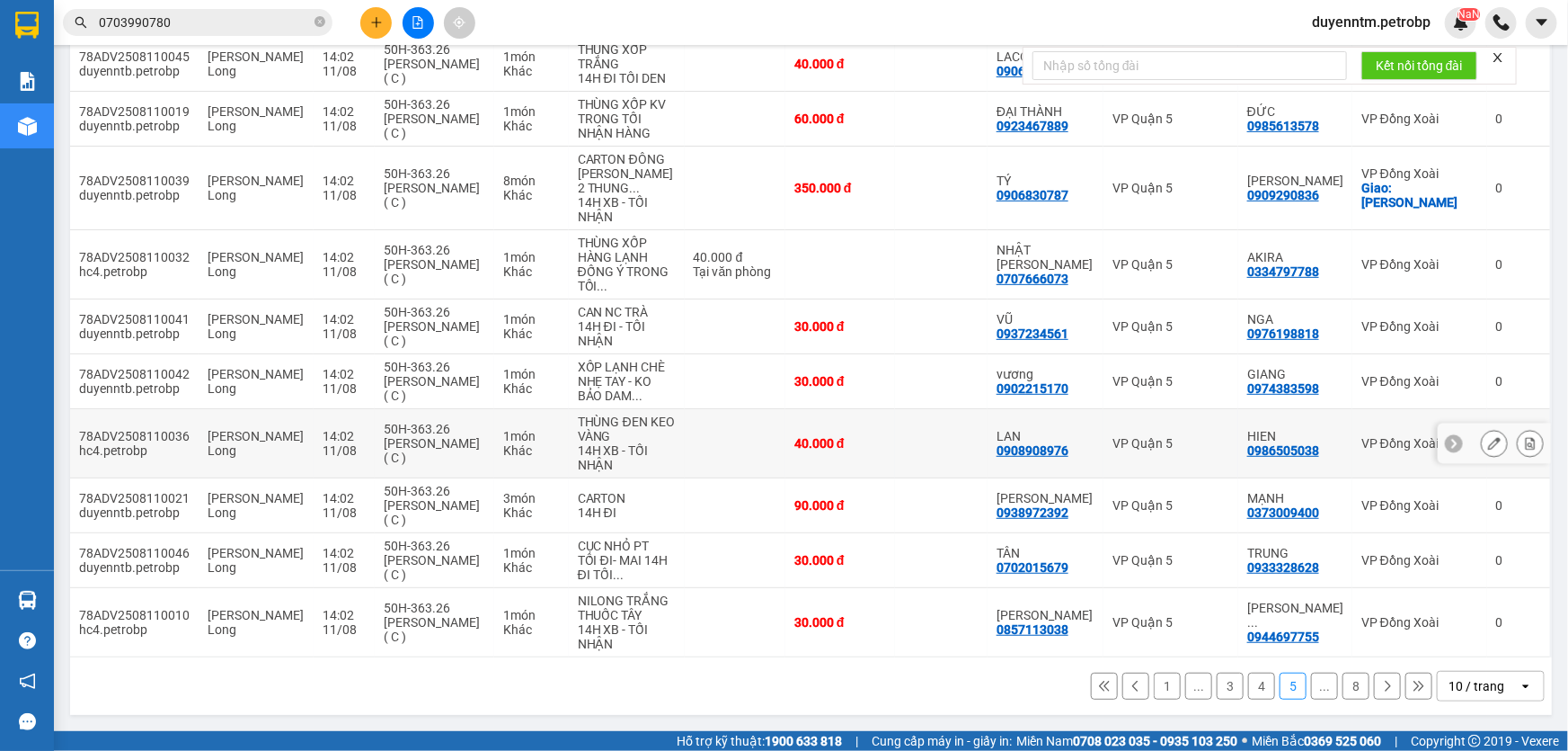
scroll to position [306, 0]
click at [1312, 692] on button "..." at bounding box center [1324, 685] width 27 height 27
click at [1381, 683] on icon at bounding box center [1387, 686] width 13 height 13
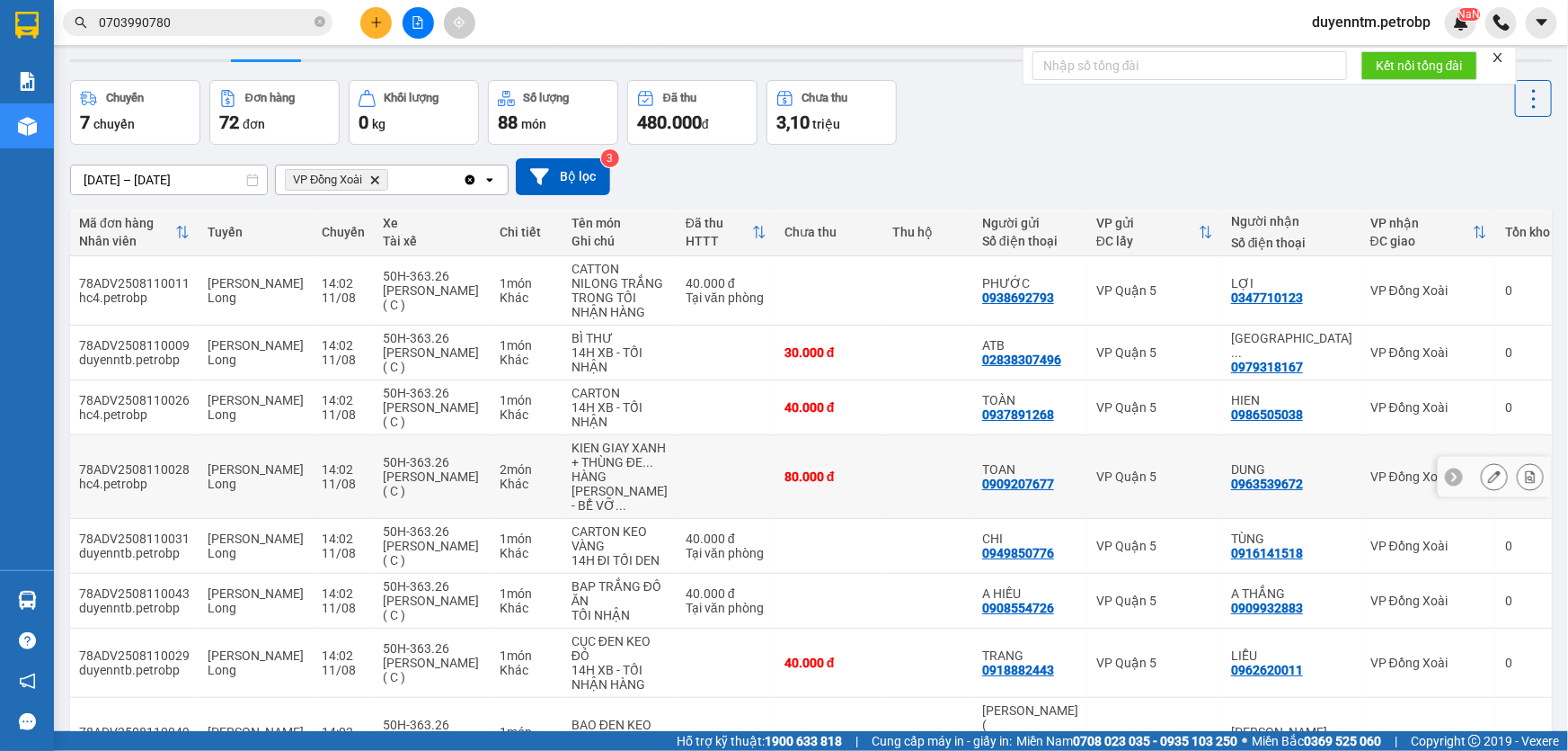
scroll to position [290, 0]
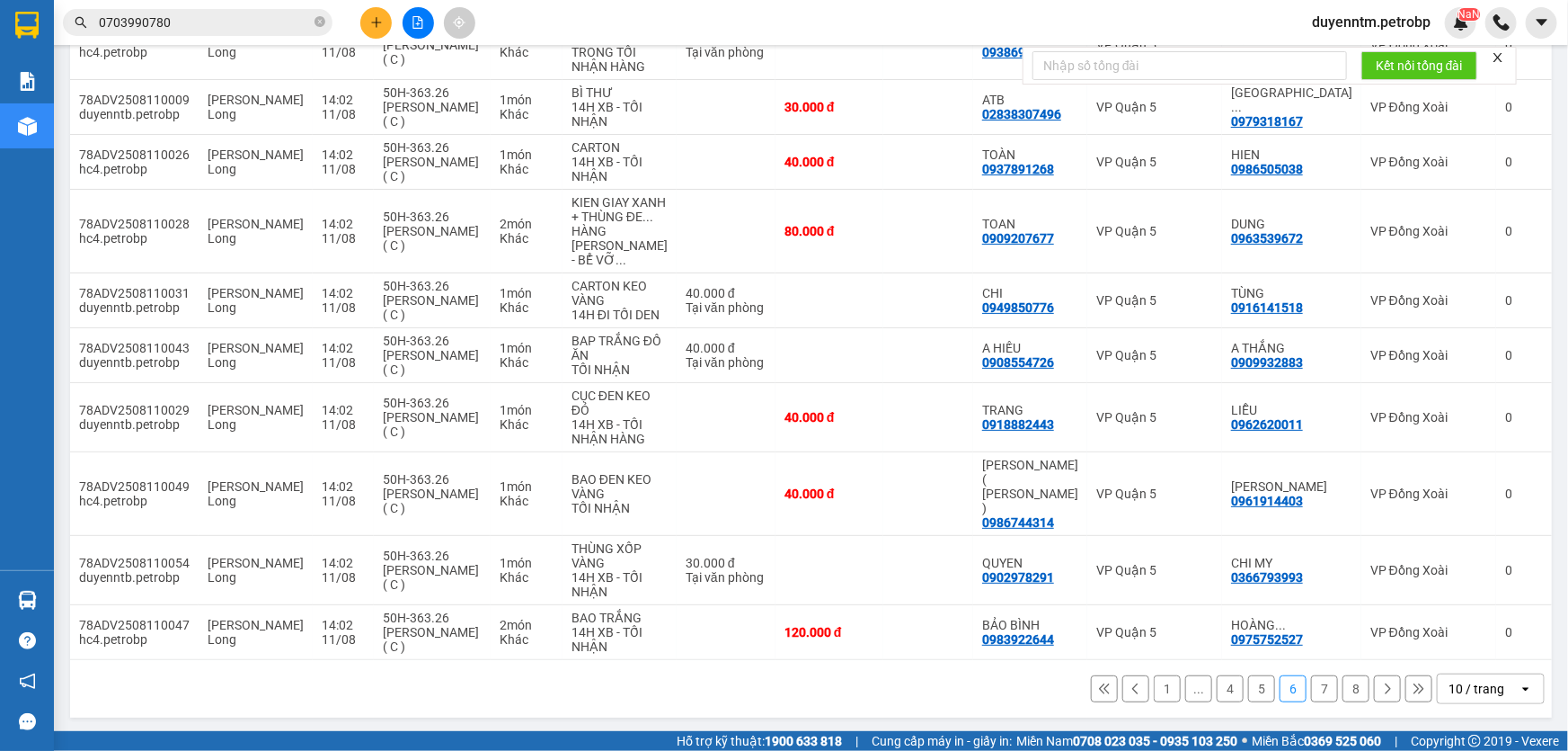
click at [1316, 687] on button "7" at bounding box center [1324, 688] width 27 height 27
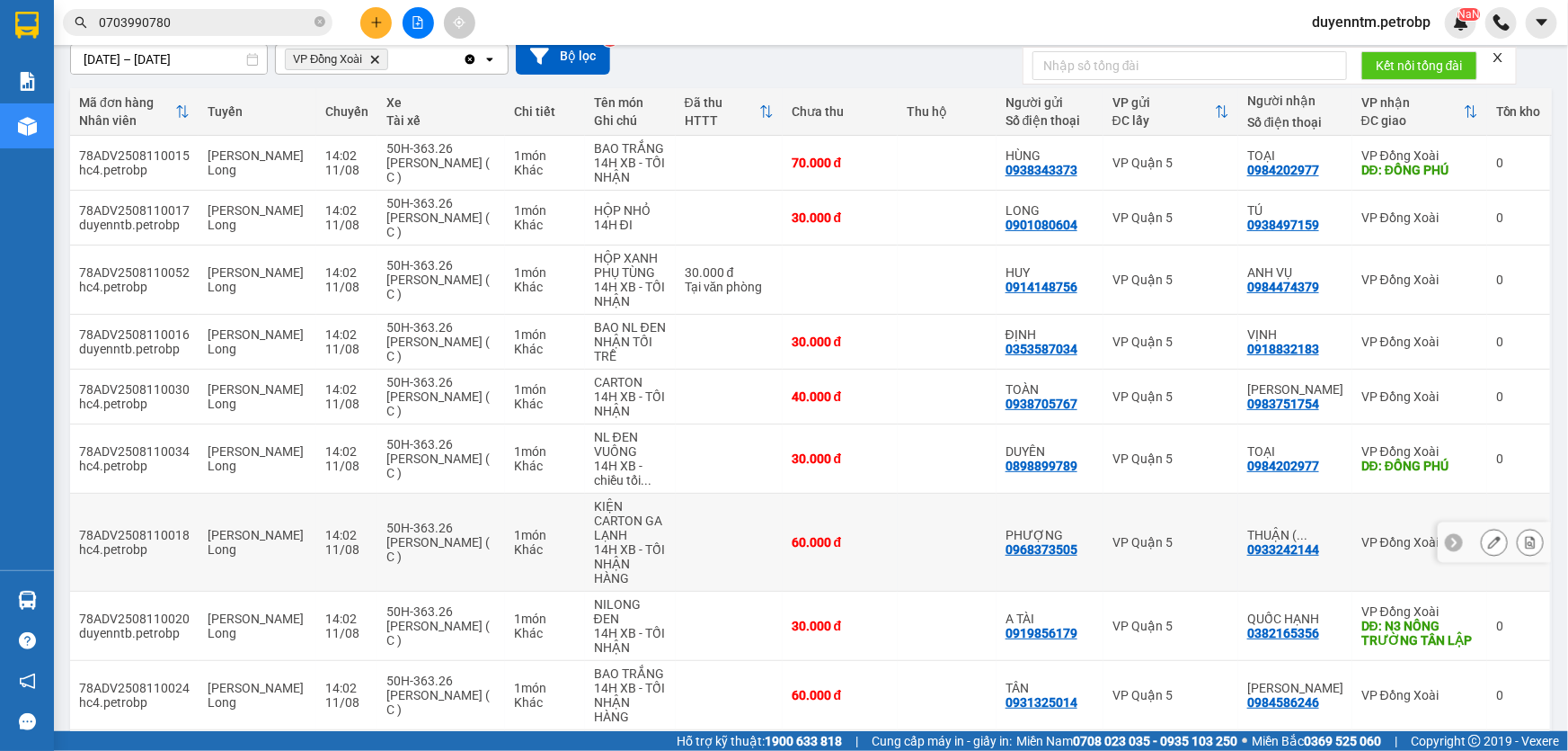
scroll to position [248, 0]
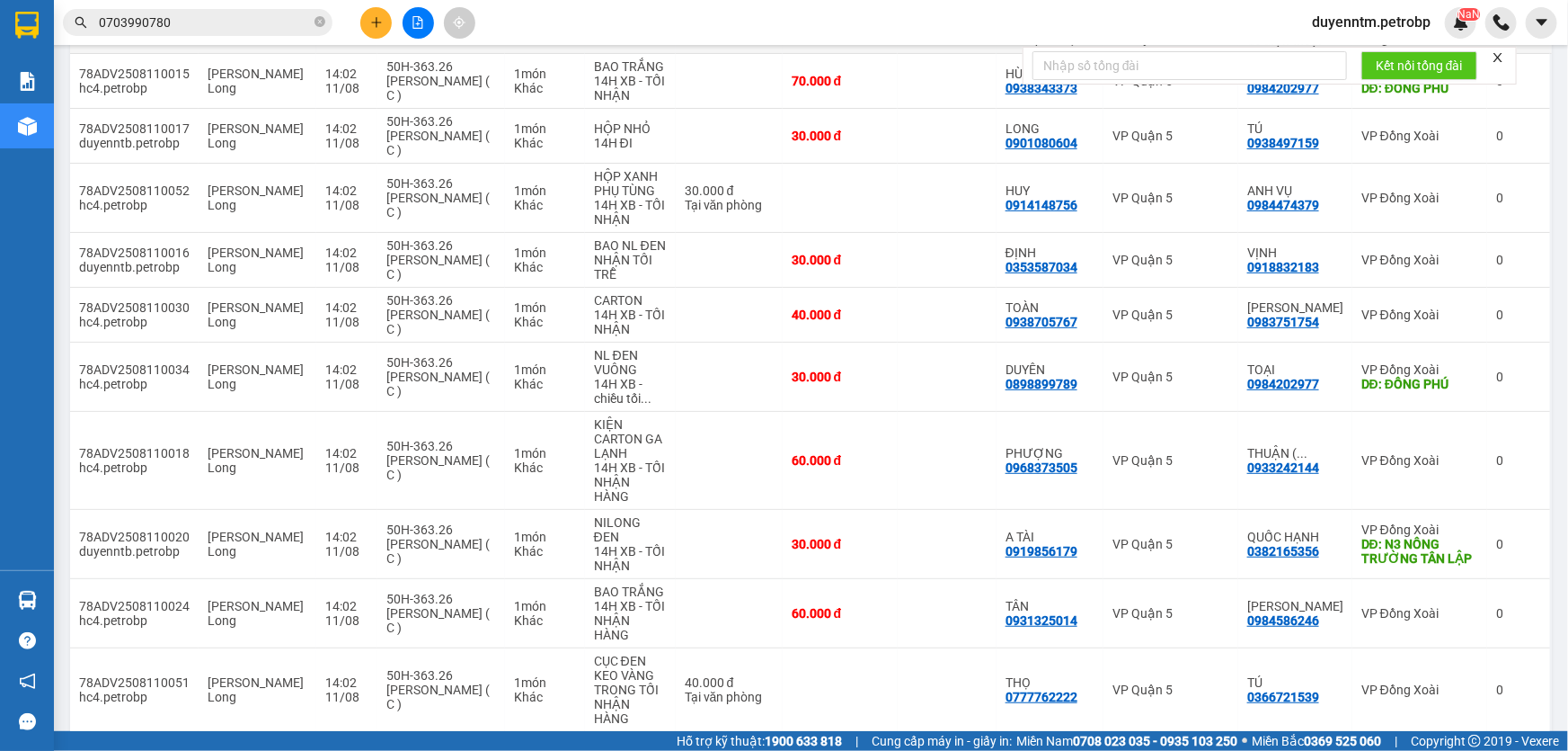
click at [1343, 747] on button "8" at bounding box center [1356, 760] width 27 height 27
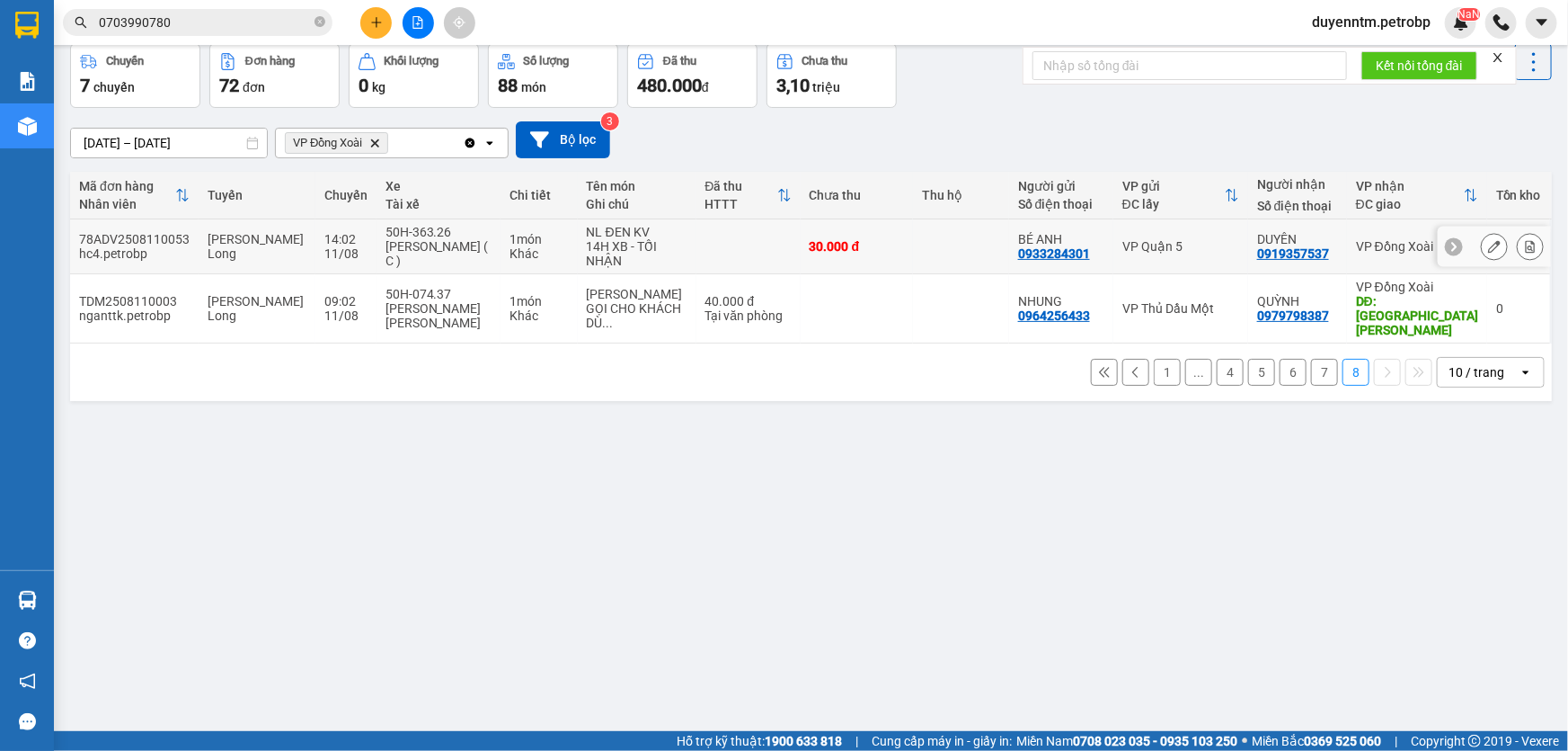
scroll to position [0, 0]
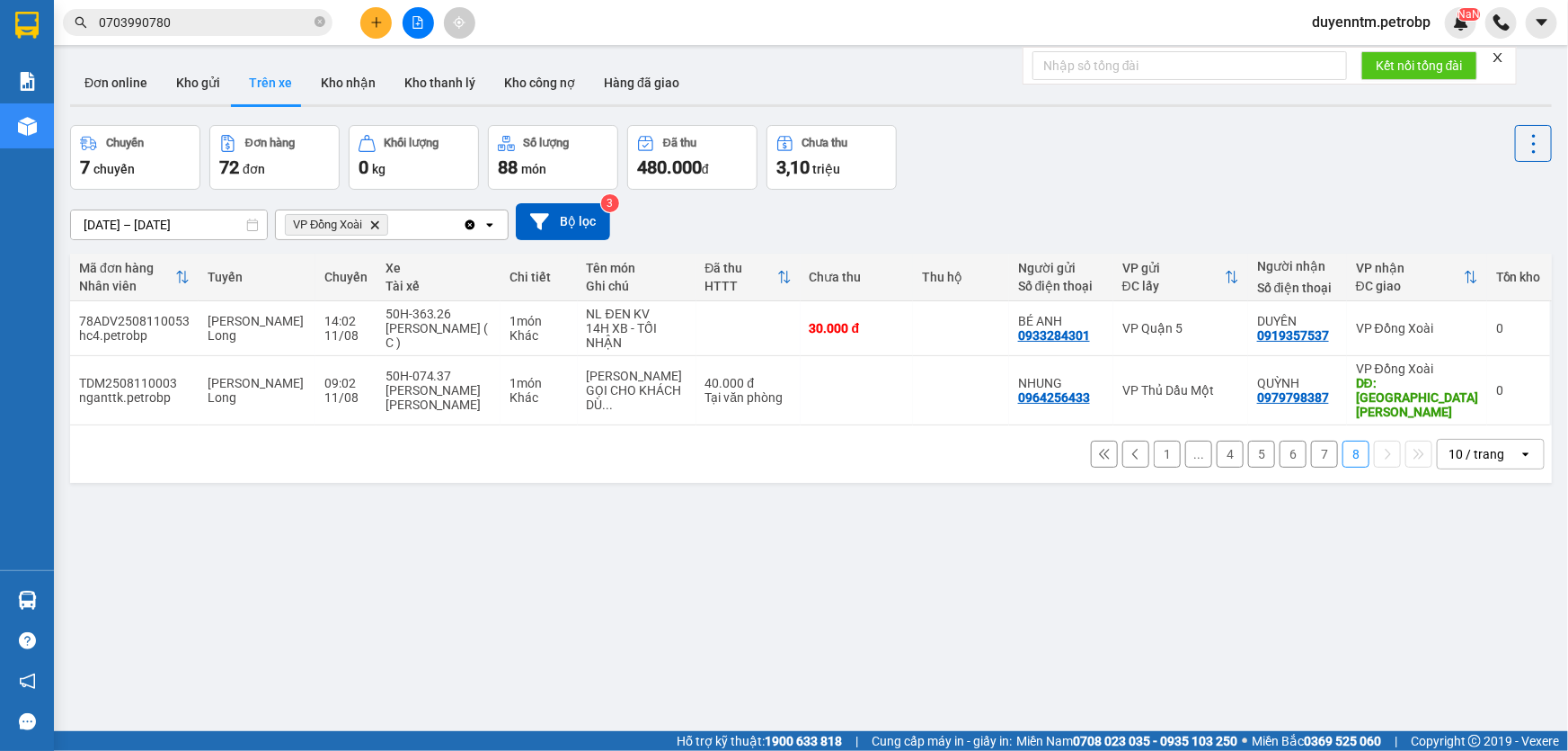
click at [1123, 444] on button at bounding box center [1136, 453] width 27 height 27
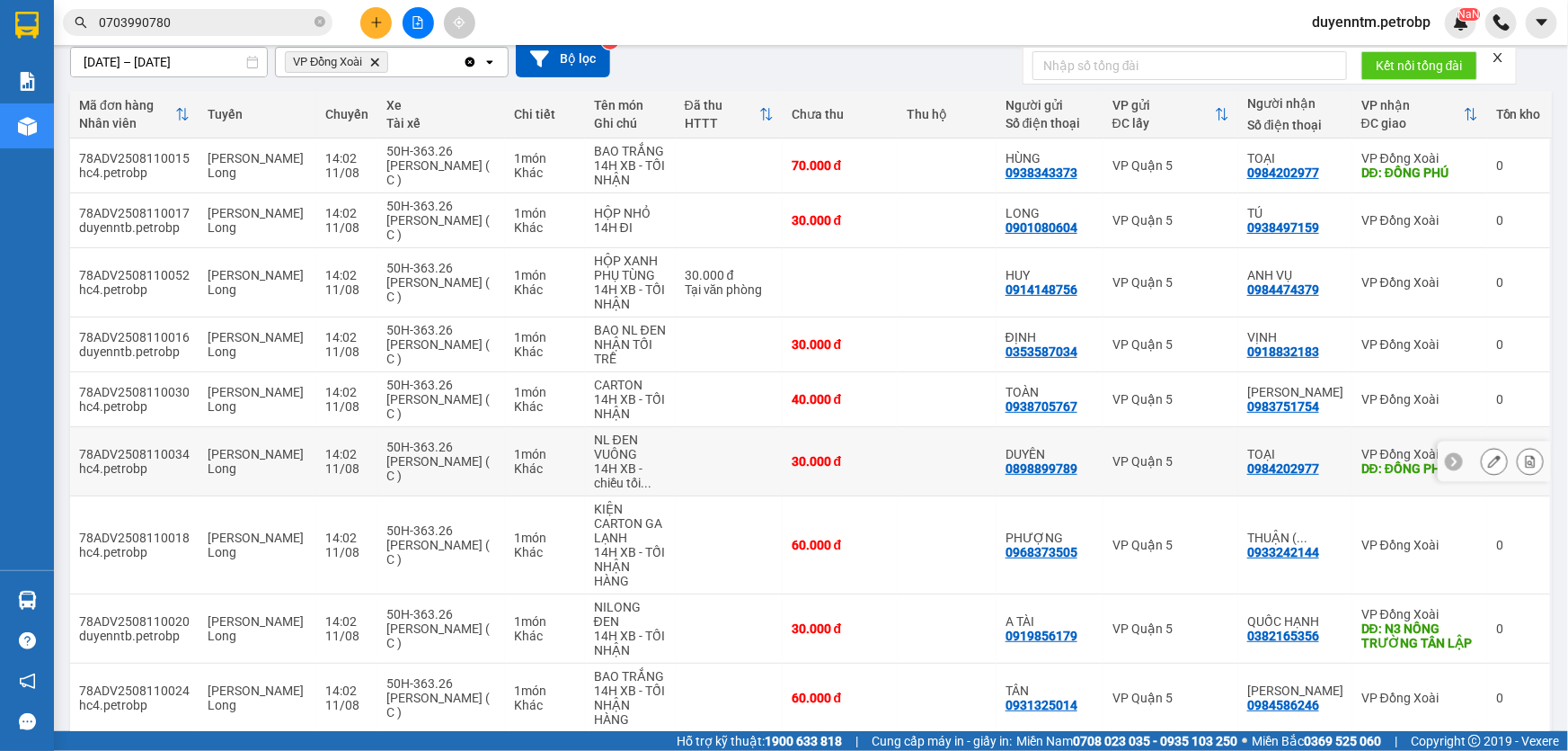
scroll to position [245, 0]
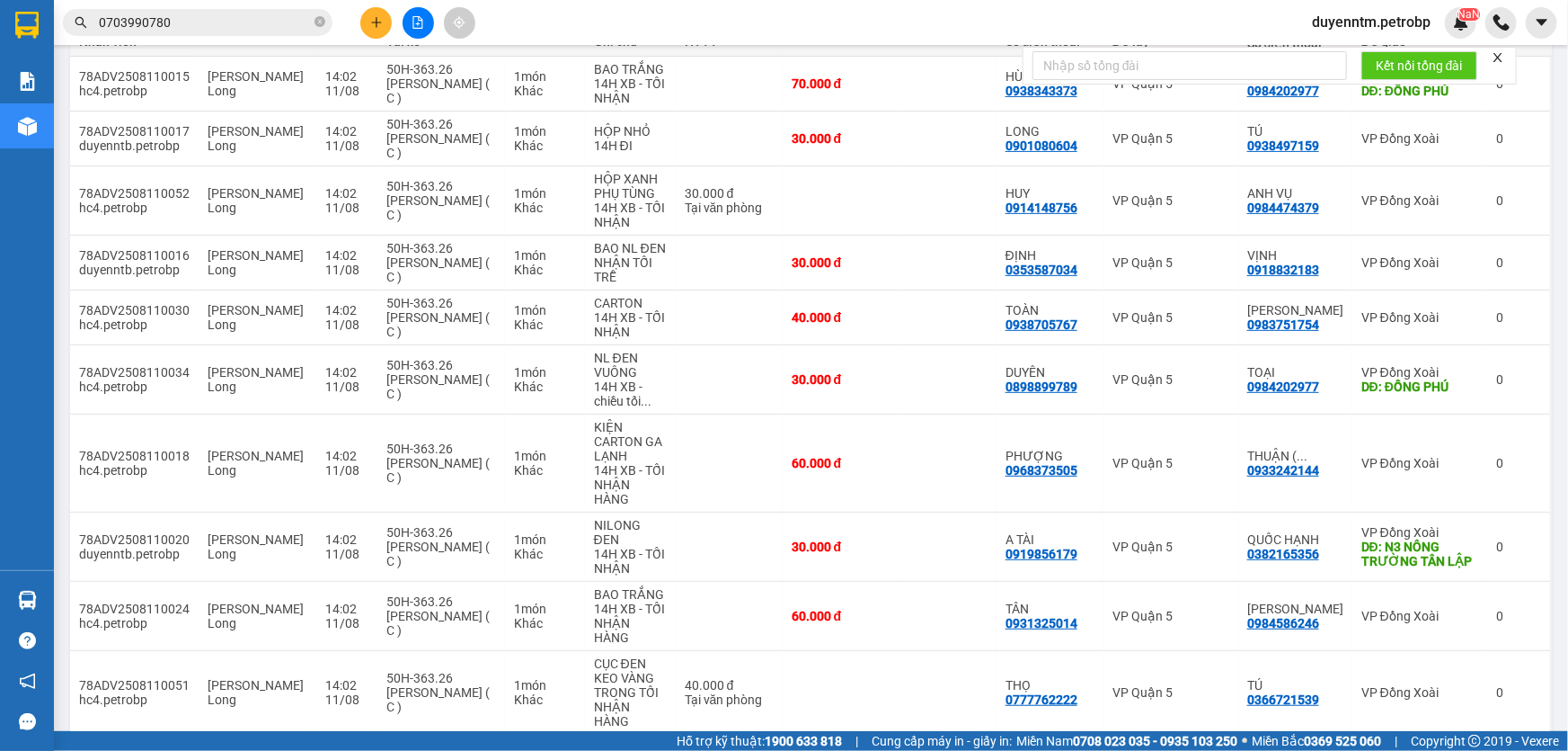
click at [320, 7] on div "Kết quả [PERSON_NAME] ( 1 ) Bộ lọc Mã ĐH Trạng thái Món hàng [PERSON_NAME] [PER…" at bounding box center [175, 23] width 351 height 31
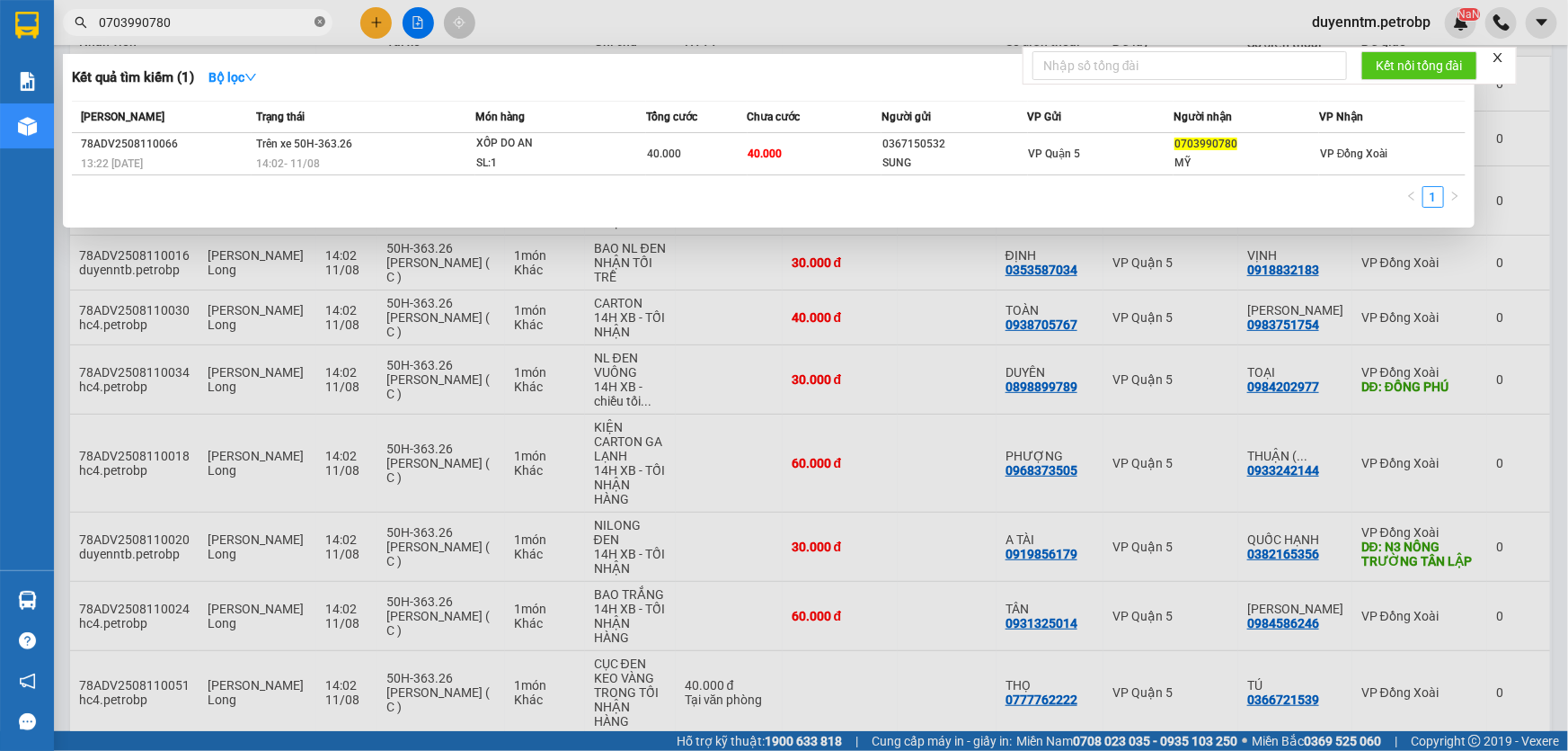
click at [322, 18] on icon "close-circle" at bounding box center [319, 21] width 11 height 11
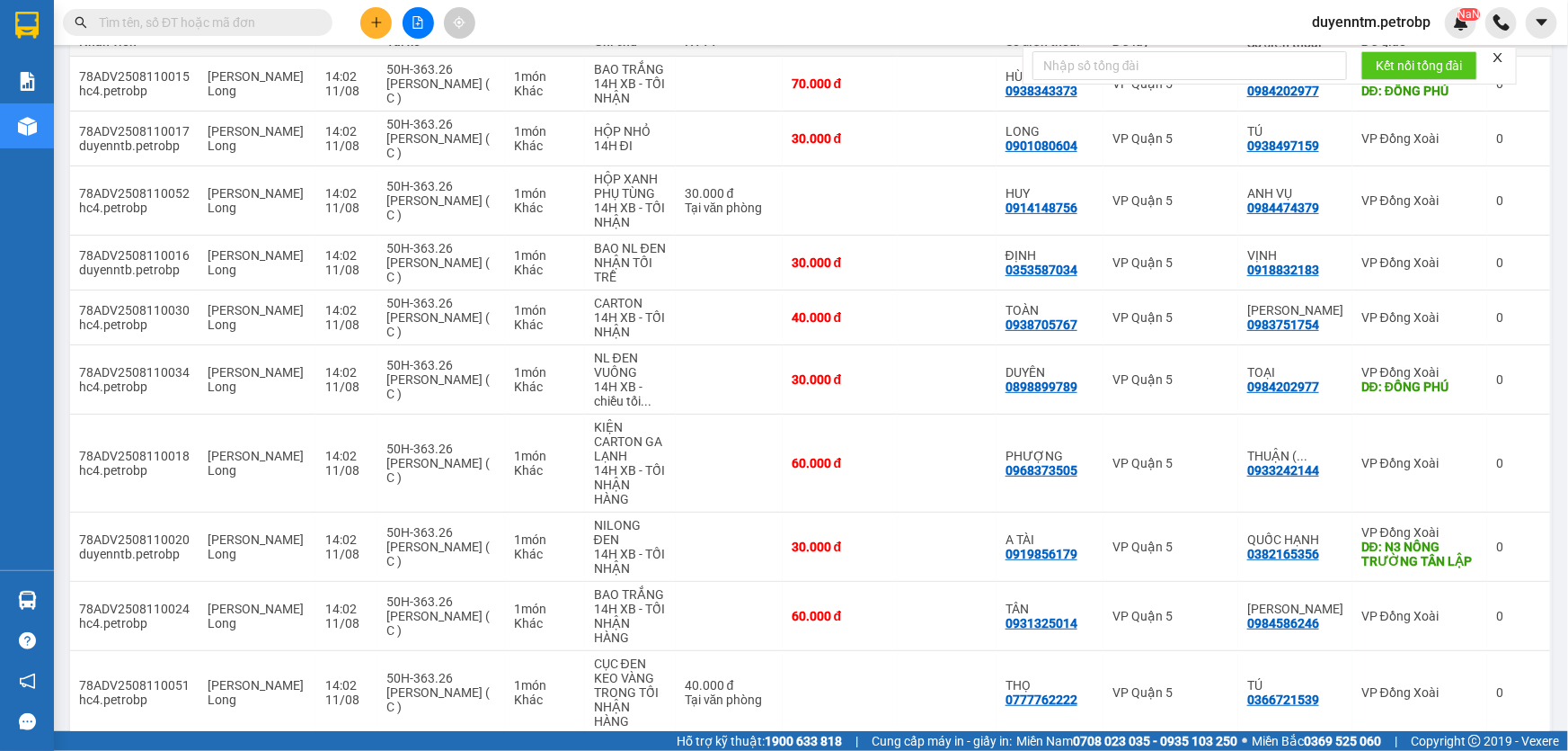
click at [267, 18] on input "text" at bounding box center [205, 23] width 212 height 20
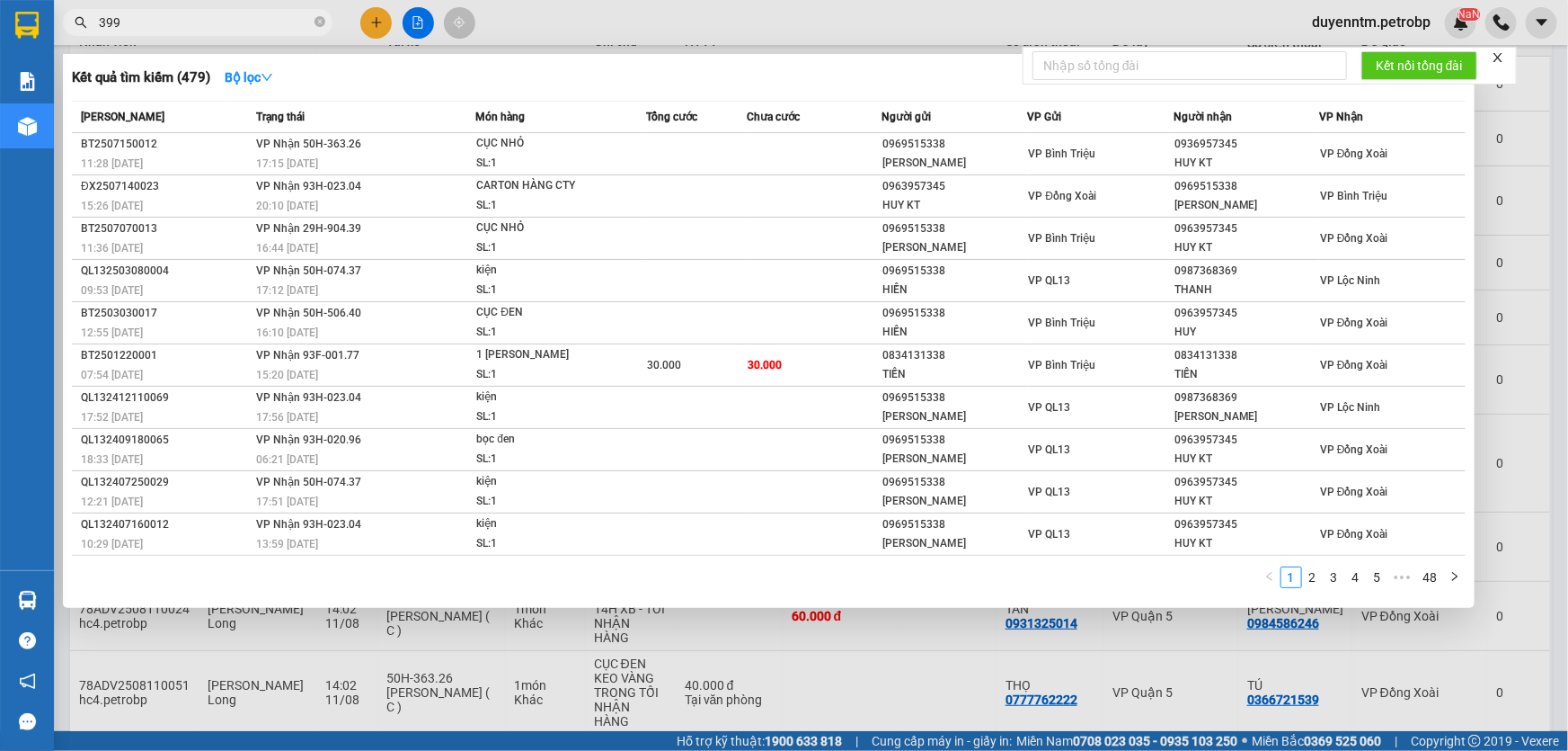
type input "3993"
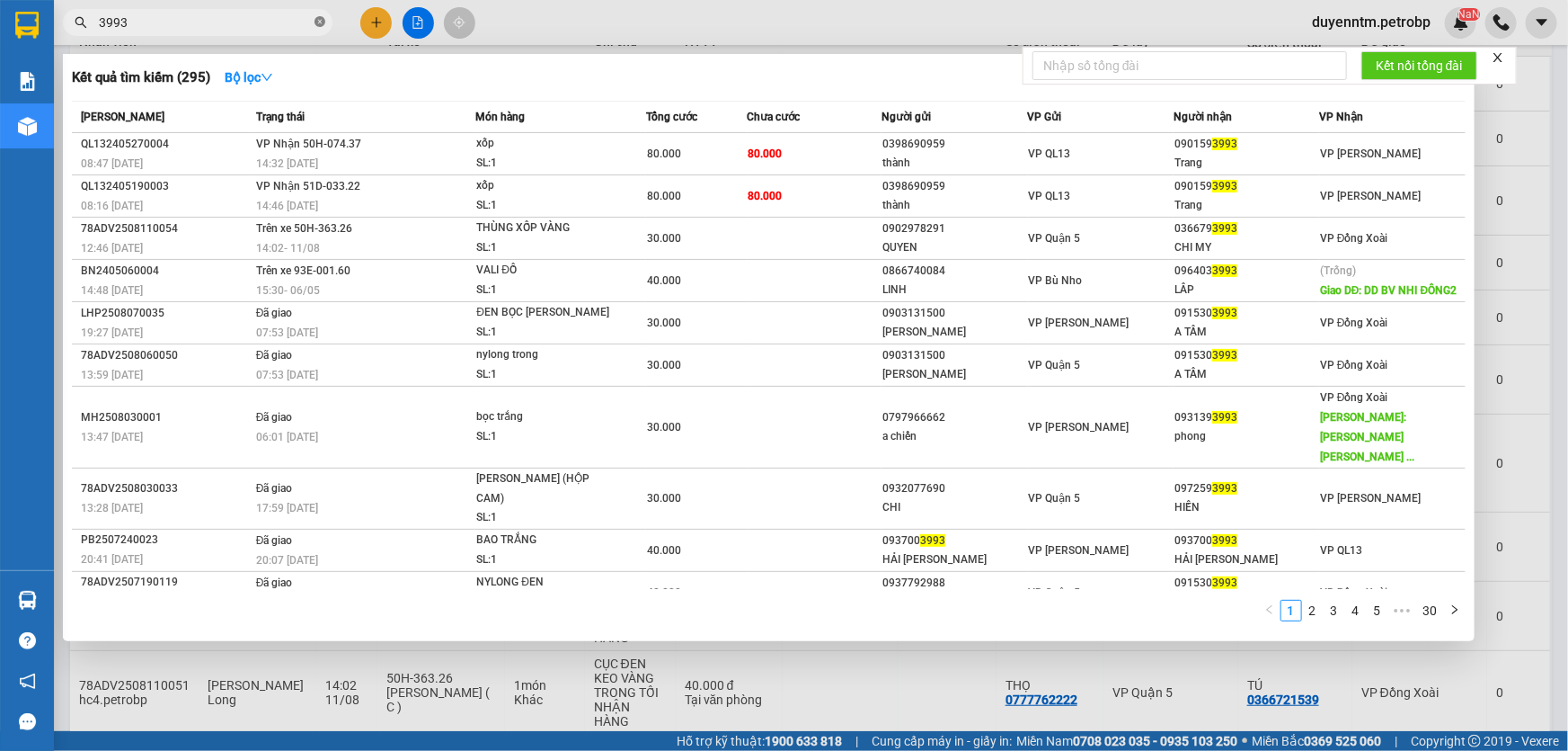
click at [314, 27] on icon "close-circle" at bounding box center [319, 21] width 11 height 11
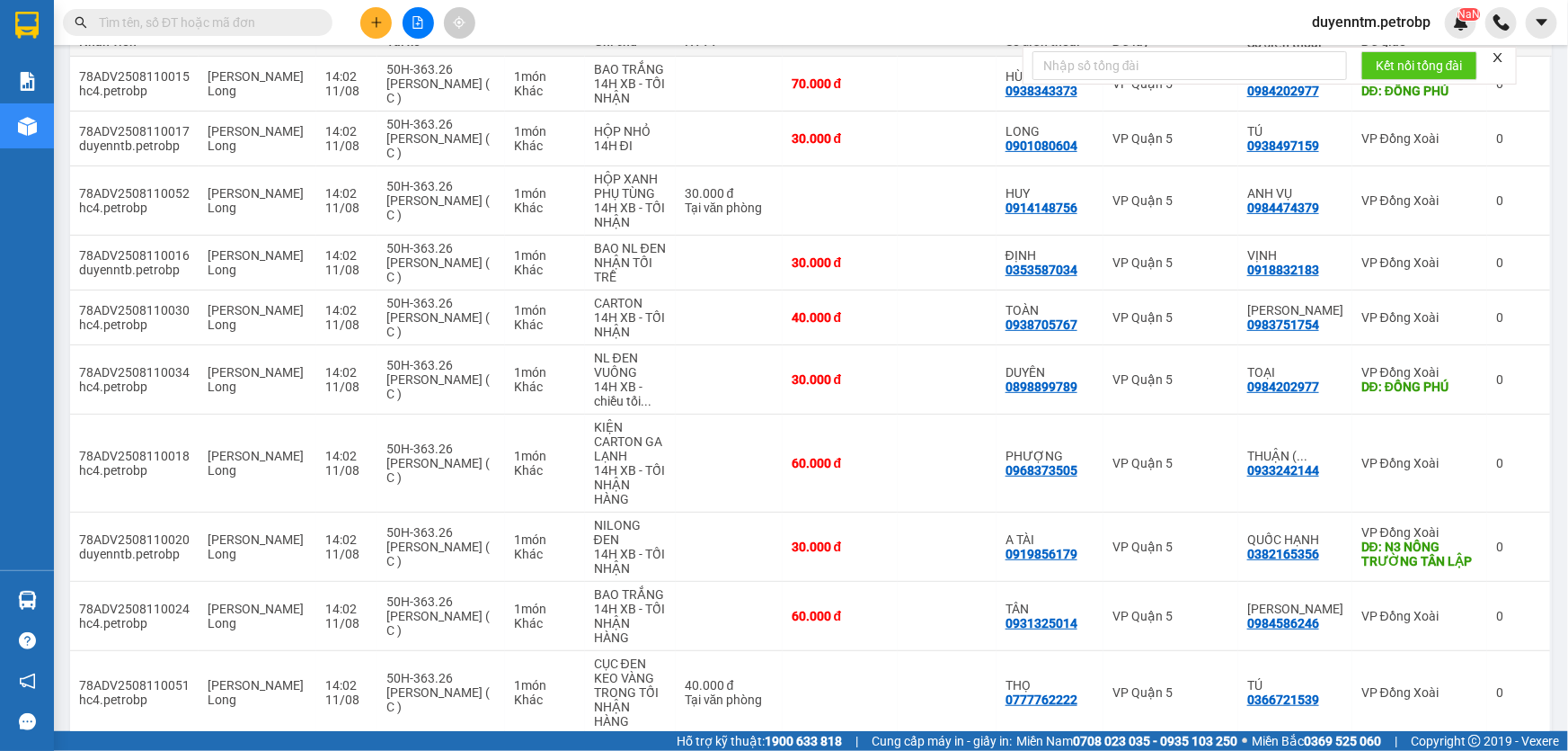
click at [222, 30] on input "text" at bounding box center [205, 23] width 212 height 20
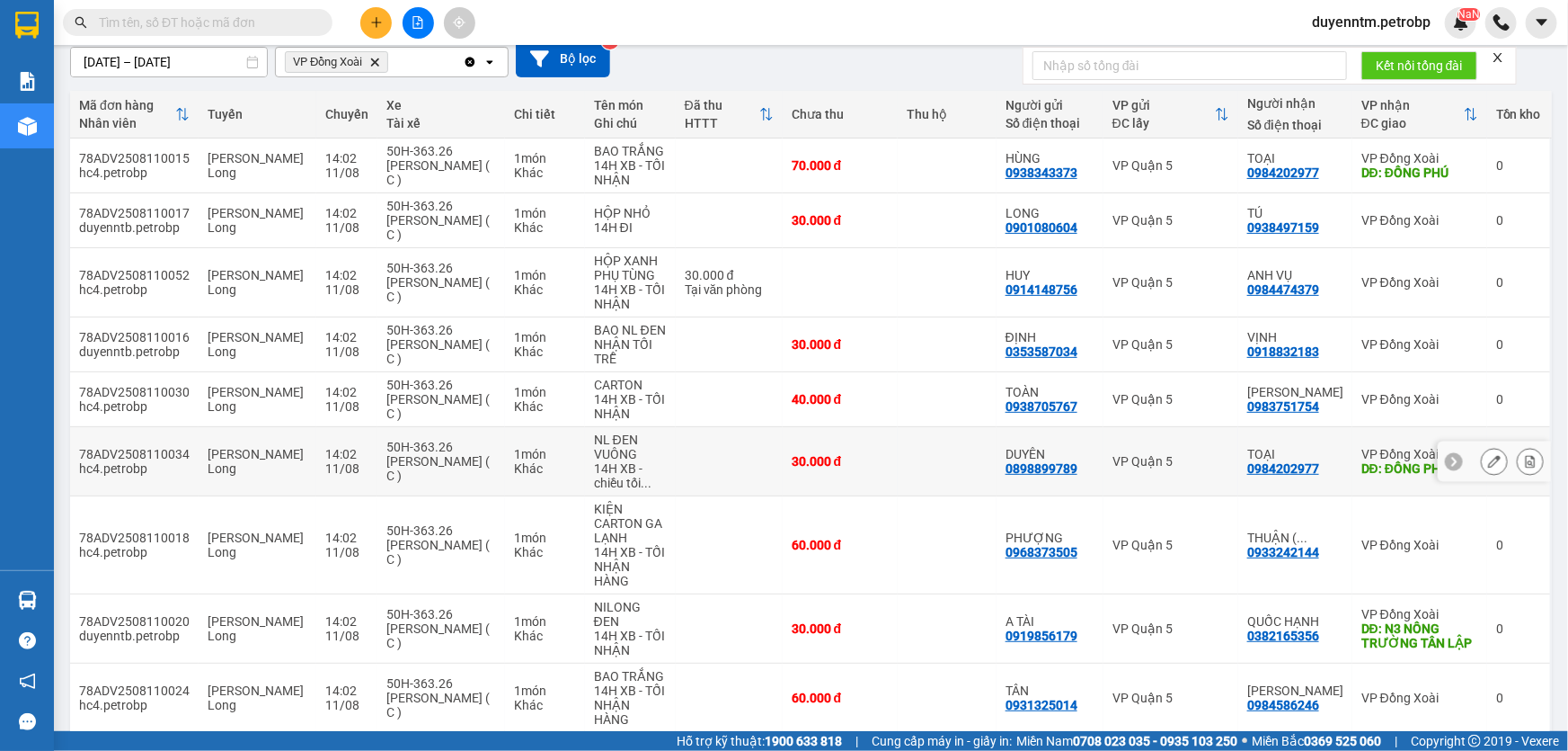
scroll to position [248, 0]
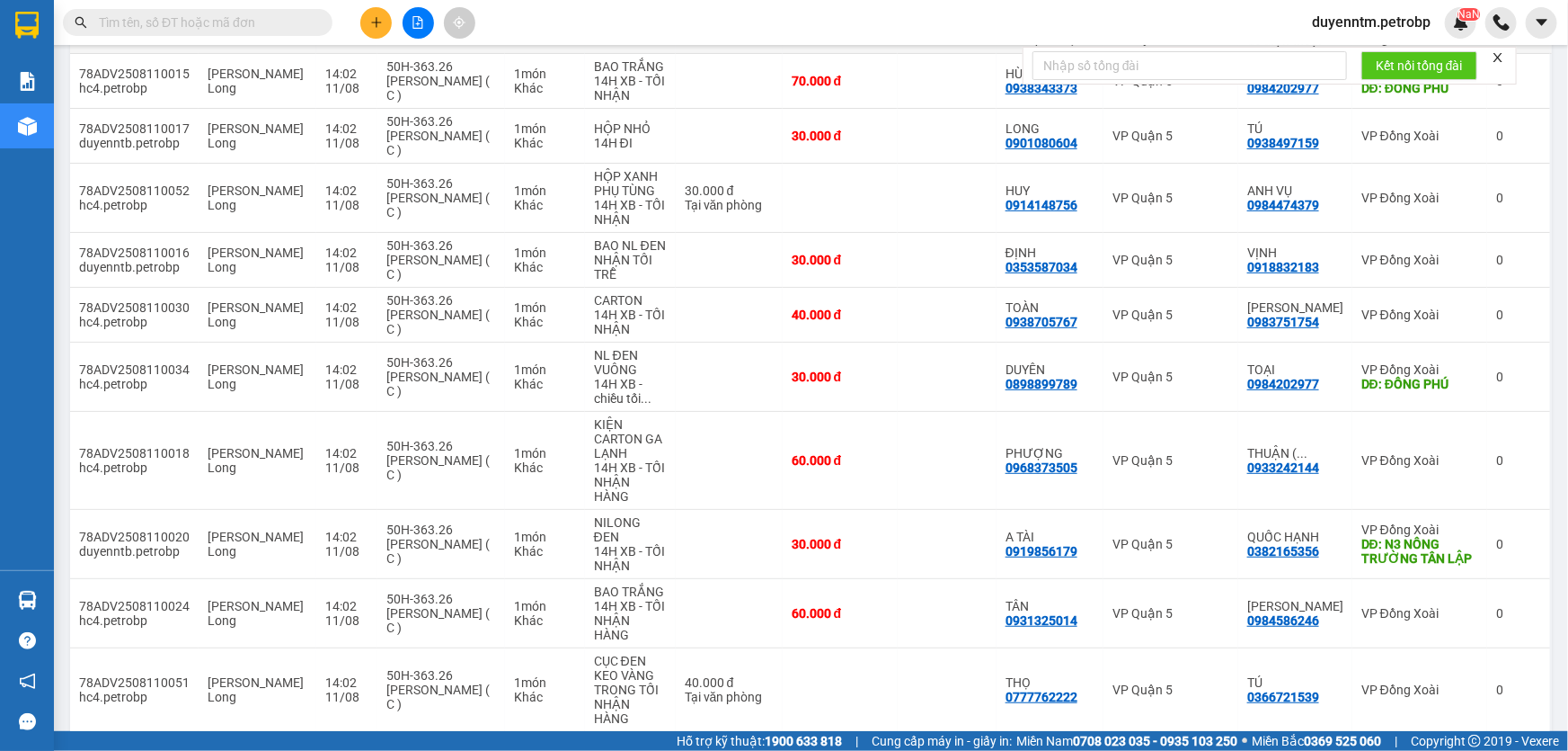
click at [1343, 747] on button "8" at bounding box center [1356, 760] width 27 height 27
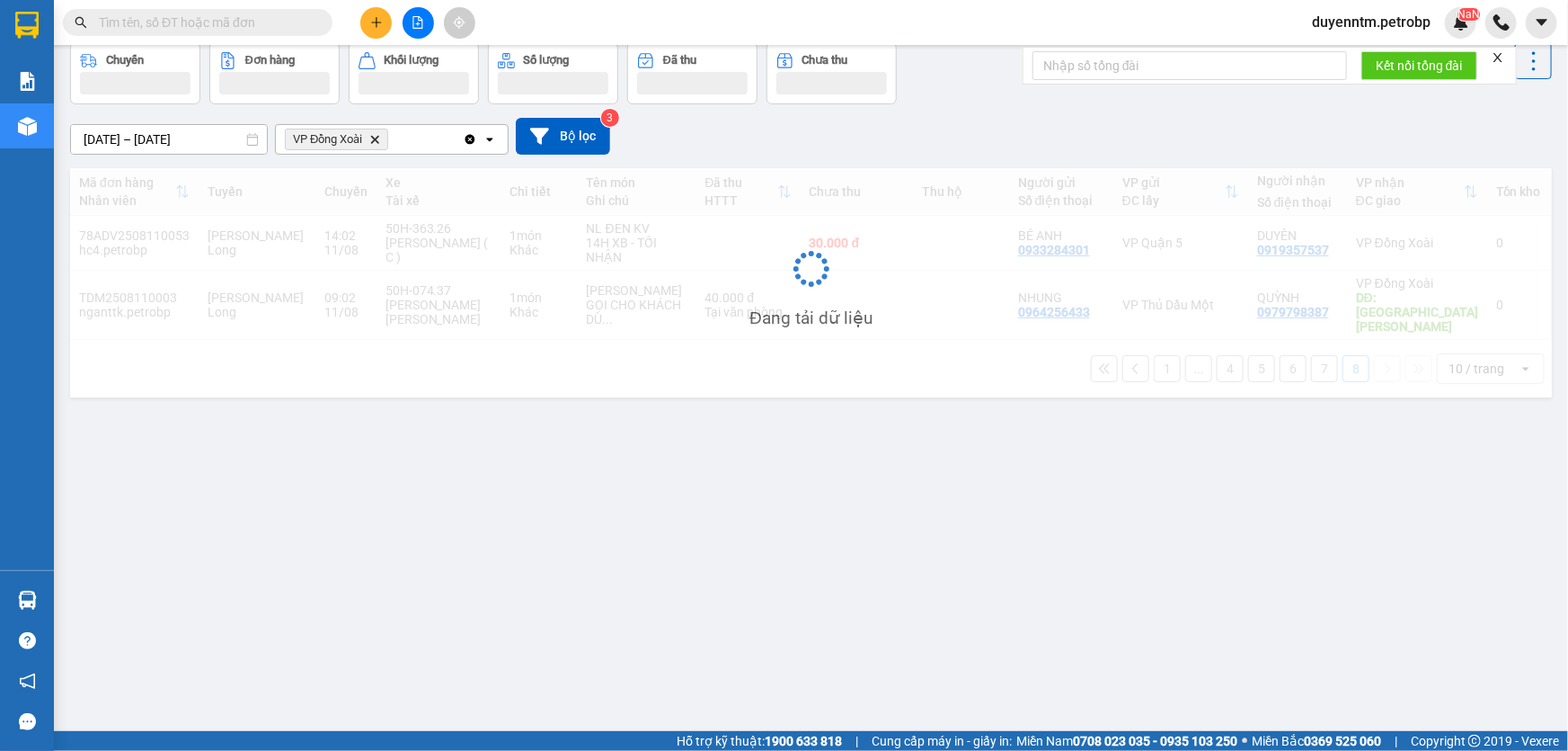
scroll to position [82, 0]
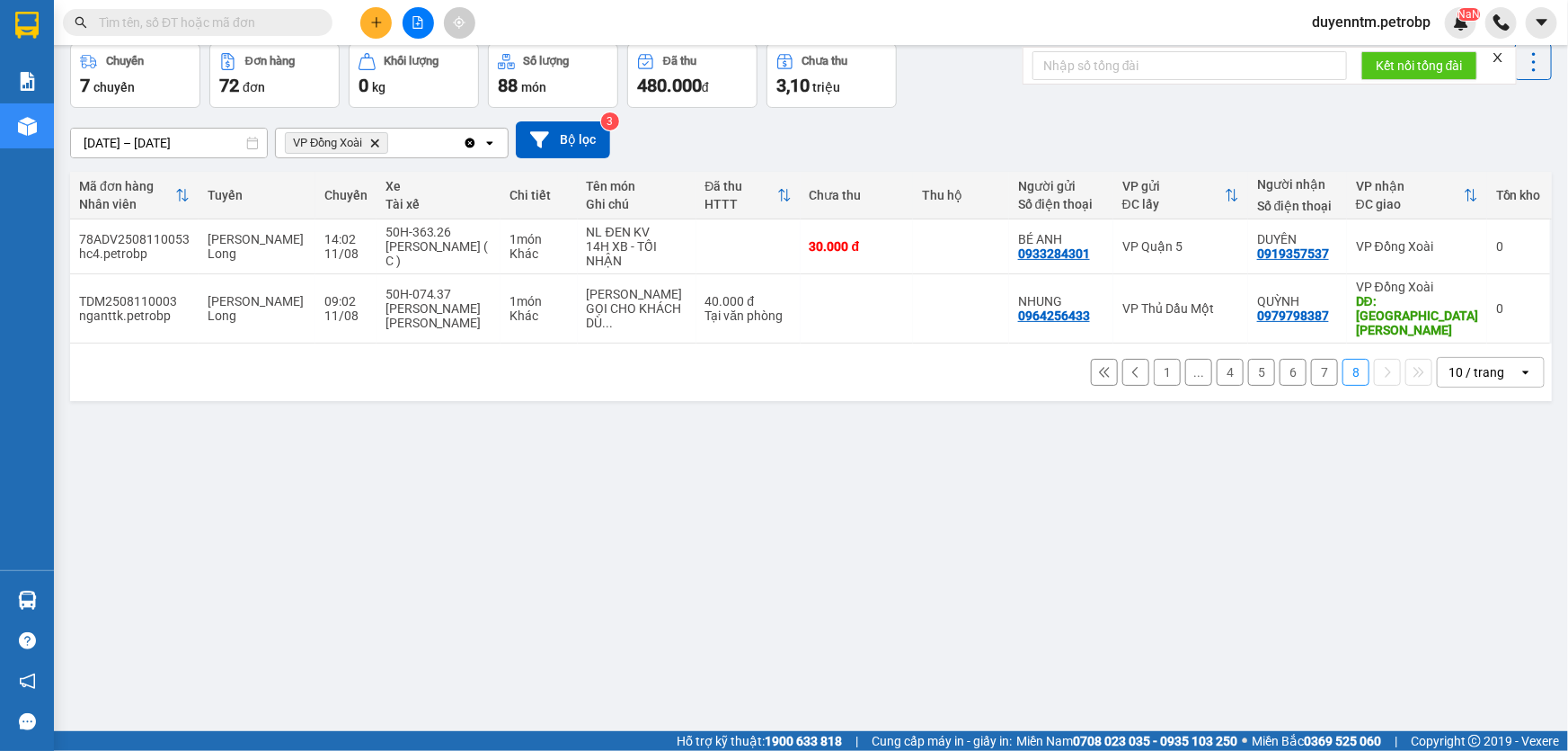
click at [1098, 366] on icon at bounding box center [1104, 372] width 13 height 13
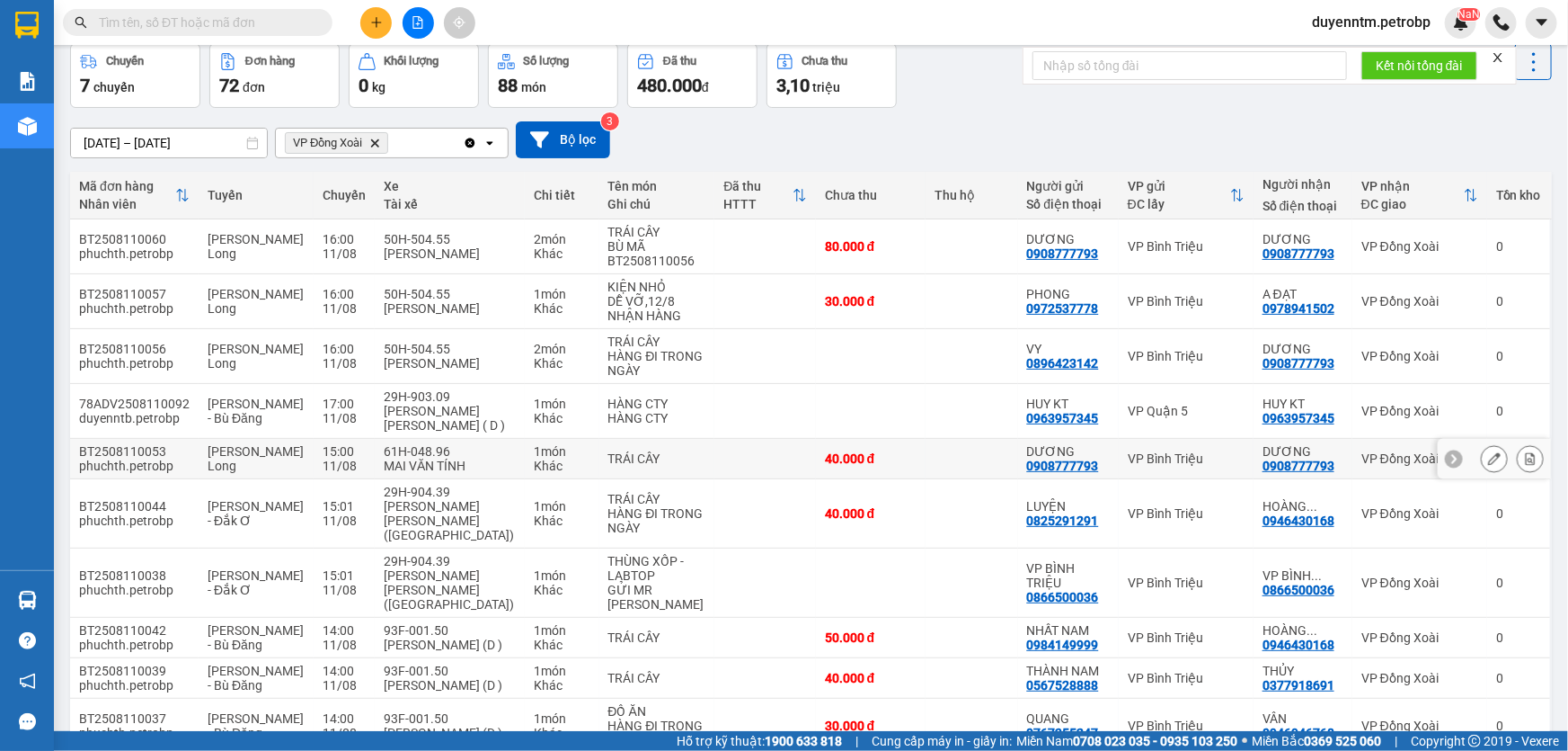
scroll to position [146, 0]
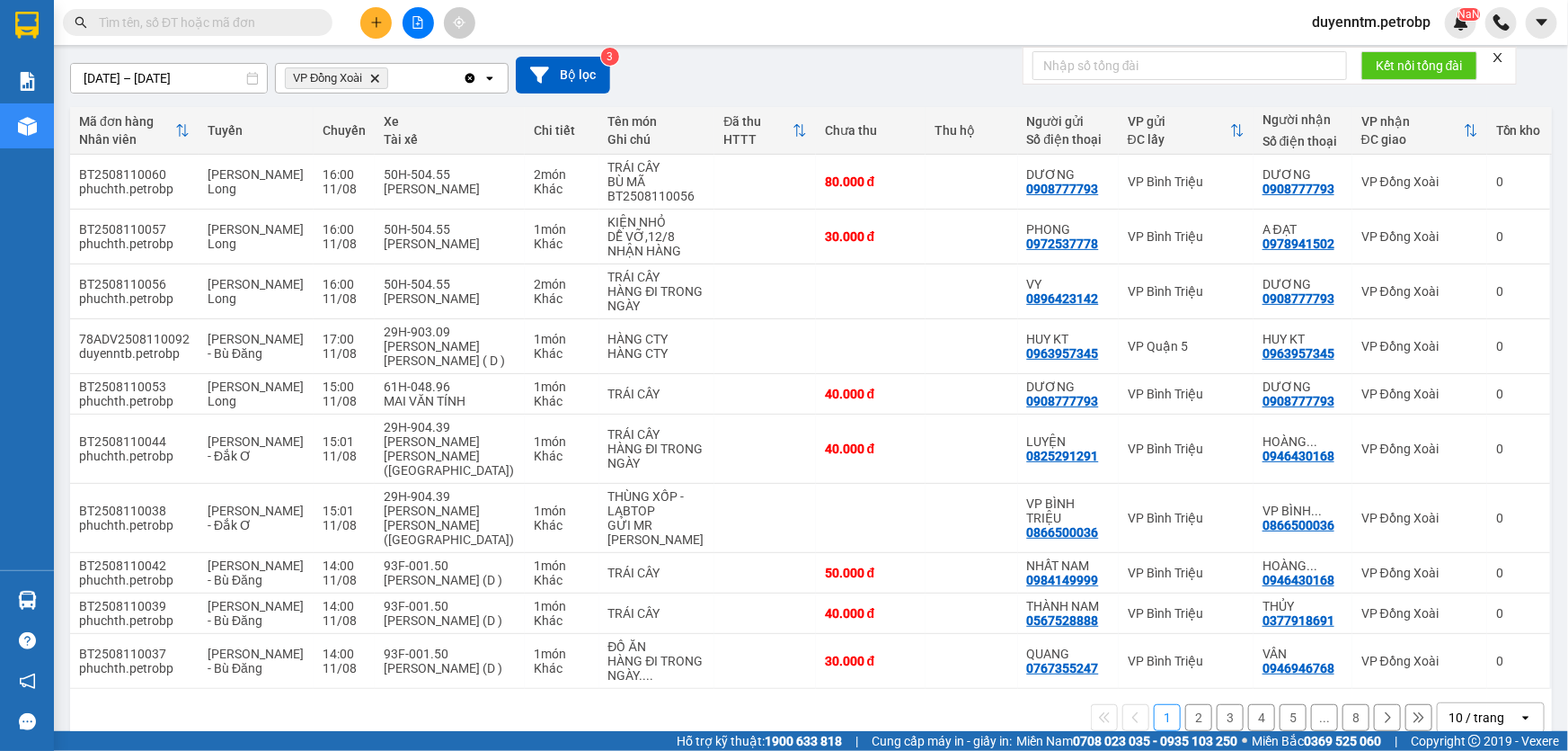
click at [1186, 704] on button "2" at bounding box center [1199, 717] width 27 height 27
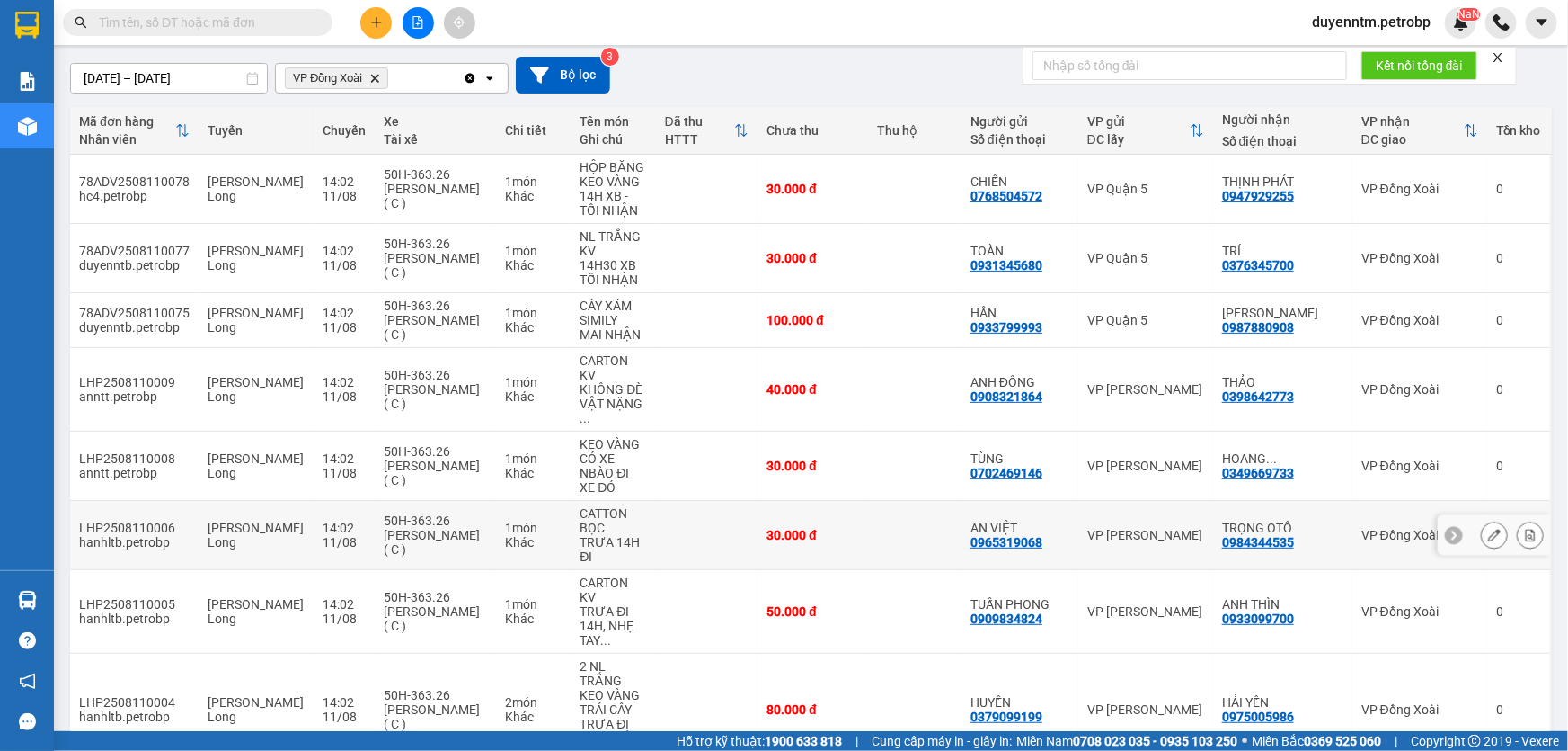
scroll to position [205, 0]
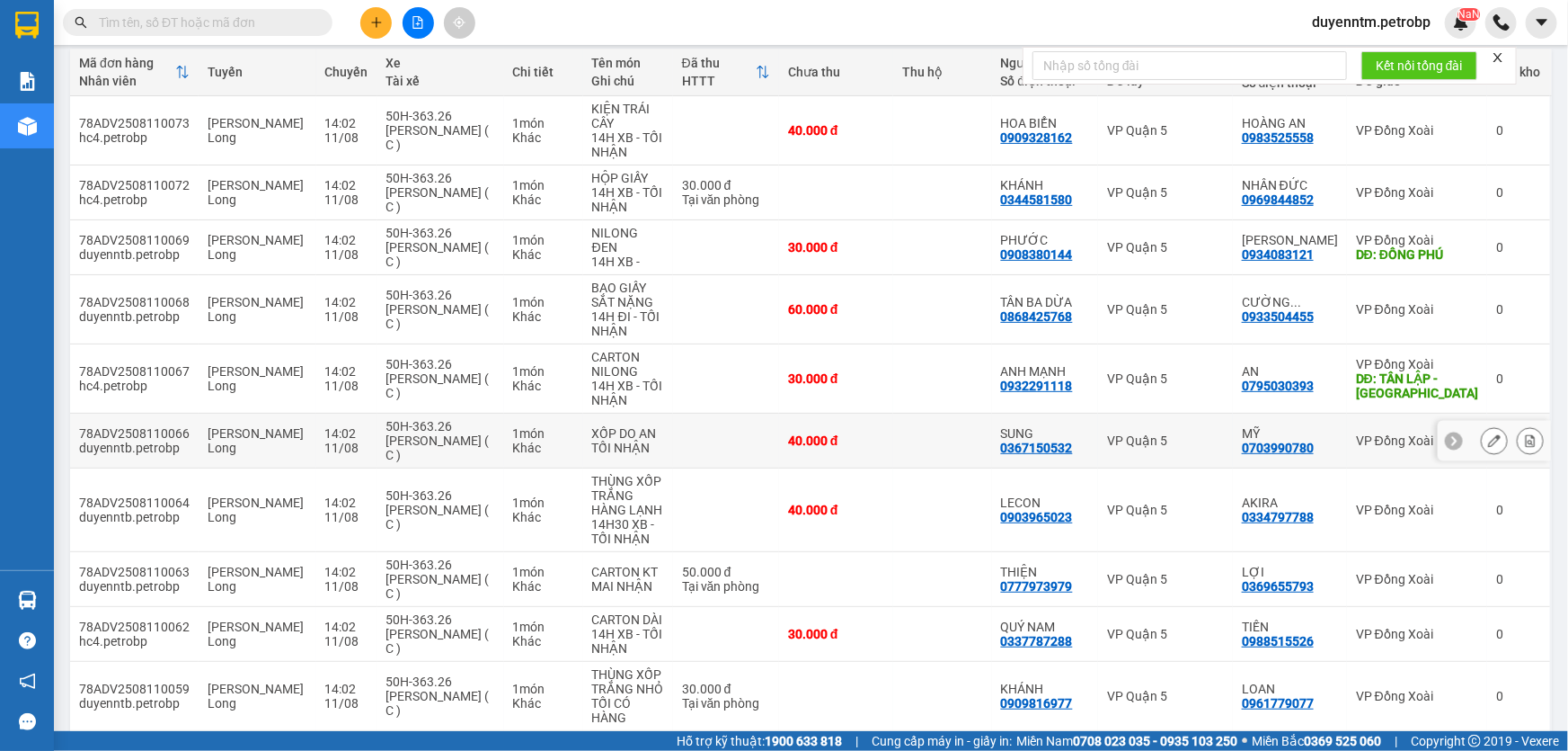
click at [1291, 440] on div "0703990780" at bounding box center [1277, 447] width 72 height 15
click at [1231, 420] on td "VP Quận 5" at bounding box center [1165, 441] width 135 height 55
click at [925, 414] on td at bounding box center [942, 441] width 98 height 55
click at [753, 435] on td at bounding box center [726, 441] width 106 height 55
click at [991, 437] on td at bounding box center [942, 441] width 98 height 55
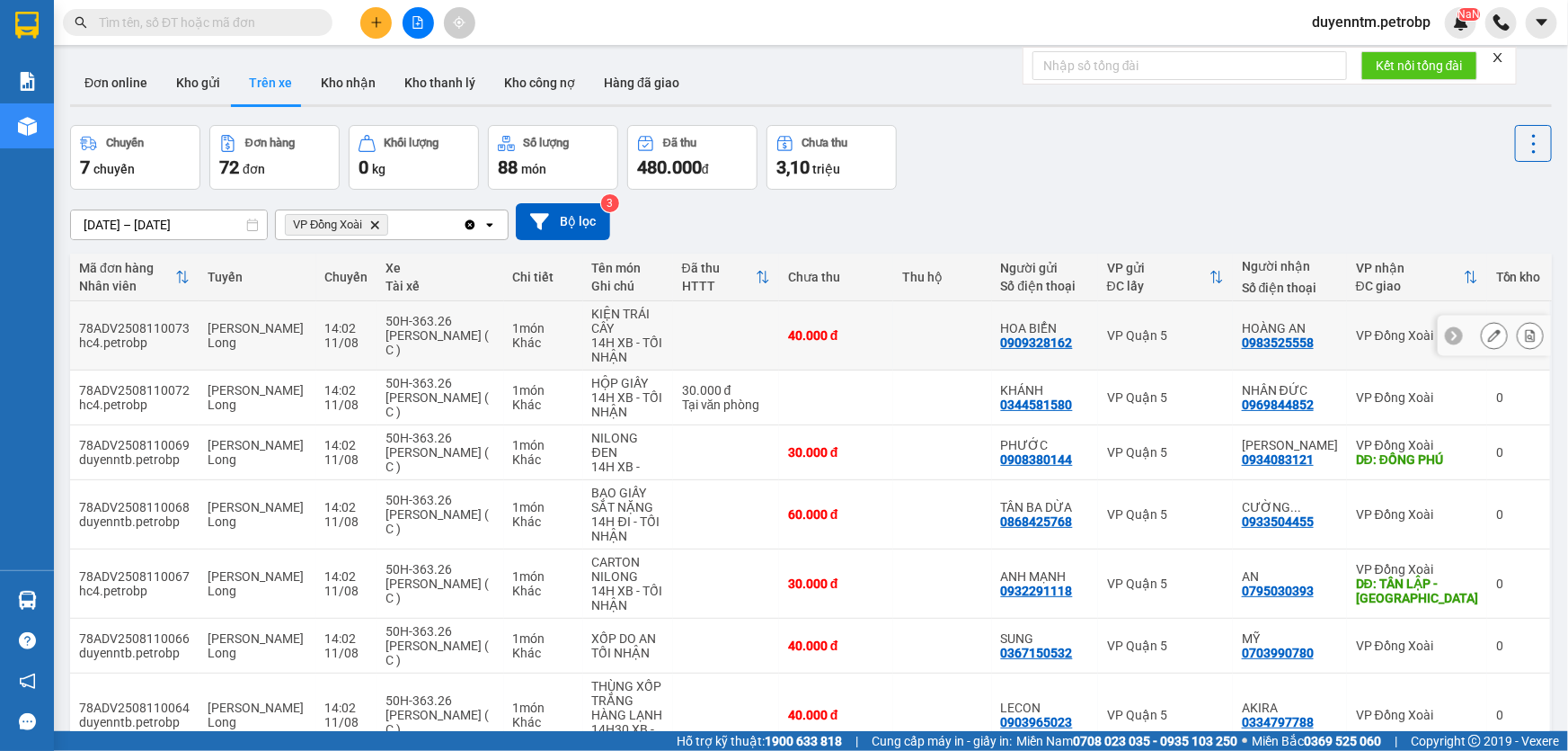
scroll to position [234, 0]
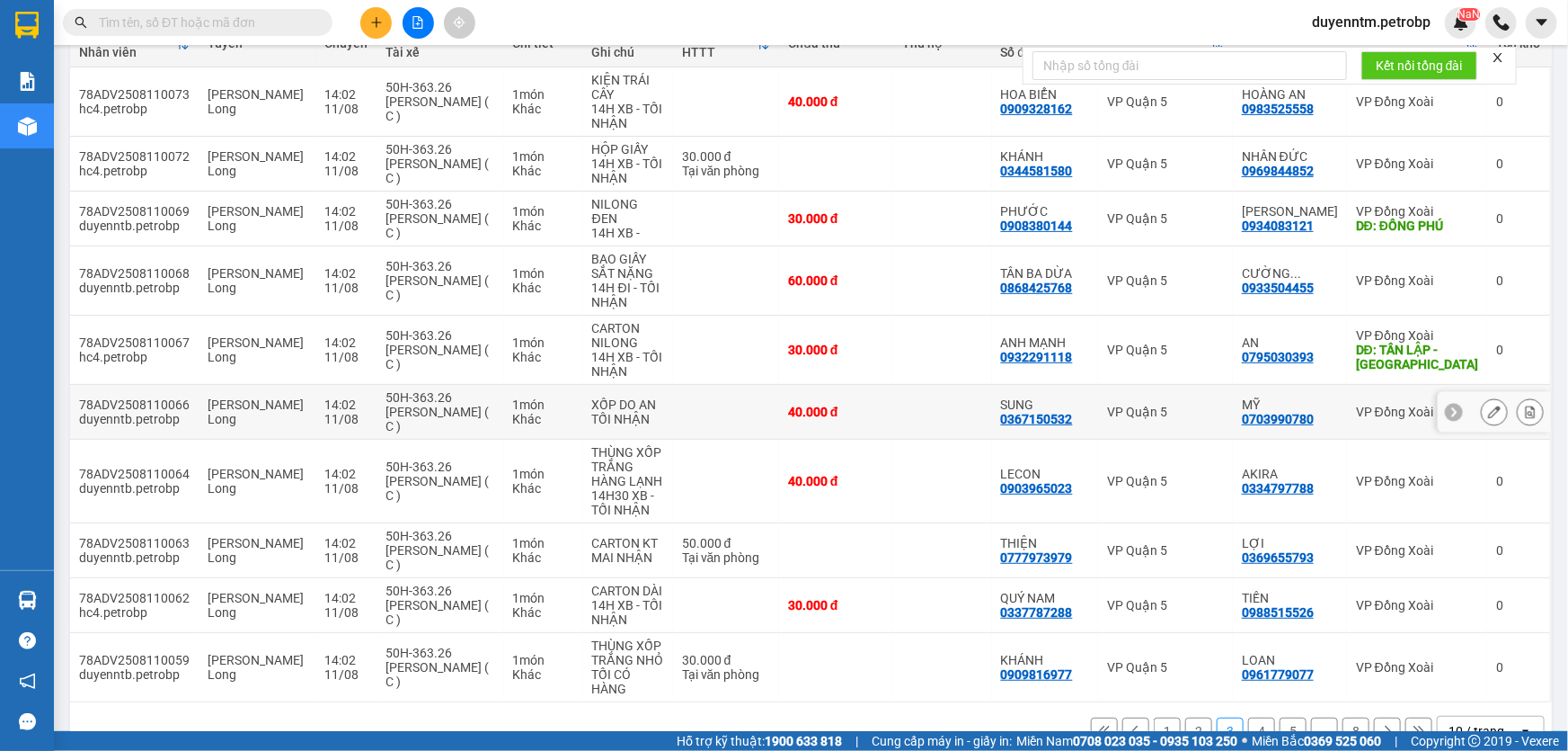
click at [1347, 395] on td "VP Đồng Xoài" at bounding box center [1417, 413] width 140 height 55
click at [1280, 412] on div "0703990780" at bounding box center [1277, 419] width 72 height 15
copy div "0703990780"
click at [206, 18] on input "text" at bounding box center [205, 23] width 212 height 20
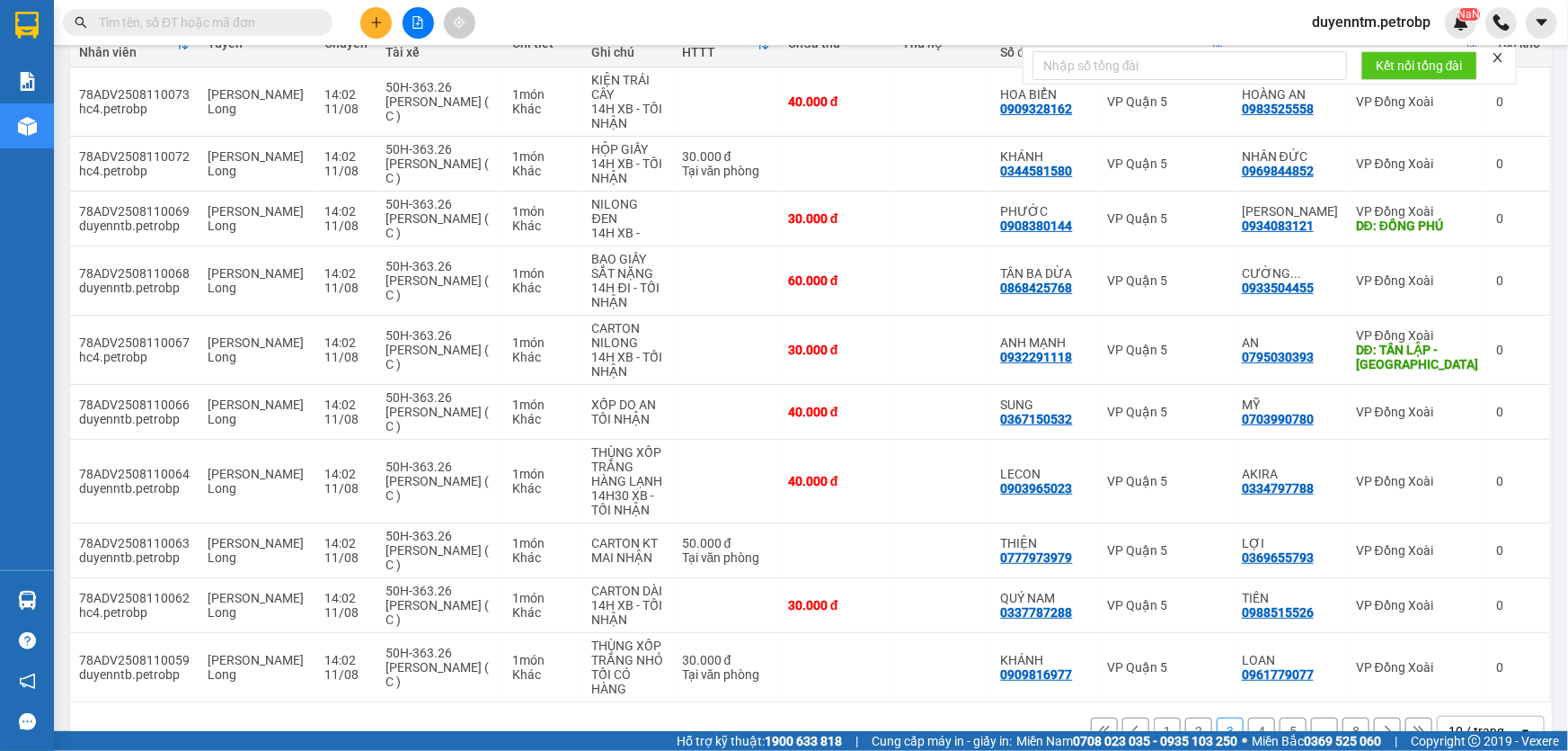
paste input "0703990780"
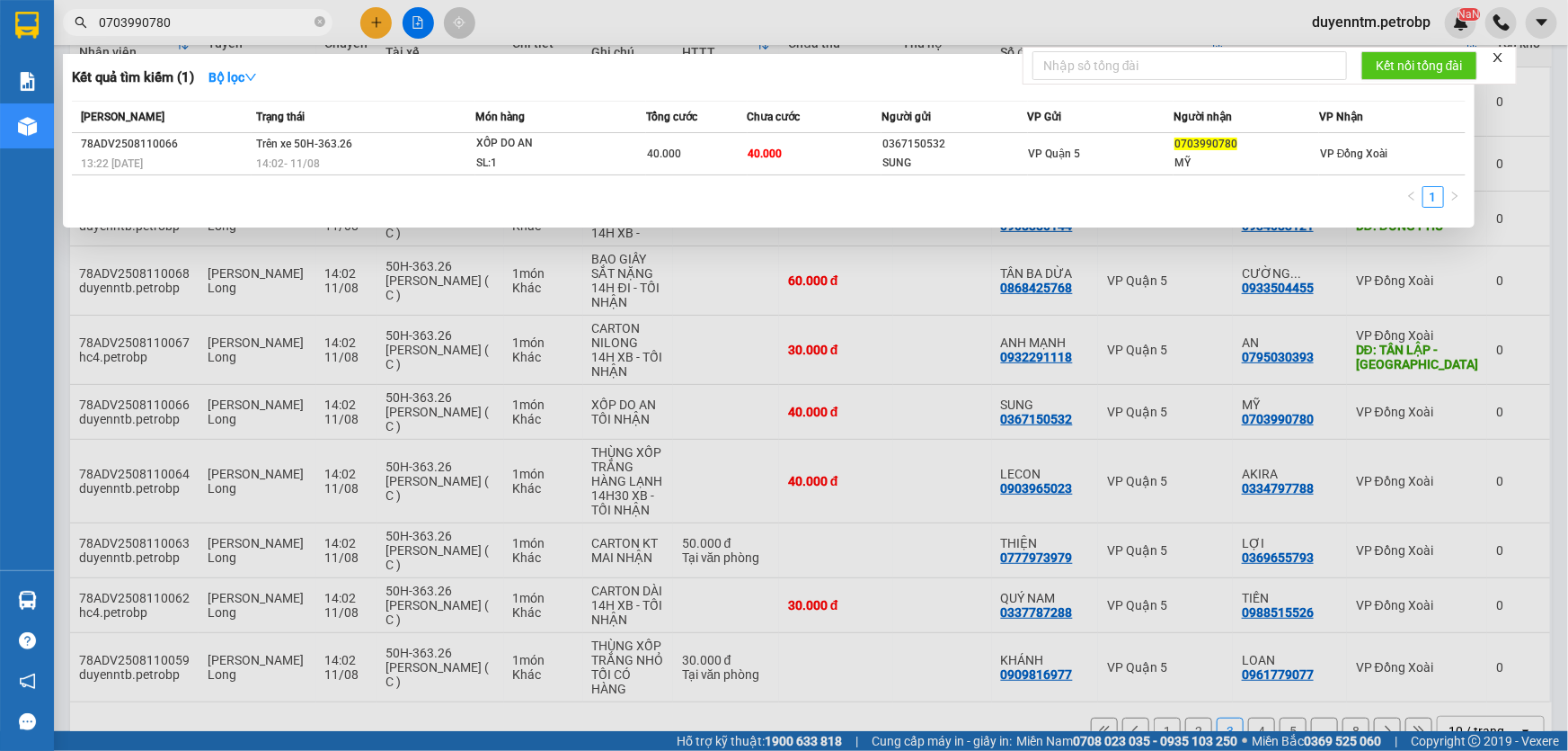
type input "0703990780"
click at [1486, 61] on form "Kết nối tổng đài" at bounding box center [1269, 66] width 494 height 37
click at [1497, 59] on icon "close" at bounding box center [1497, 57] width 9 height 9
click at [665, 354] on div at bounding box center [784, 376] width 1568 height 751
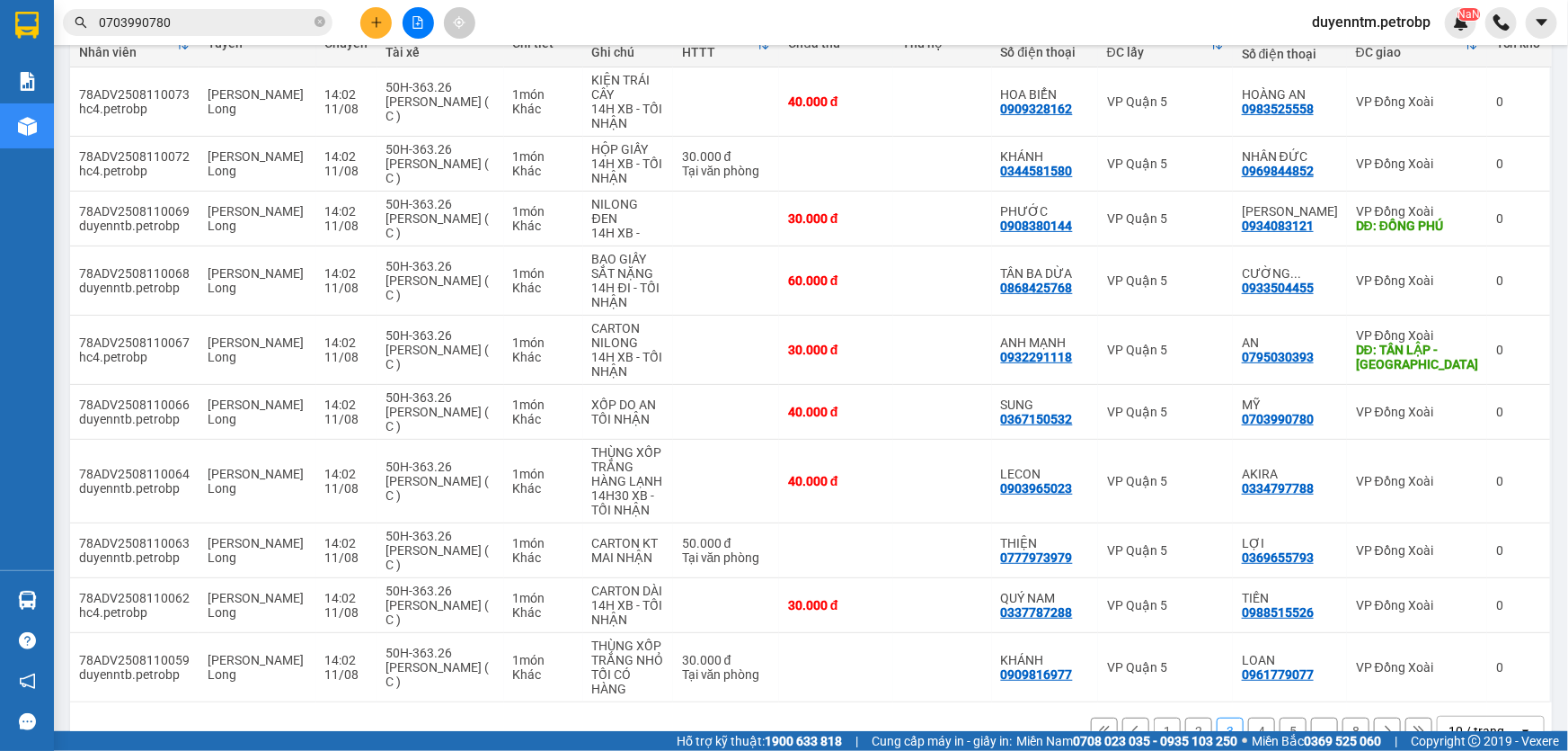
click at [224, 27] on input "0703990780" at bounding box center [205, 23] width 212 height 20
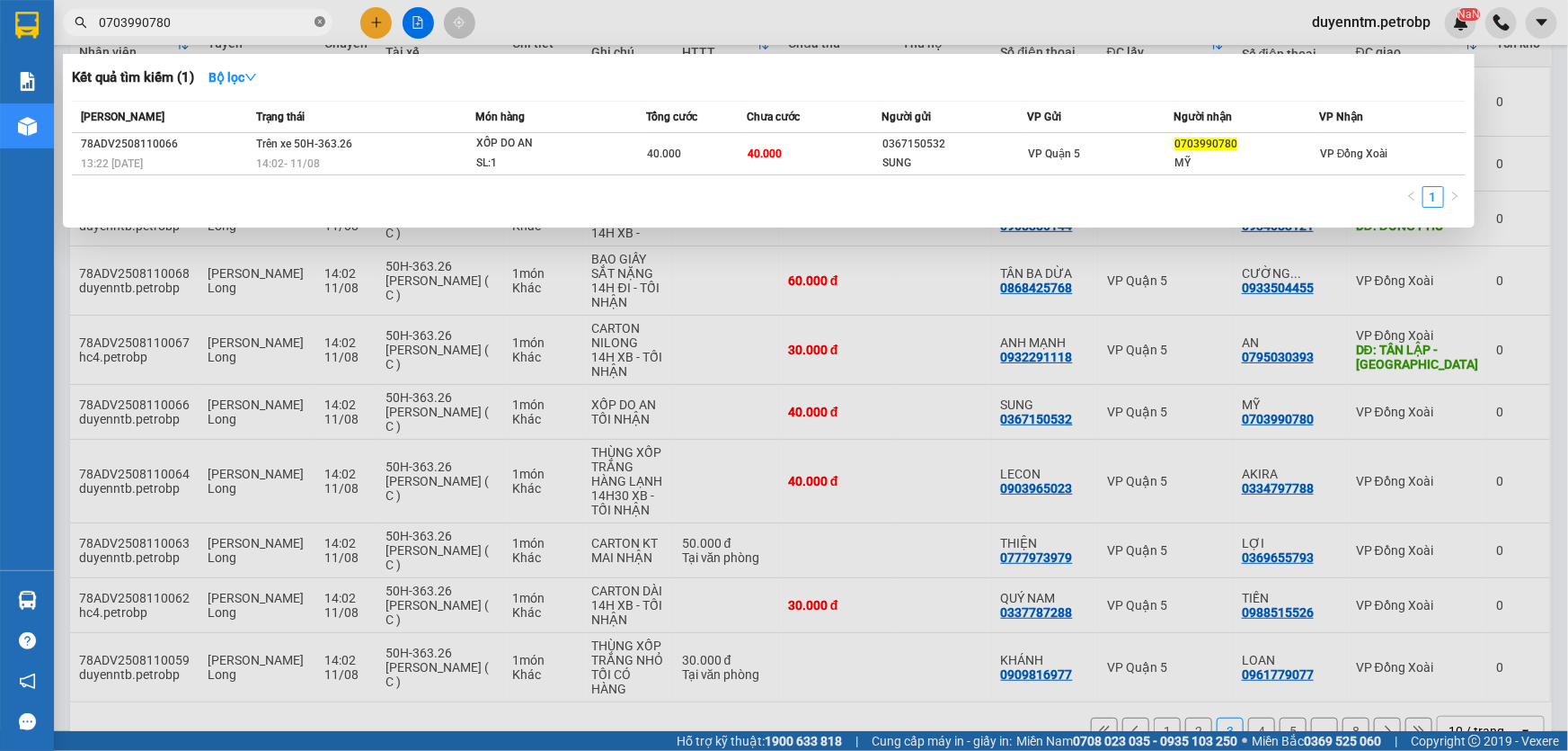
click at [321, 22] on icon "close-circle" at bounding box center [319, 21] width 11 height 11
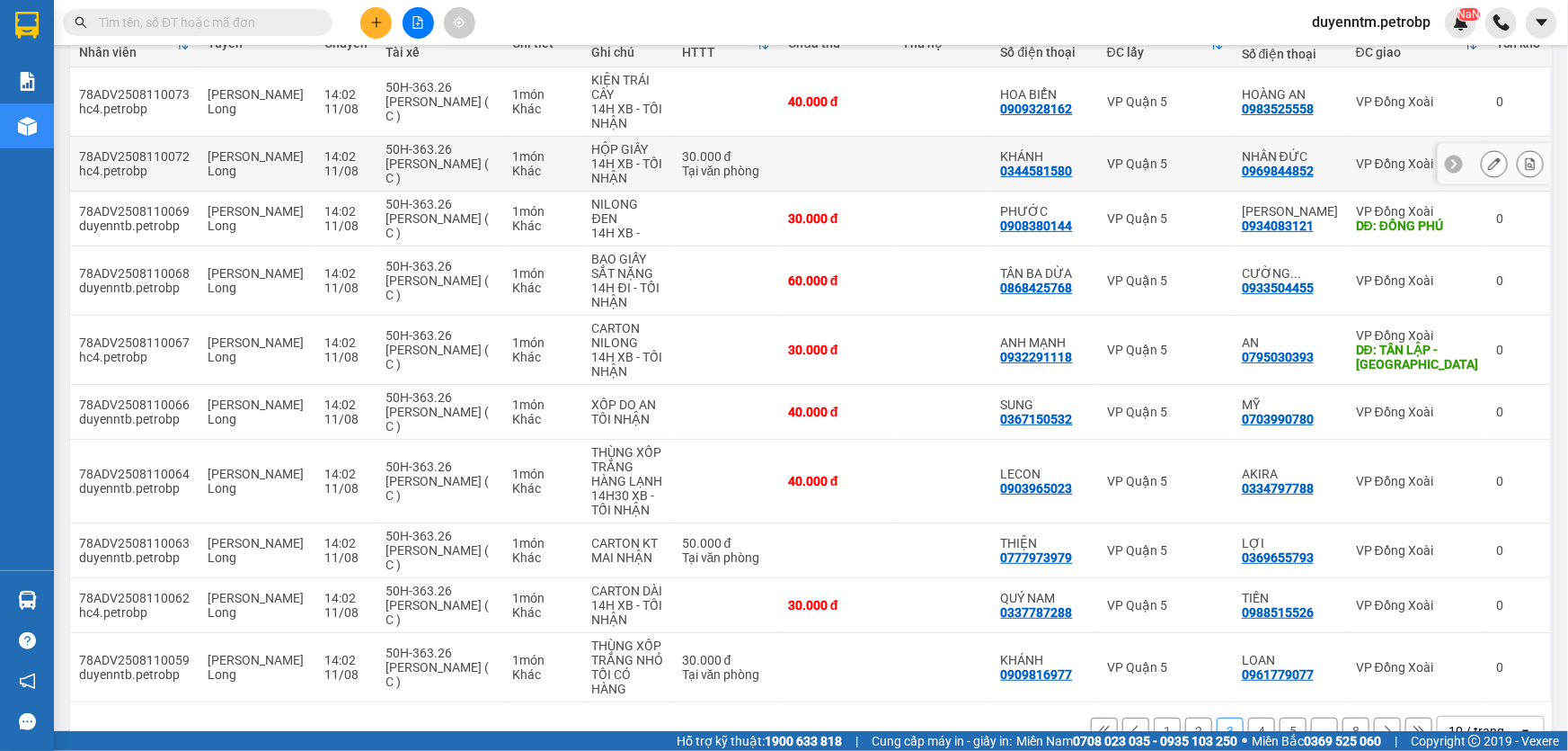
scroll to position [0, 0]
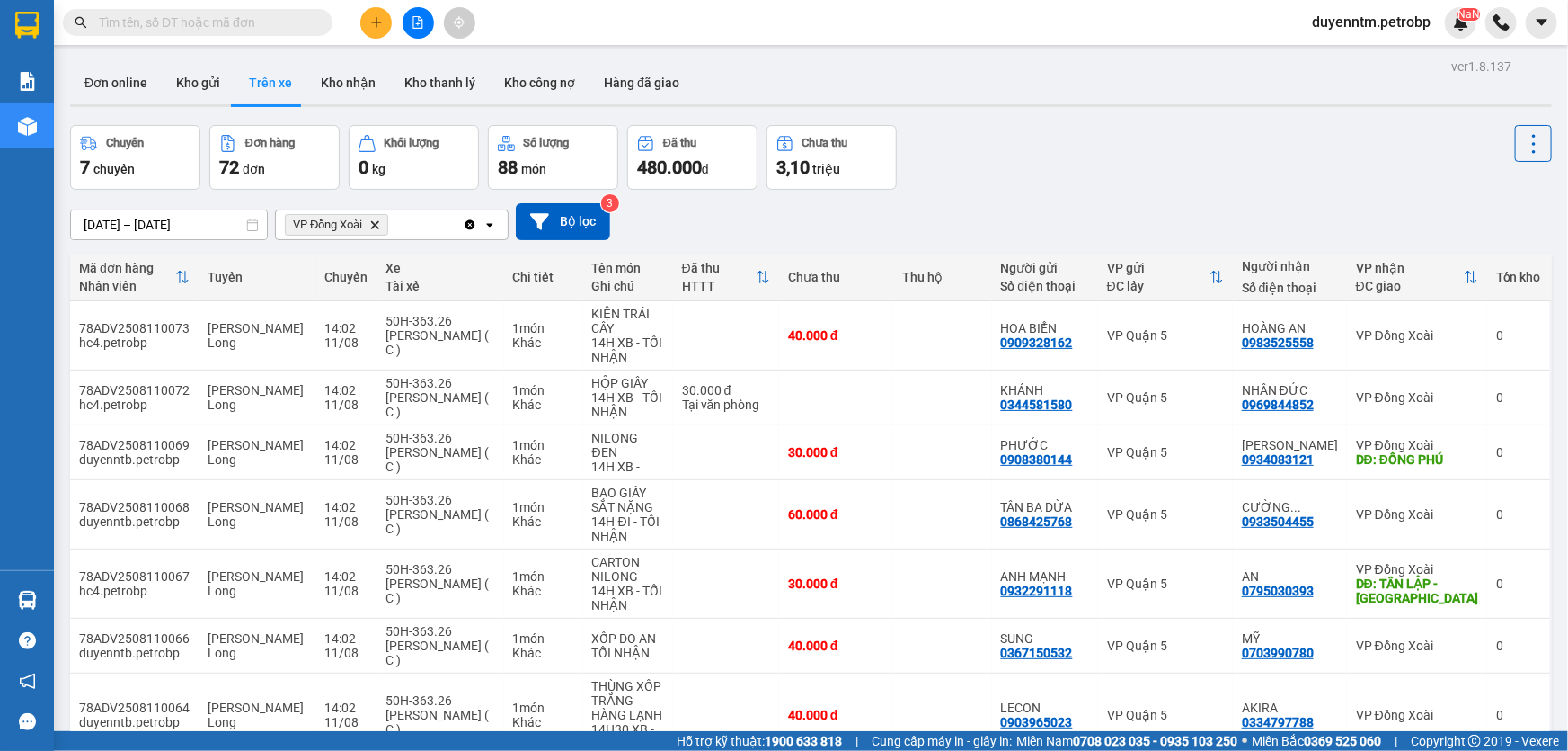
click at [195, 24] on input "text" at bounding box center [205, 23] width 212 height 20
